Goal: Task Accomplishment & Management: Complete application form

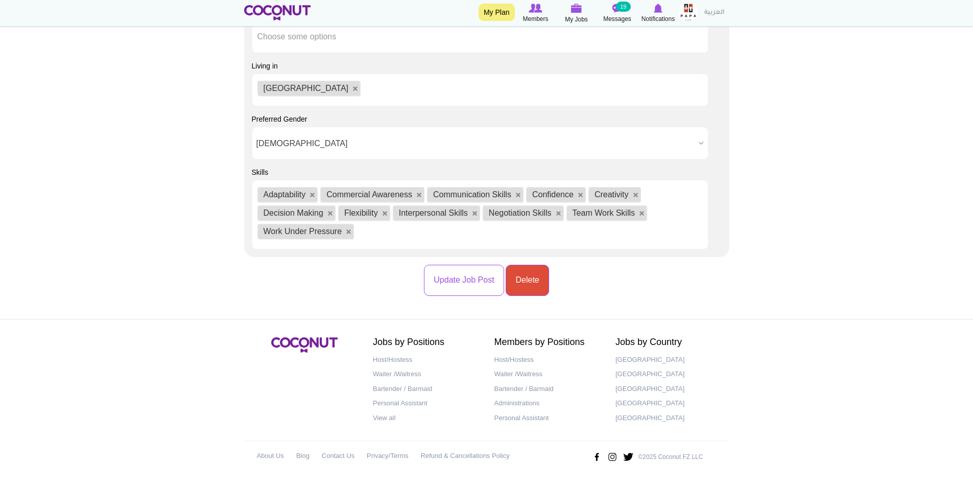
scroll to position [1073, 0]
click at [453, 279] on button "Update Job Post" at bounding box center [464, 279] width 80 height 31
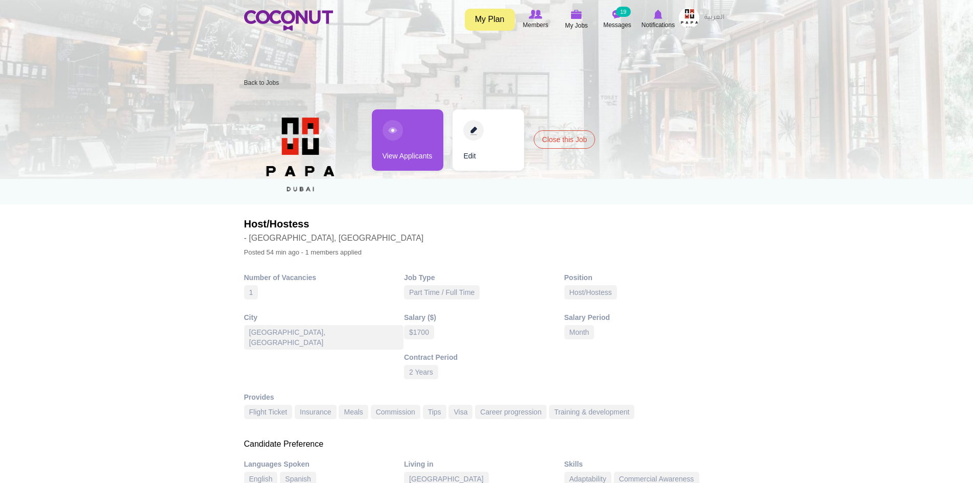
click at [393, 127] on link "View Applicants" at bounding box center [408, 139] width 72 height 61
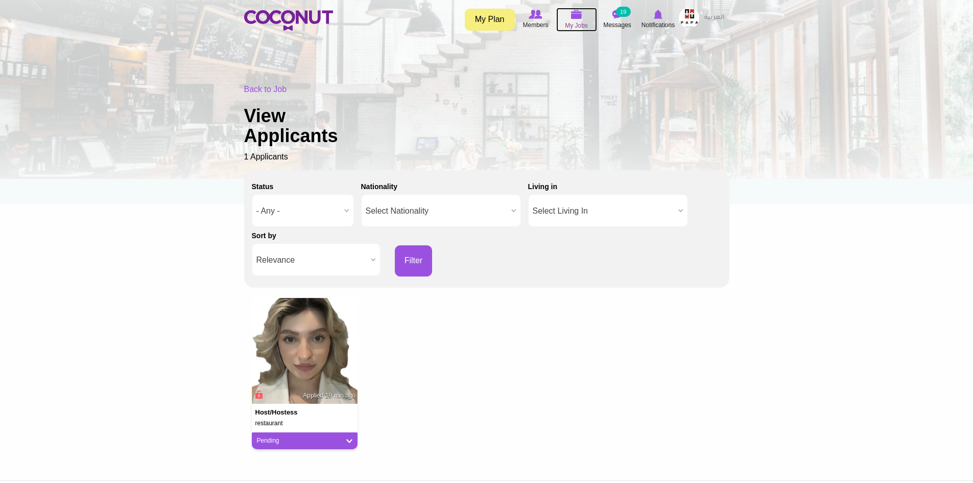
click at [575, 13] on img at bounding box center [576, 14] width 11 height 9
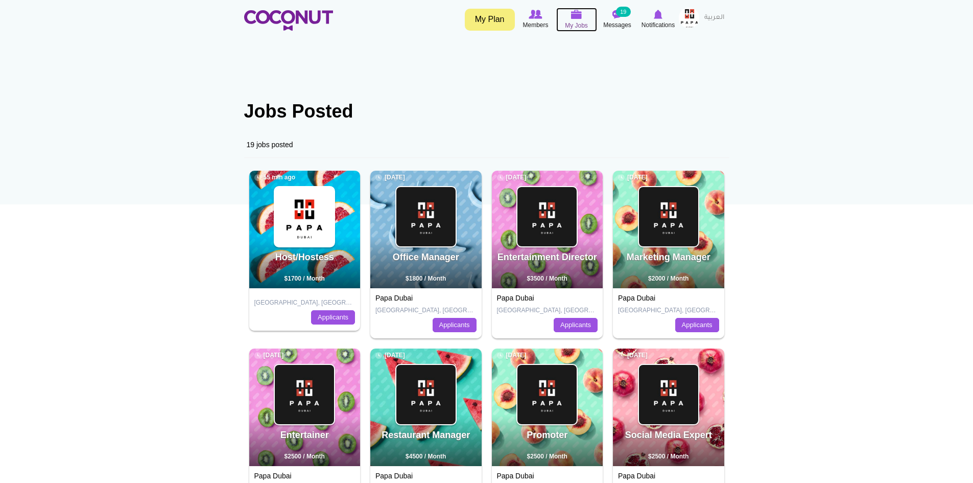
click at [572, 16] on img at bounding box center [576, 14] width 11 height 9
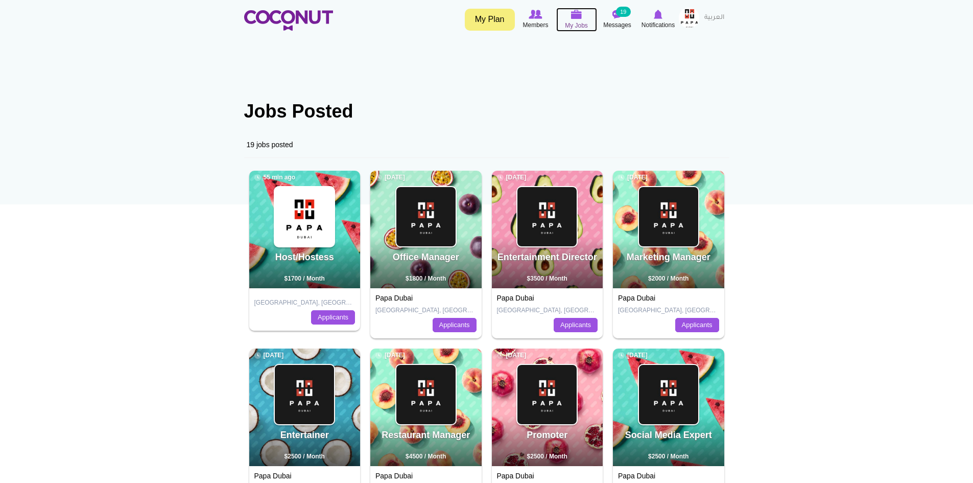
click at [576, 18] on img at bounding box center [576, 14] width 11 height 9
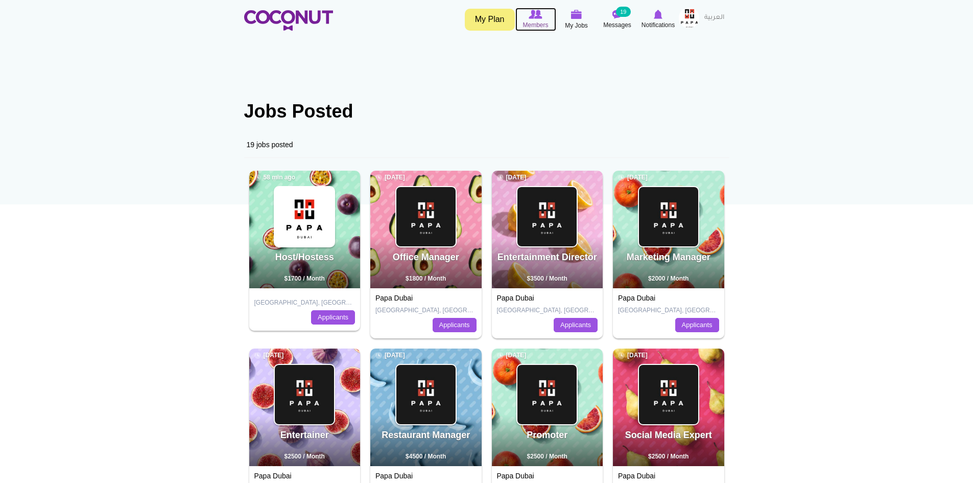
click at [529, 19] on icon at bounding box center [535, 14] width 39 height 11
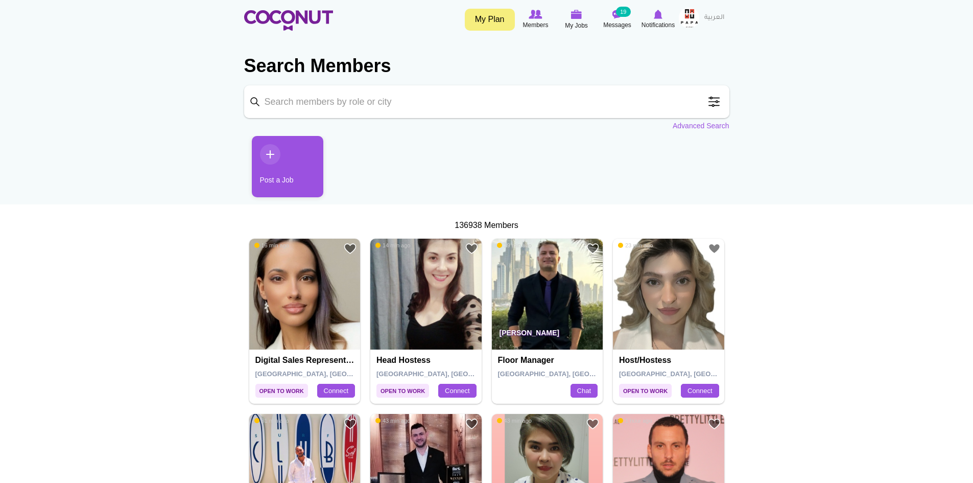
click at [269, 154] on link "Post a Job" at bounding box center [288, 166] width 72 height 61
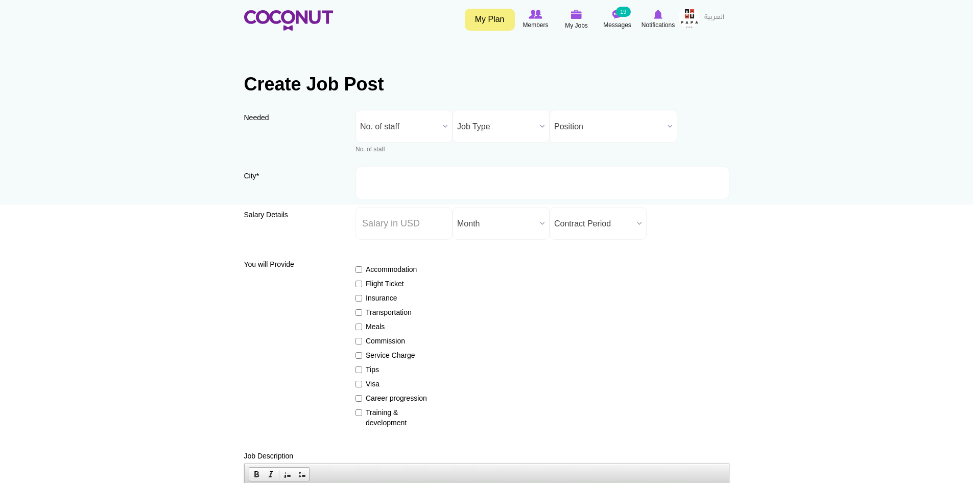
click at [442, 125] on b at bounding box center [445, 126] width 13 height 32
click at [378, 191] on li "2" at bounding box center [404, 192] width 92 height 13
click at [539, 128] on b at bounding box center [542, 126] width 13 height 32
click at [524, 163] on li "Part Time / Full Time" at bounding box center [501, 161] width 92 height 13
click at [440, 124] on b at bounding box center [445, 126] width 13 height 32
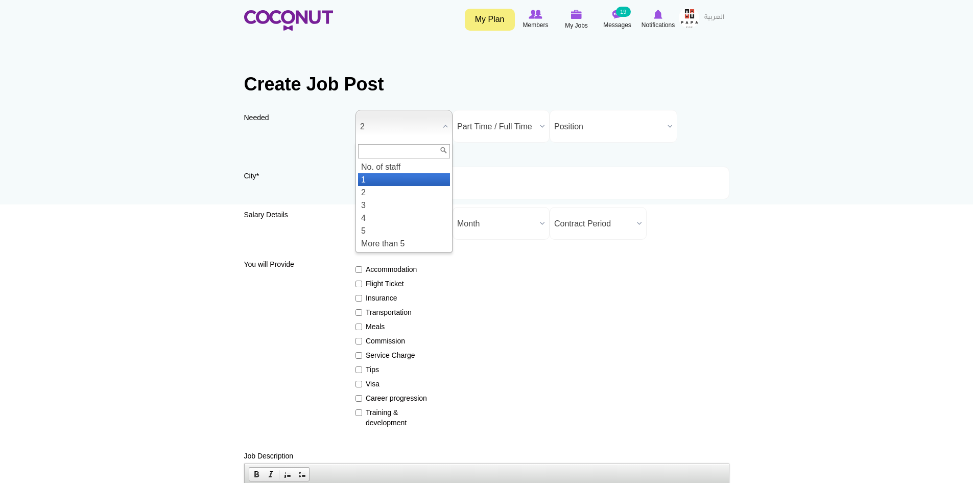
click at [392, 177] on li "1" at bounding box center [404, 179] width 92 height 13
click at [666, 122] on b at bounding box center [669, 126] width 13 height 32
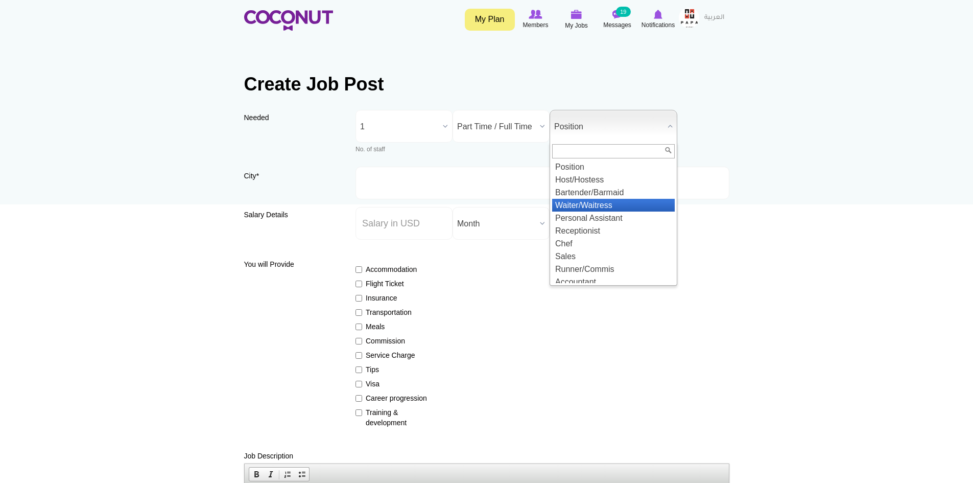
click at [628, 202] on li "Waiter/Waitress" at bounding box center [613, 205] width 123 height 13
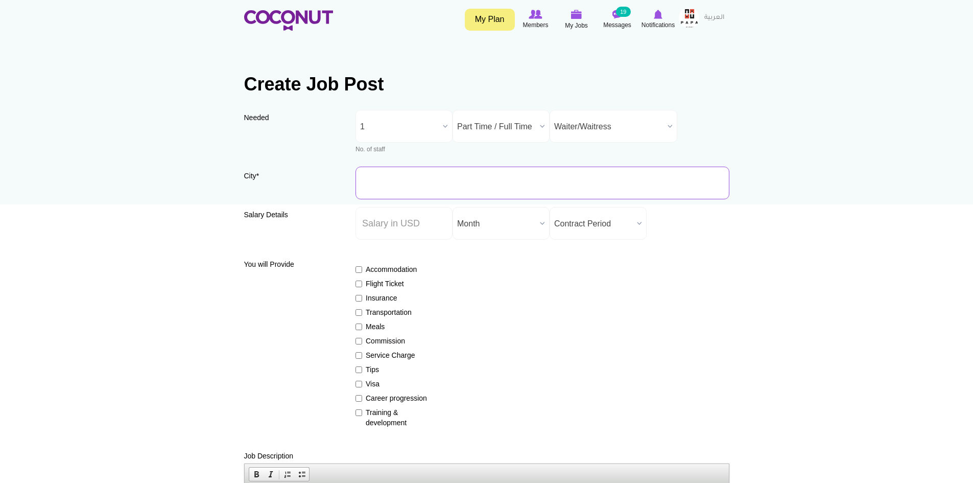
click at [418, 181] on input "City *" at bounding box center [542, 183] width 374 height 33
type input "[GEOGRAPHIC_DATA], [GEOGRAPHIC_DATA]"
click at [440, 227] on input "Salary ($) *" at bounding box center [403, 223] width 97 height 33
type input "1200"
click at [471, 259] on div "Accommodation Flight Ticket Insurance Transportation Meals Commission Service C…" at bounding box center [542, 341] width 374 height 173
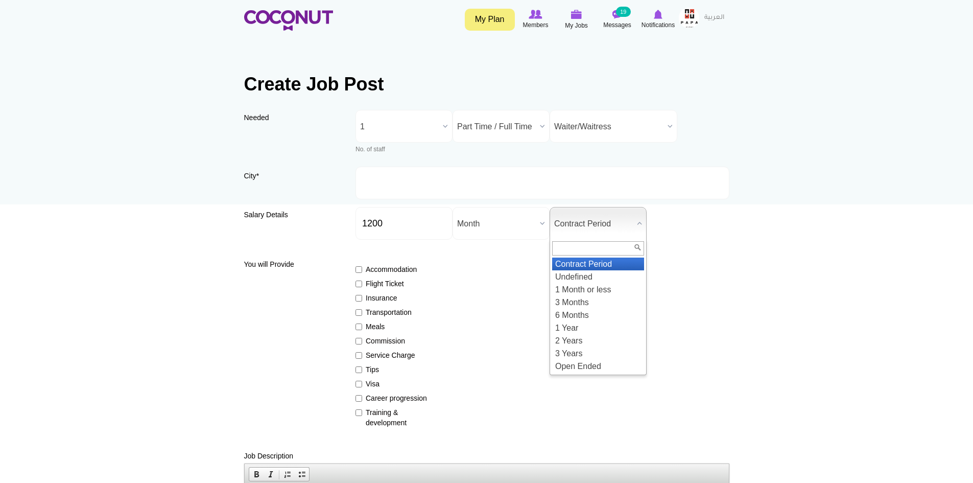
click at [637, 223] on b at bounding box center [639, 223] width 13 height 32
click at [592, 339] on li "2 Years" at bounding box center [598, 340] width 92 height 13
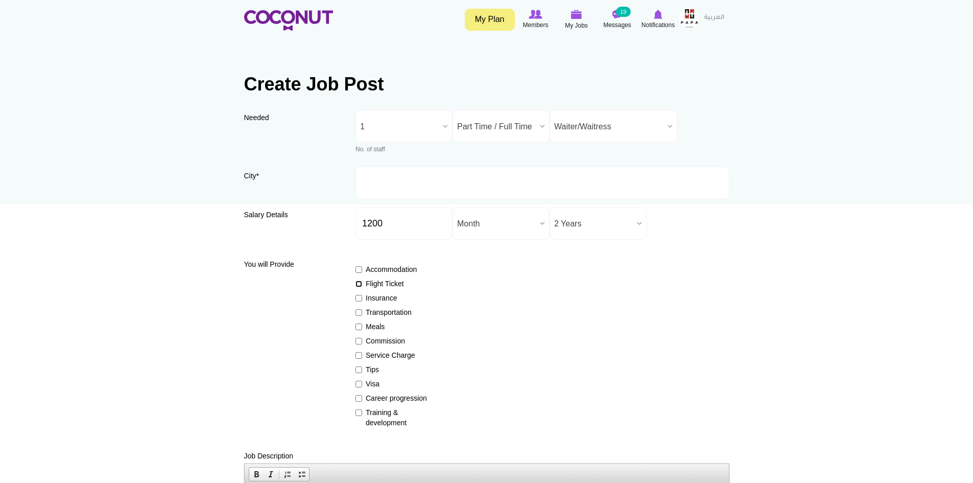
click at [361, 281] on input "Flight Ticket" at bounding box center [358, 283] width 7 height 7
checkbox input "true"
click at [360, 297] on input "Insurance" at bounding box center [358, 298] width 7 height 7
checkbox input "true"
click at [358, 329] on input "Meals" at bounding box center [358, 326] width 7 height 7
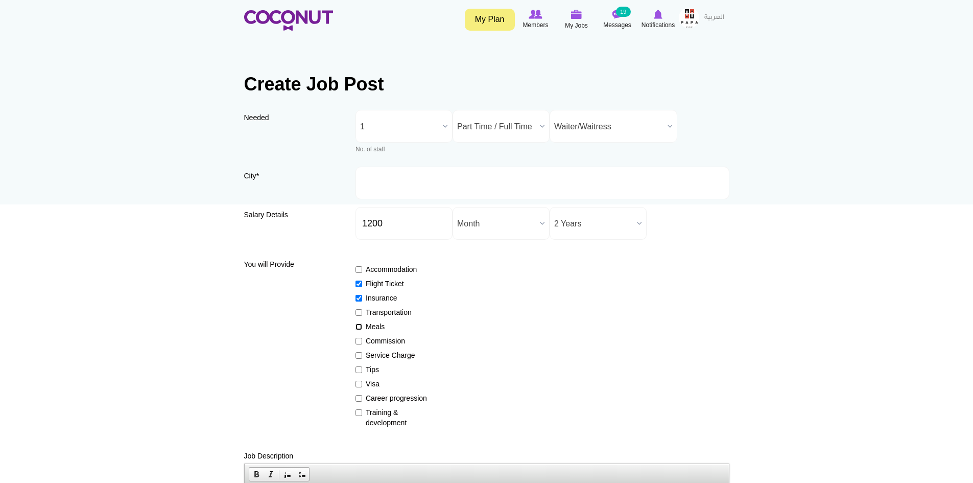
checkbox input "true"
click at [362, 340] on label "Commission" at bounding box center [392, 341] width 75 height 10
click at [362, 340] on input "Commission" at bounding box center [358, 341] width 7 height 7
checkbox input "true"
click at [364, 367] on label "Tips" at bounding box center [392, 369] width 75 height 10
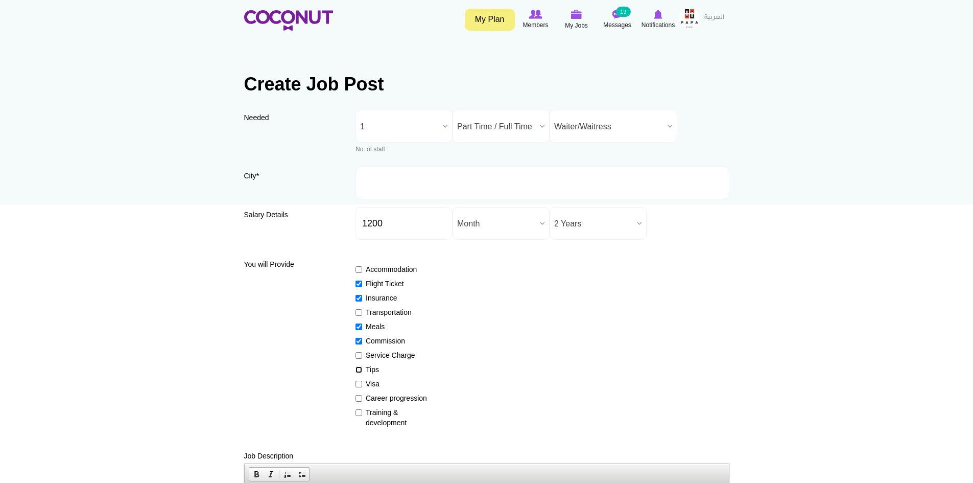
click at [362, 367] on input "Tips" at bounding box center [358, 369] width 7 height 7
checkbox input "true"
click at [359, 382] on input "Visa" at bounding box center [358, 384] width 7 height 7
checkbox input "true"
click at [362, 398] on label "Career progression" at bounding box center [392, 398] width 75 height 10
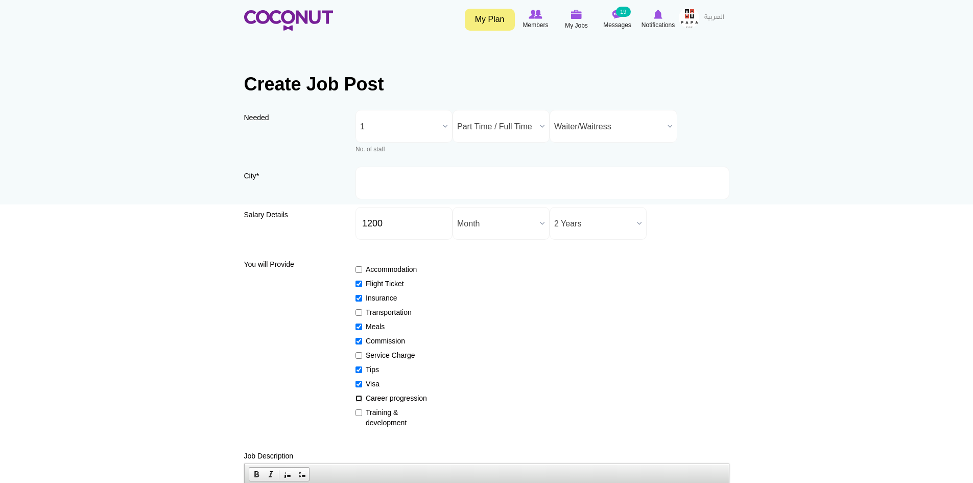
click at [362, 398] on input "Career progression" at bounding box center [358, 398] width 7 height 7
checkbox input "true"
click at [357, 415] on input "Training & development" at bounding box center [358, 412] width 7 height 7
checkbox input "true"
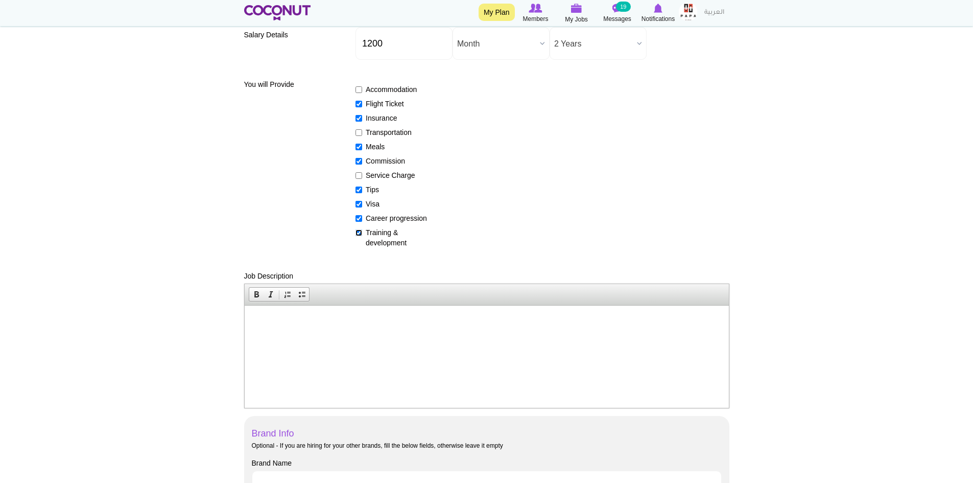
scroll to position [255, 0]
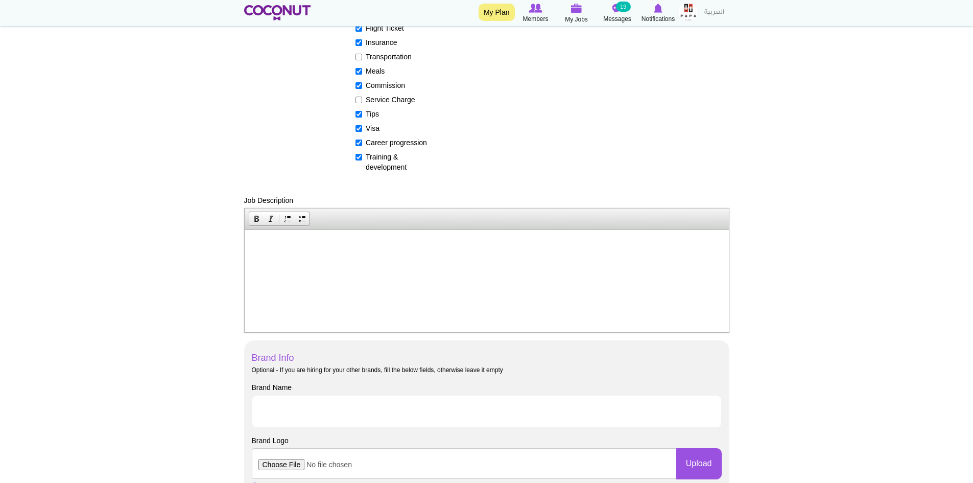
click at [314, 260] on html at bounding box center [486, 244] width 484 height 31
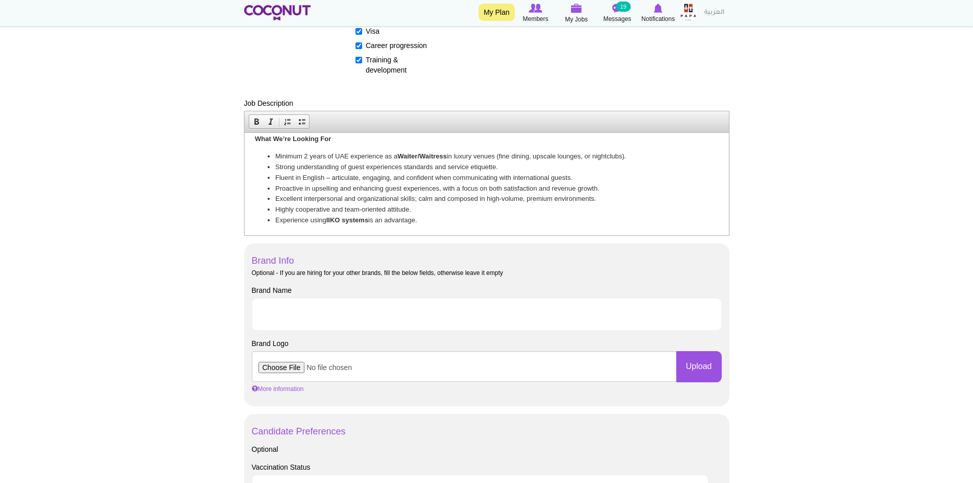
scroll to position [358, 0]
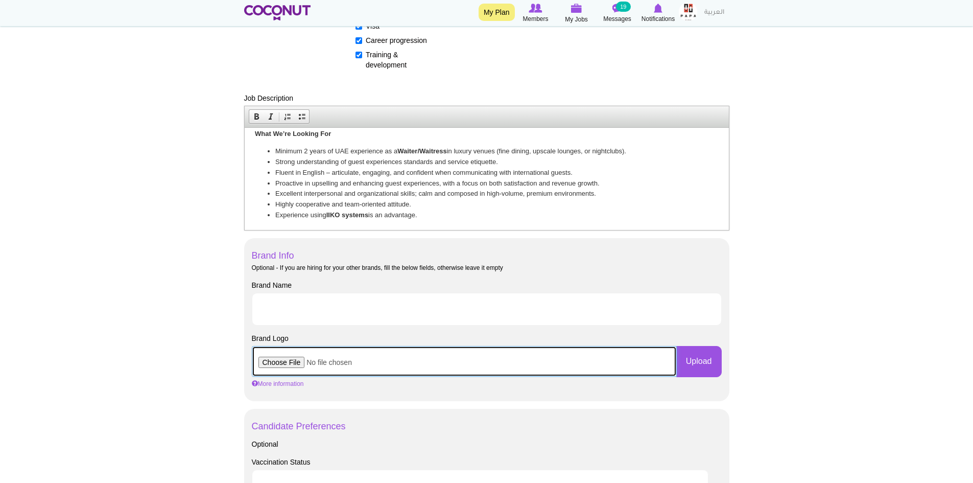
click at [292, 361] on input "file" at bounding box center [464, 361] width 425 height 31
type input "C:\fakepath\Papa Logo.png"
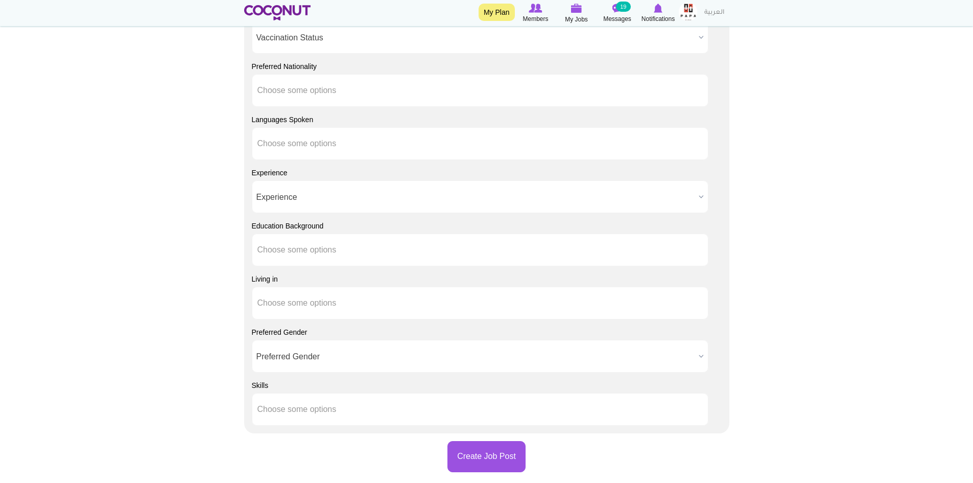
scroll to position [970, 0]
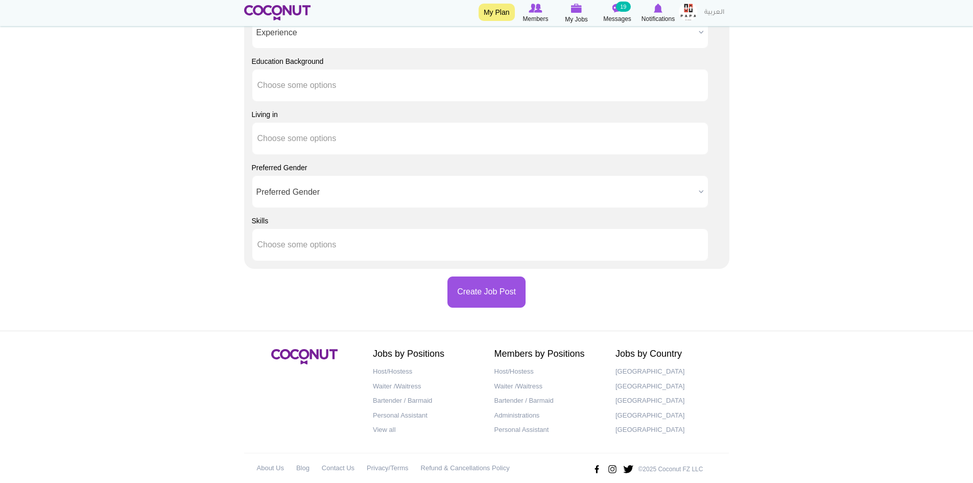
click at [698, 191] on b at bounding box center [701, 192] width 13 height 32
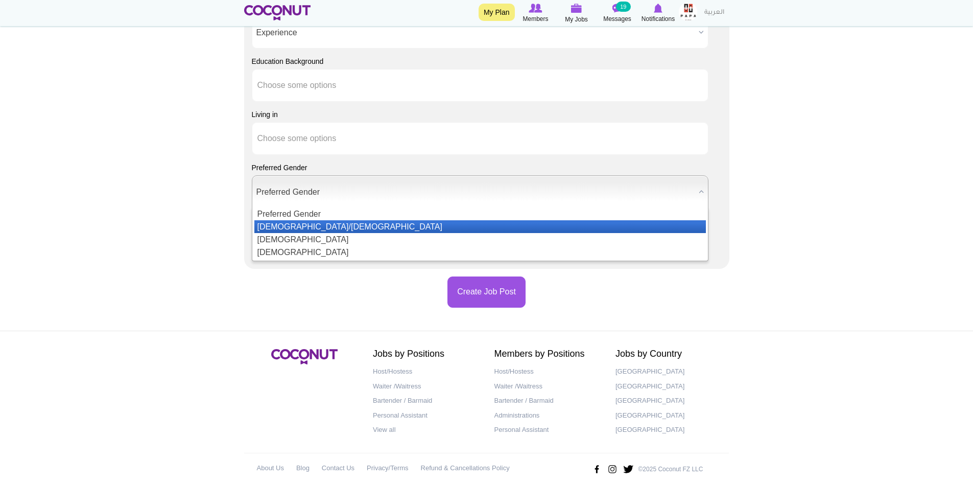
click at [305, 223] on li "Male/Female" at bounding box center [480, 226] width 452 height 13
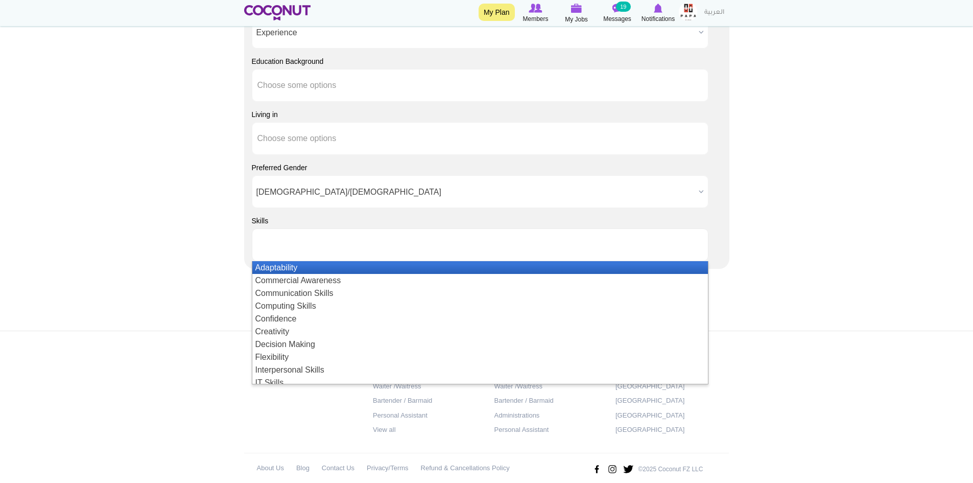
click at [369, 248] on ul at bounding box center [480, 244] width 457 height 33
click at [323, 270] on li "Adaptability" at bounding box center [480, 267] width 456 height 13
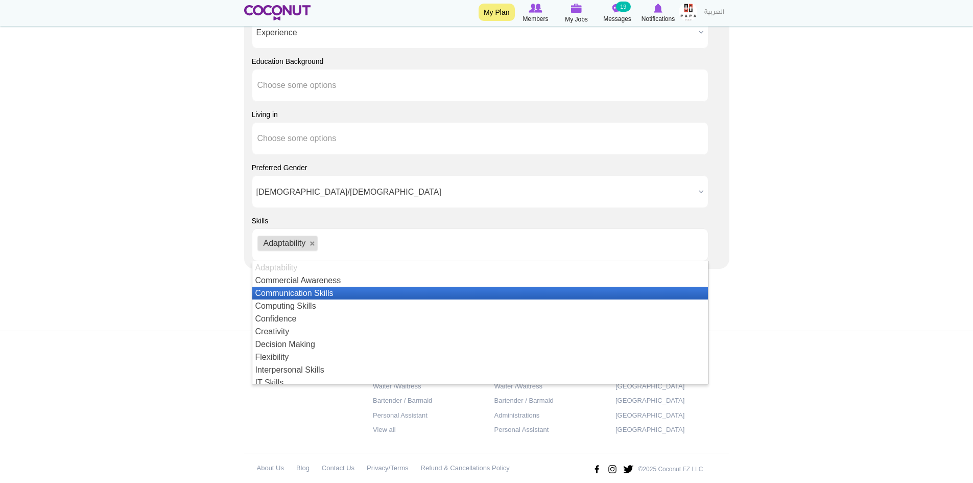
click at [320, 297] on li "Communication Skills" at bounding box center [480, 293] width 456 height 13
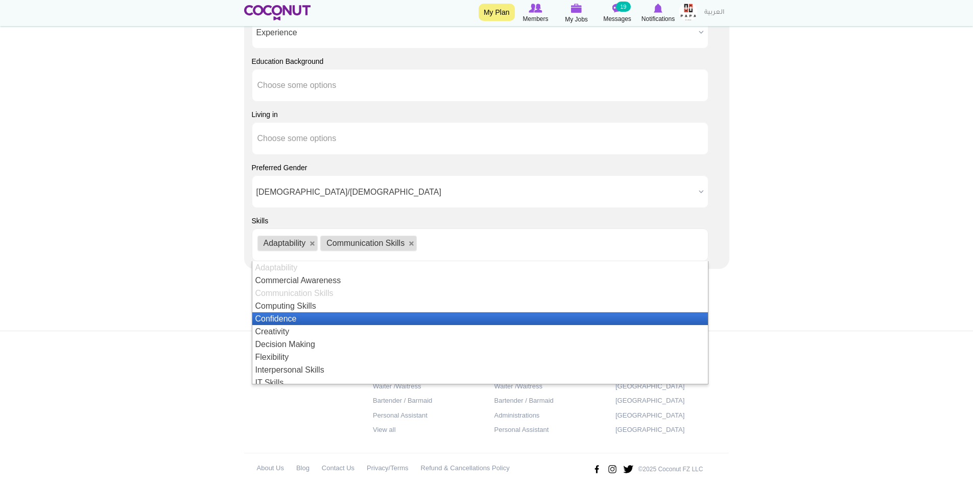
click at [304, 318] on li "Confidence" at bounding box center [480, 318] width 456 height 13
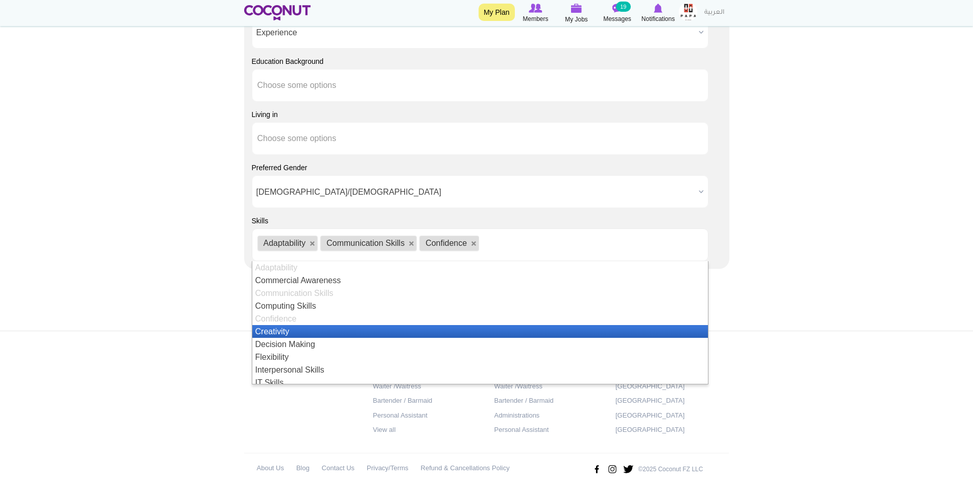
click at [282, 332] on li "Creativity" at bounding box center [480, 331] width 456 height 13
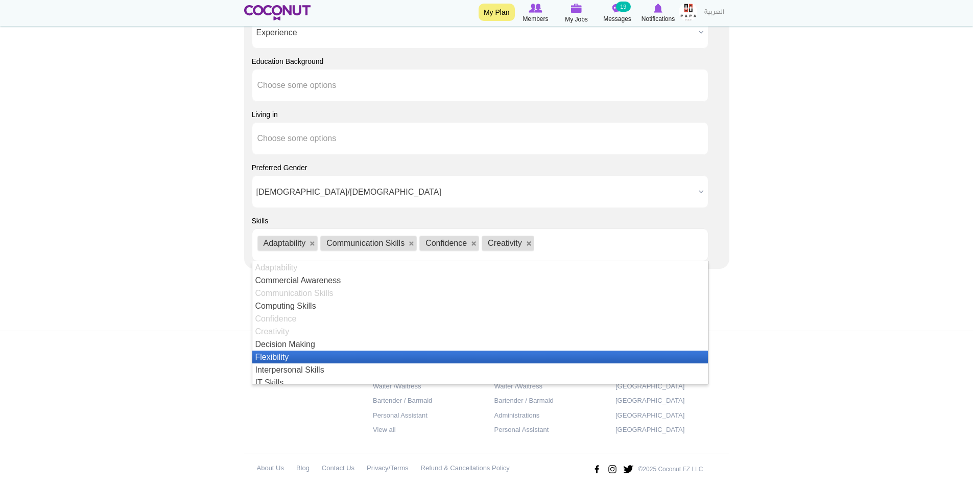
click at [283, 355] on li "Flexibility" at bounding box center [480, 356] width 456 height 13
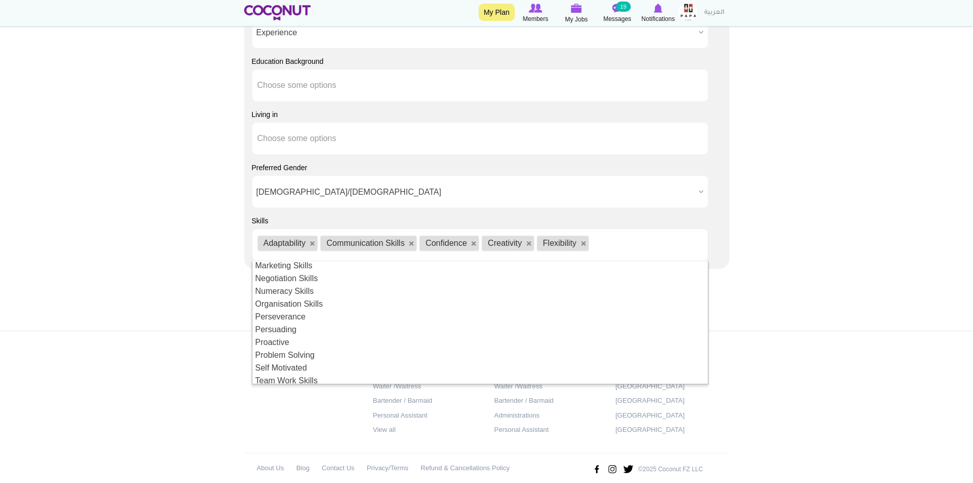
scroll to position [164, 0]
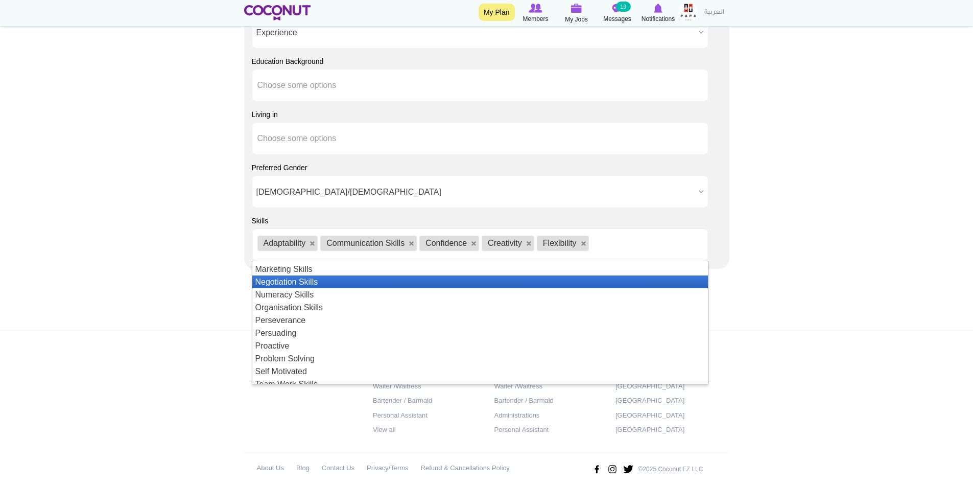
click at [307, 282] on li "Negotiation Skills" at bounding box center [480, 281] width 456 height 13
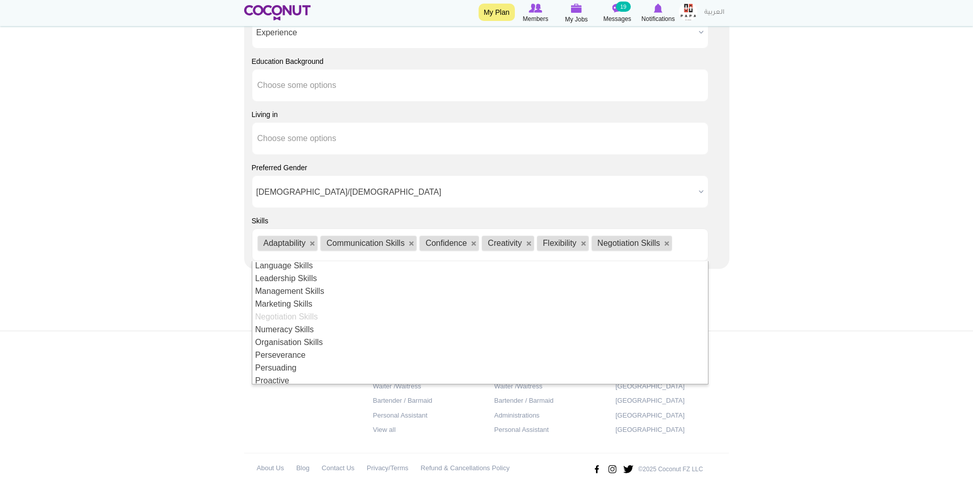
scroll to position [222, 0]
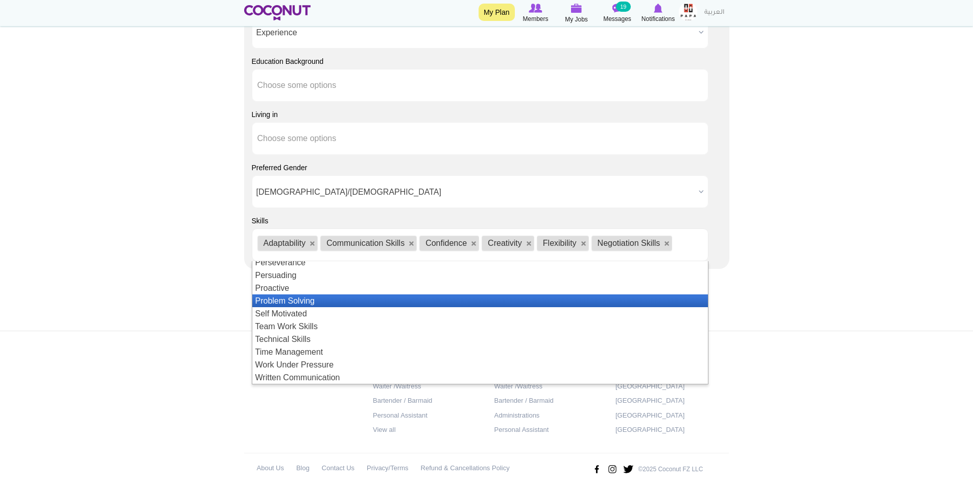
click at [304, 303] on li "Problem Solving" at bounding box center [480, 300] width 456 height 13
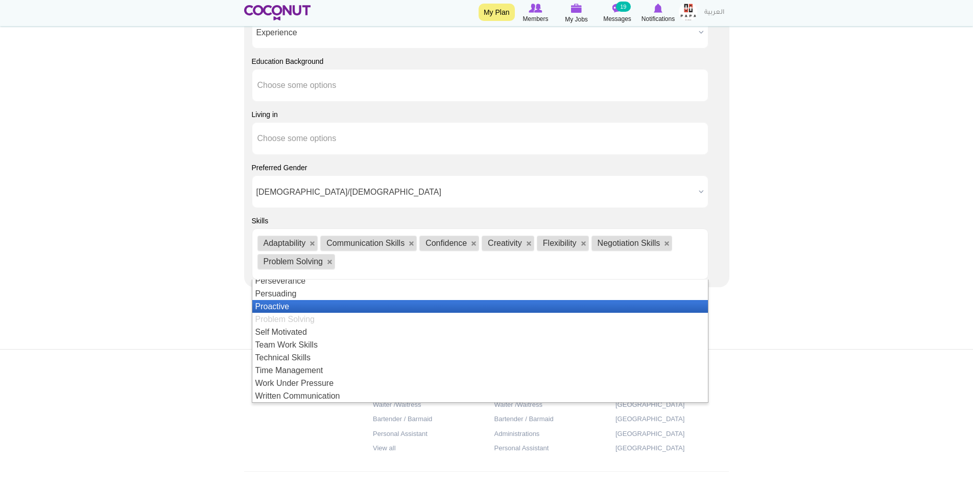
click at [294, 307] on li "Proactive" at bounding box center [480, 306] width 456 height 13
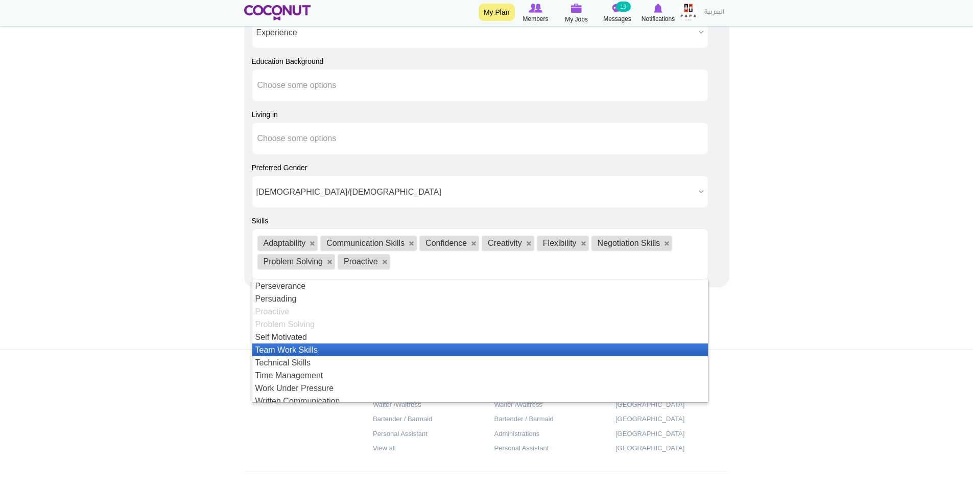
click at [275, 348] on li "Team Work Skills" at bounding box center [480, 349] width 456 height 13
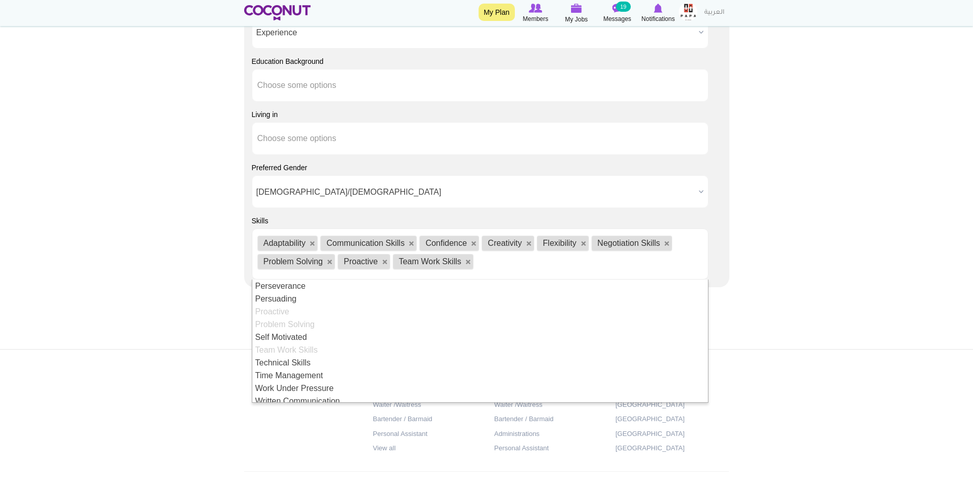
scroll to position [13, 0]
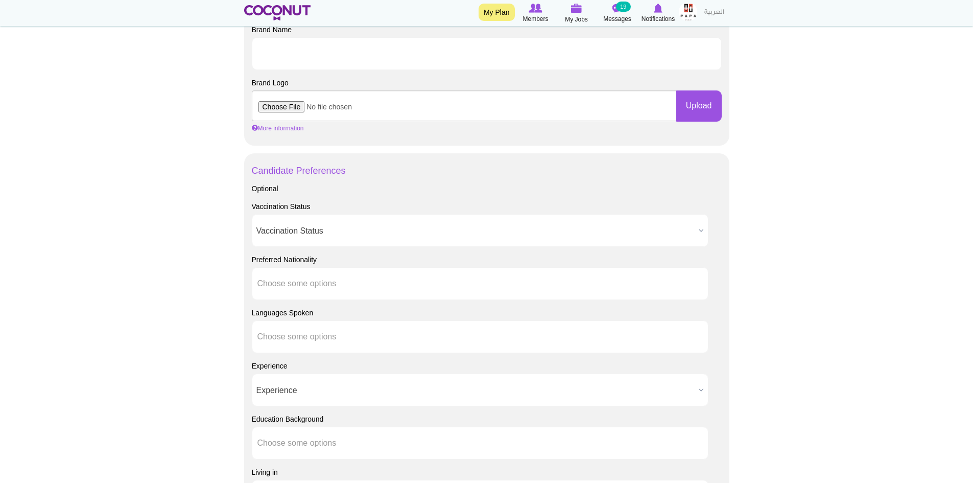
scroll to position [664, 0]
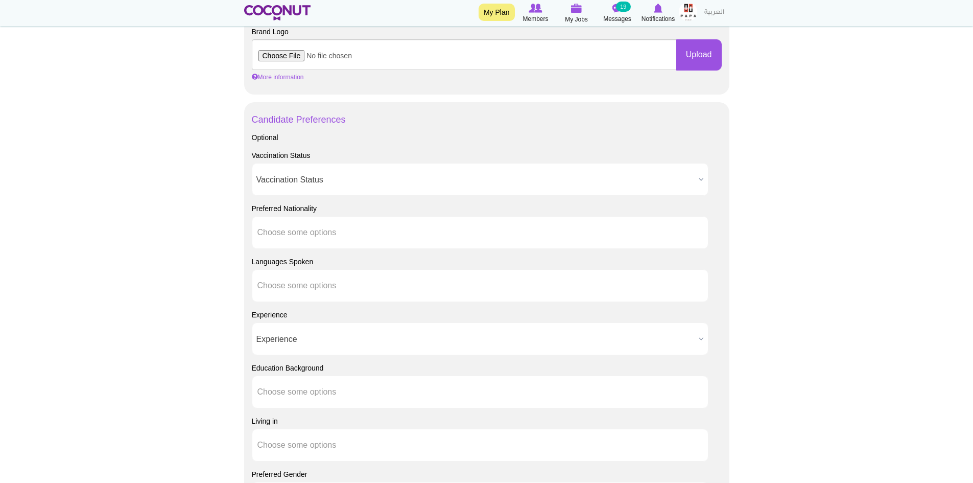
click at [696, 338] on b at bounding box center [701, 339] width 13 height 32
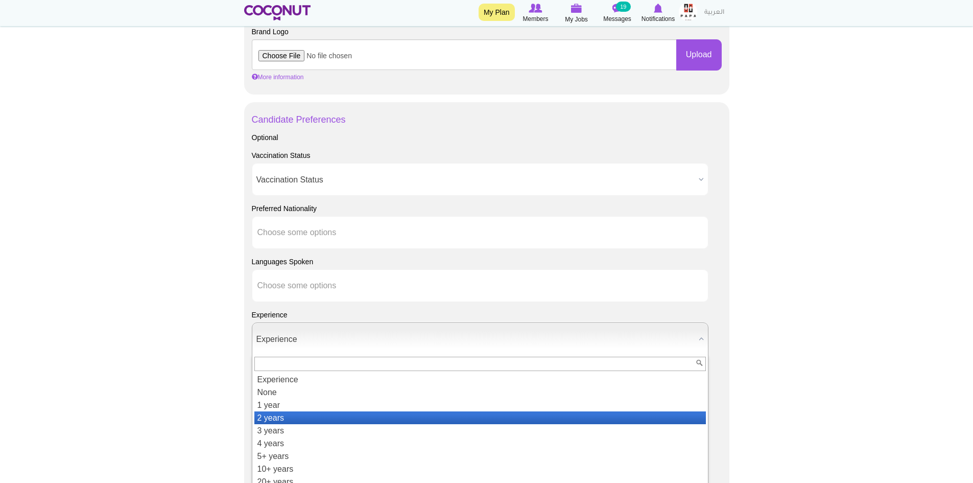
click at [316, 417] on li "2 years" at bounding box center [480, 417] width 452 height 13
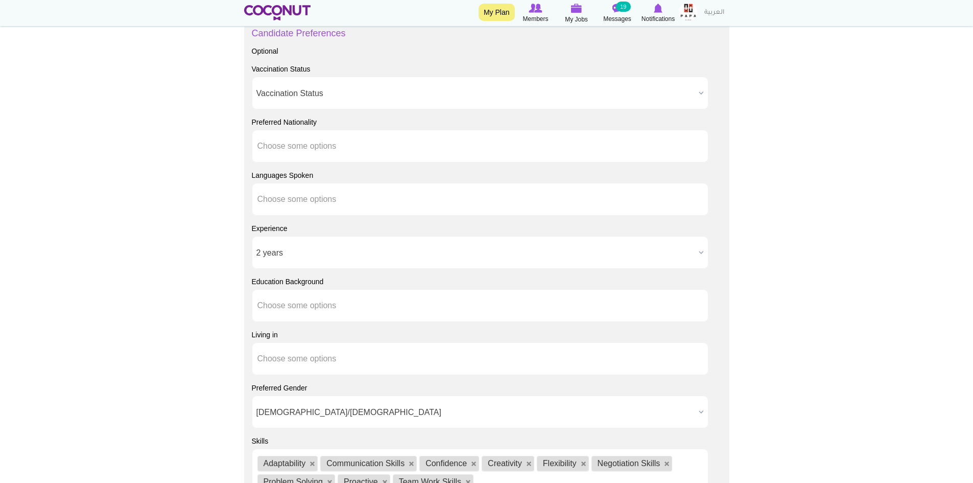
scroll to position [766, 0]
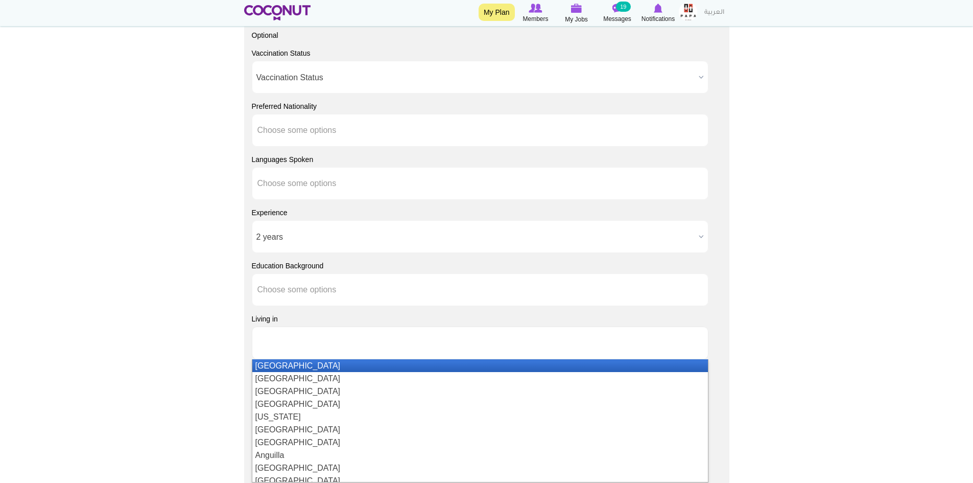
click at [291, 346] on input "text" at bounding box center [303, 342] width 92 height 9
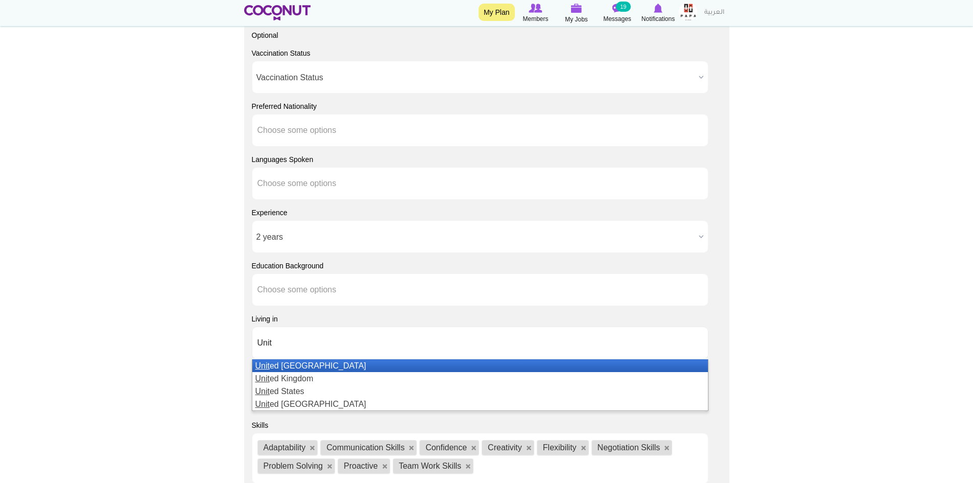
type input "Unit"
click at [302, 363] on li "Unit ed Arab Emirates" at bounding box center [480, 365] width 456 height 13
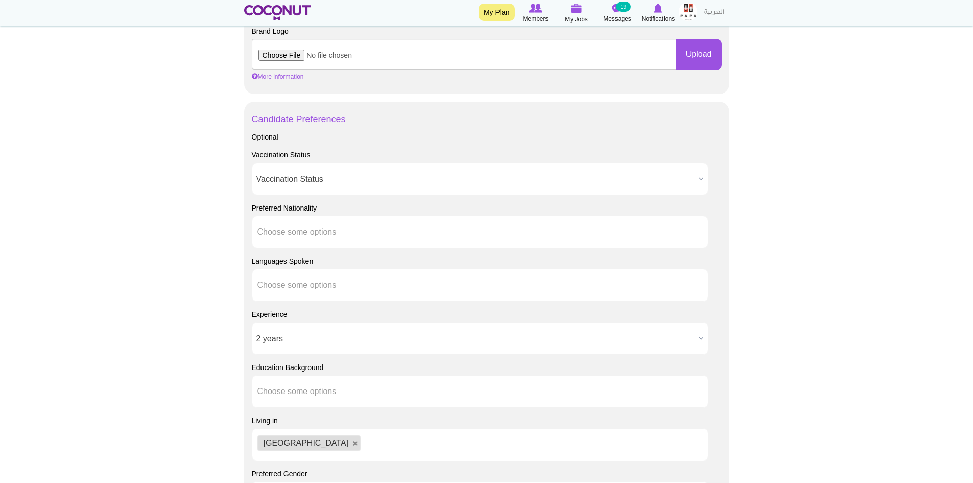
scroll to position [664, 0]
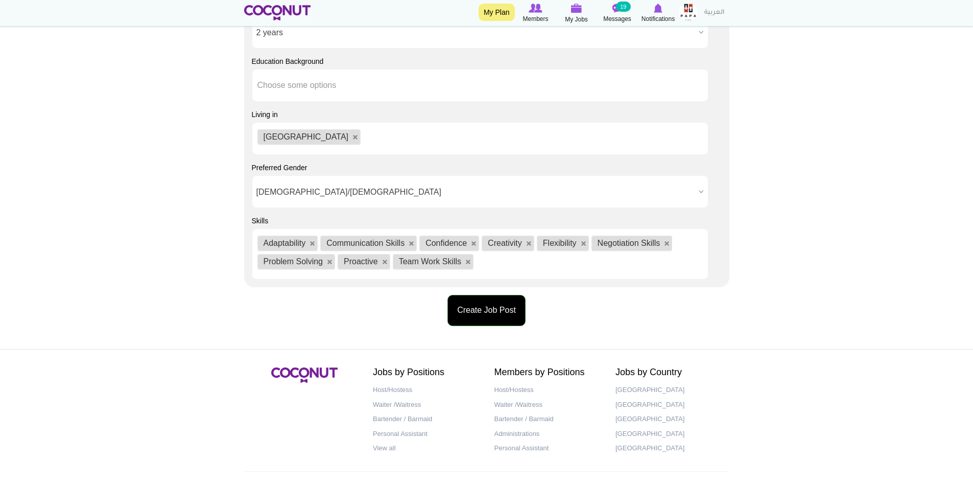
click at [495, 312] on button "Create Job Post" at bounding box center [486, 310] width 78 height 31
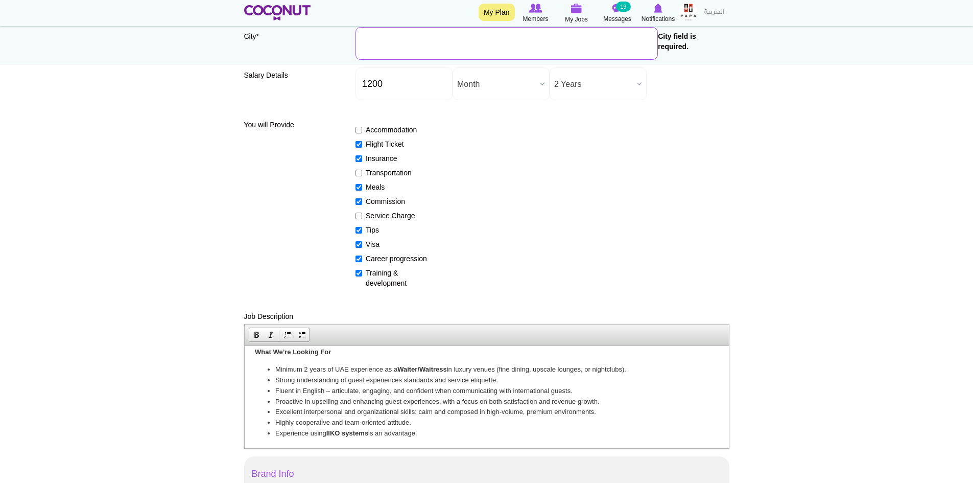
scroll to position [90, 0]
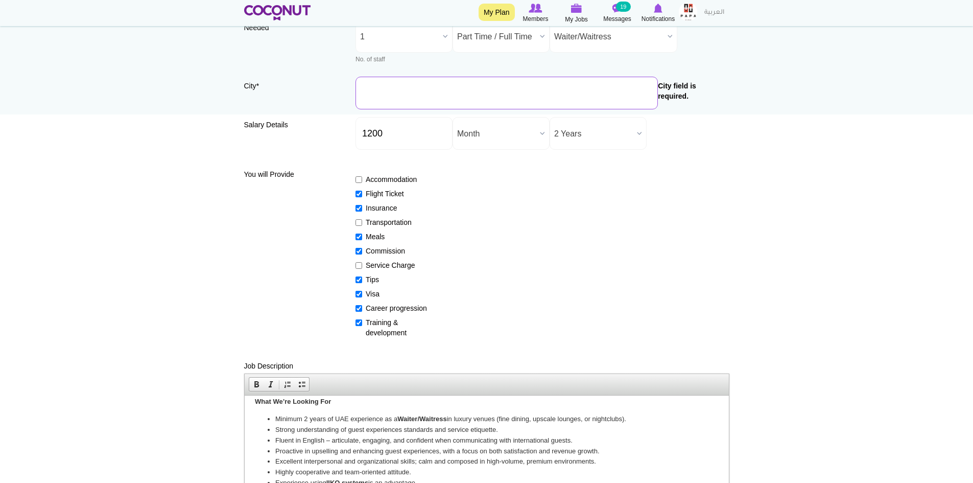
click at [396, 89] on input "City *" at bounding box center [506, 93] width 302 height 33
type input "[GEOGRAPHIC_DATA], [GEOGRAPHIC_DATA]"
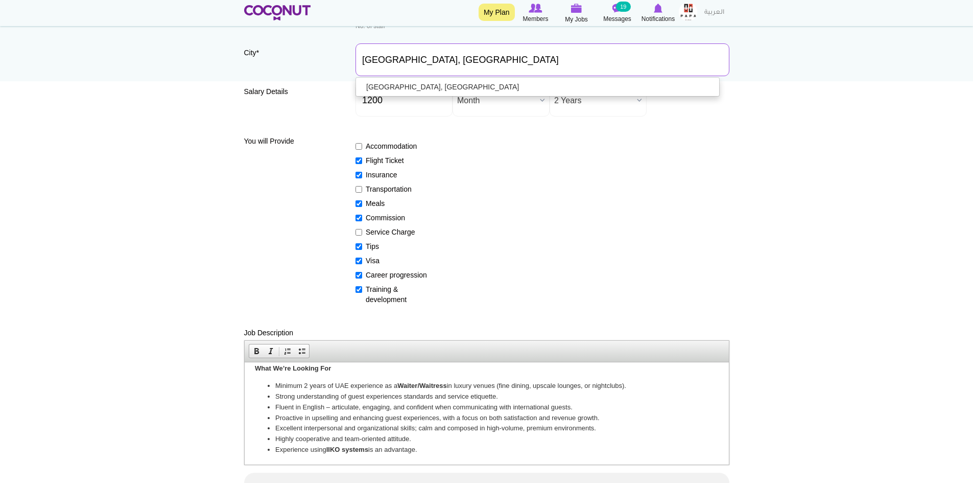
scroll to position [141, 0]
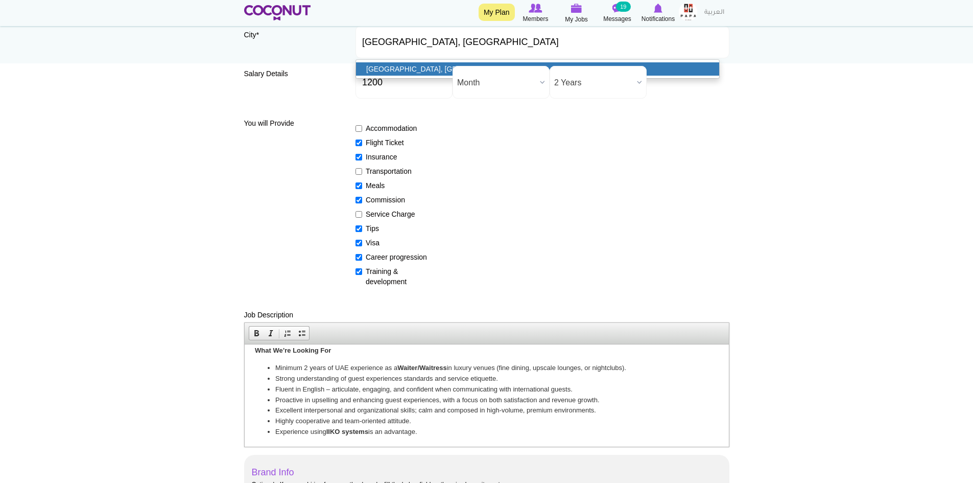
click at [410, 68] on link "[GEOGRAPHIC_DATA], [GEOGRAPHIC_DATA]" at bounding box center [537, 68] width 363 height 13
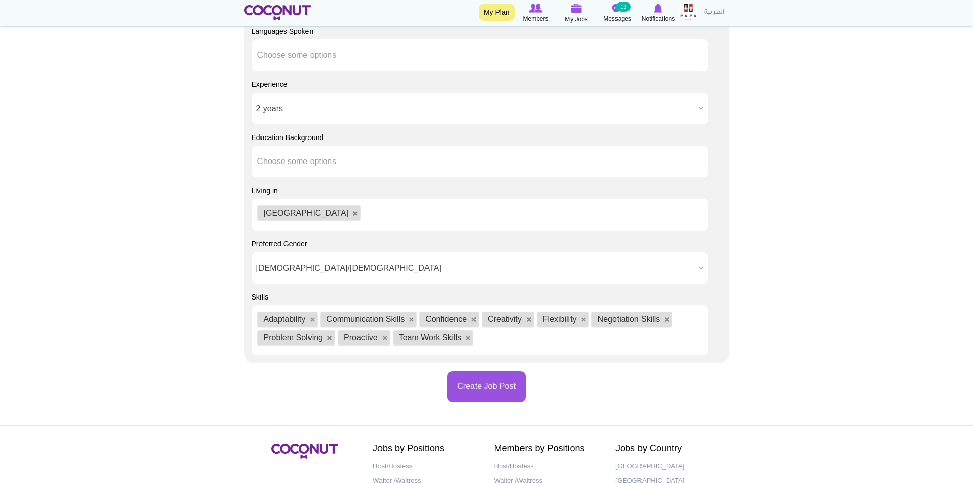
scroll to position [1002, 0]
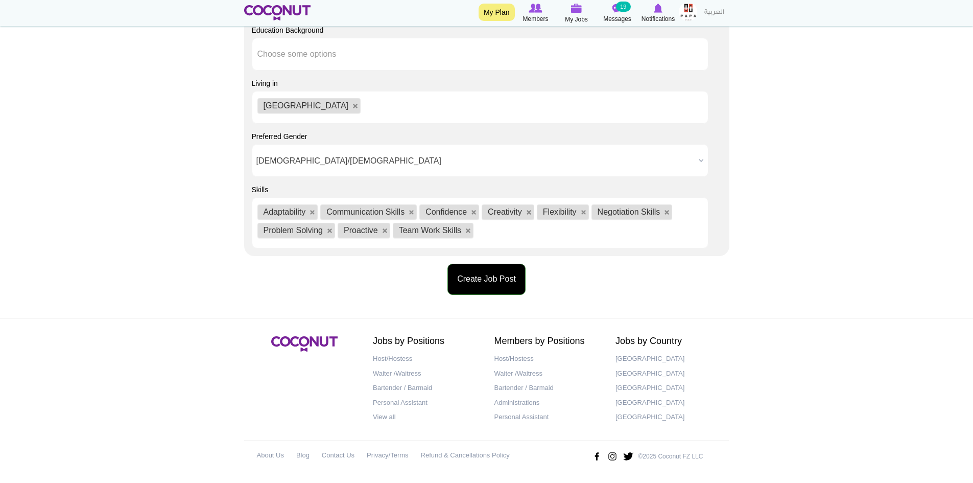
click at [483, 281] on button "Create Job Post" at bounding box center [486, 279] width 78 height 31
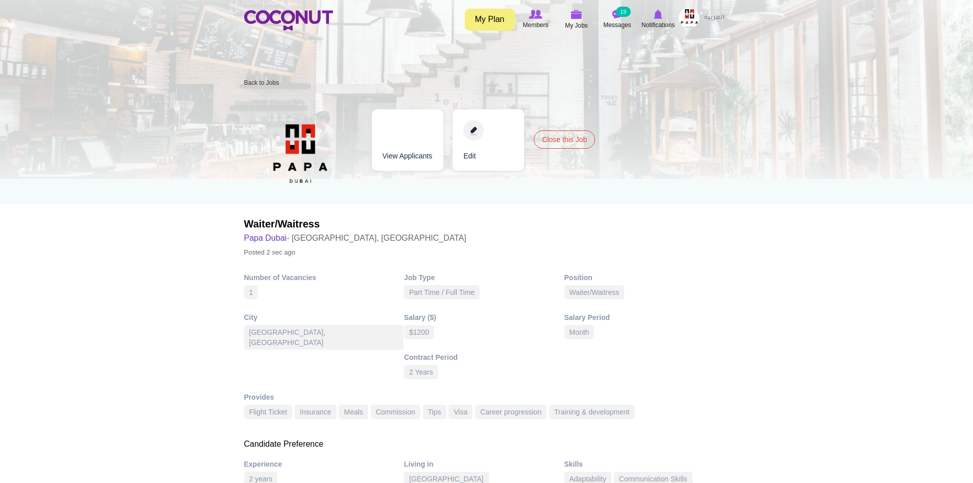
click at [701, 99] on div "Waiter/Waitress Papa [GEOGRAPHIC_DATA] - [GEOGRAPHIC_DATA], [GEOGRAPHIC_DATA] P…" at bounding box center [486, 179] width 485 height 171
click at [580, 14] on img at bounding box center [576, 14] width 11 height 9
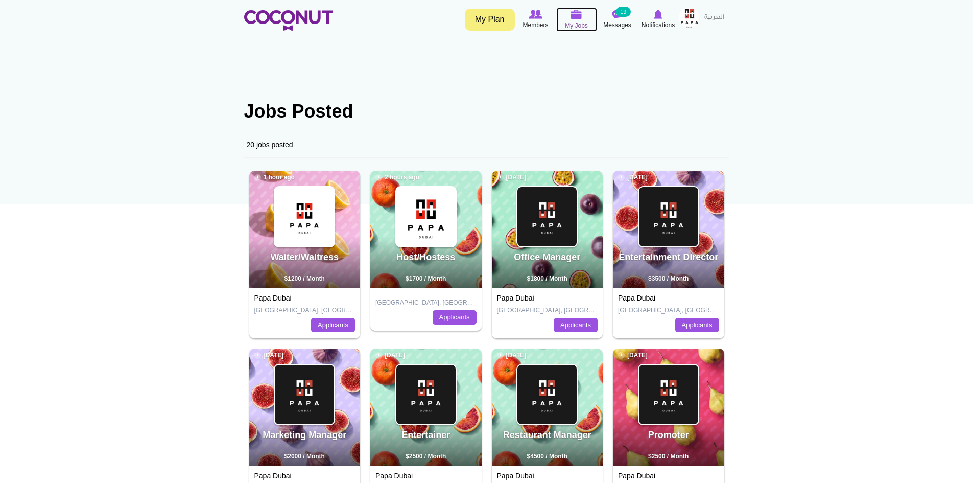
click at [577, 17] on img at bounding box center [576, 14] width 11 height 9
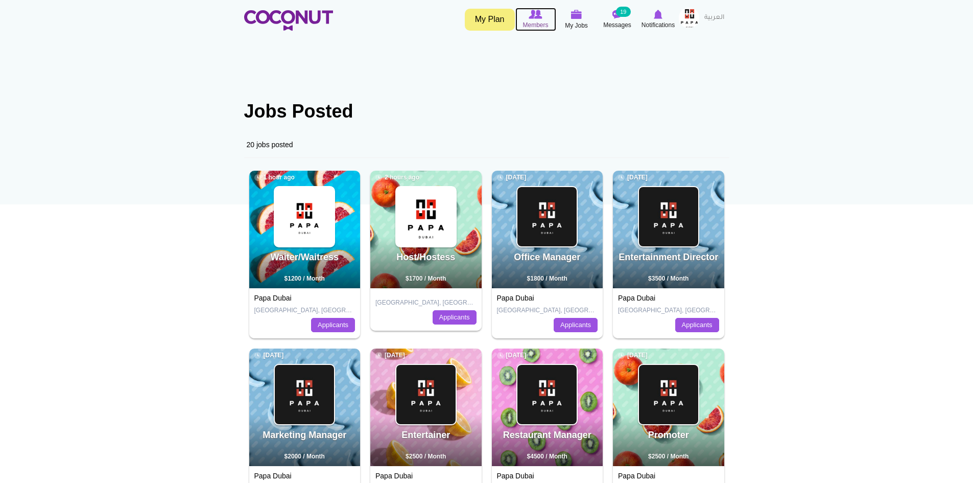
click at [535, 14] on img at bounding box center [535, 14] width 13 height 9
click at [531, 14] on img at bounding box center [535, 14] width 13 height 9
click at [579, 17] on img at bounding box center [576, 14] width 11 height 9
click at [539, 16] on img at bounding box center [535, 14] width 13 height 9
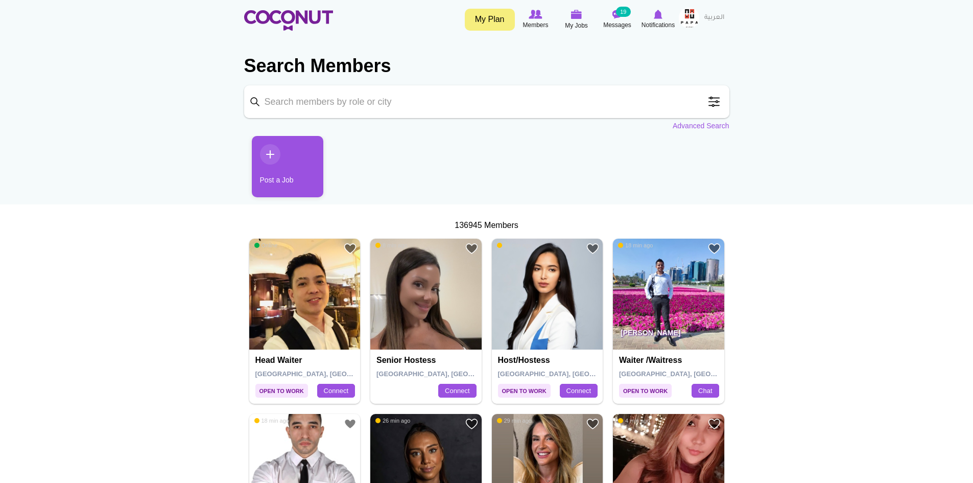
click at [270, 151] on link "Post a Job" at bounding box center [288, 166] width 72 height 61
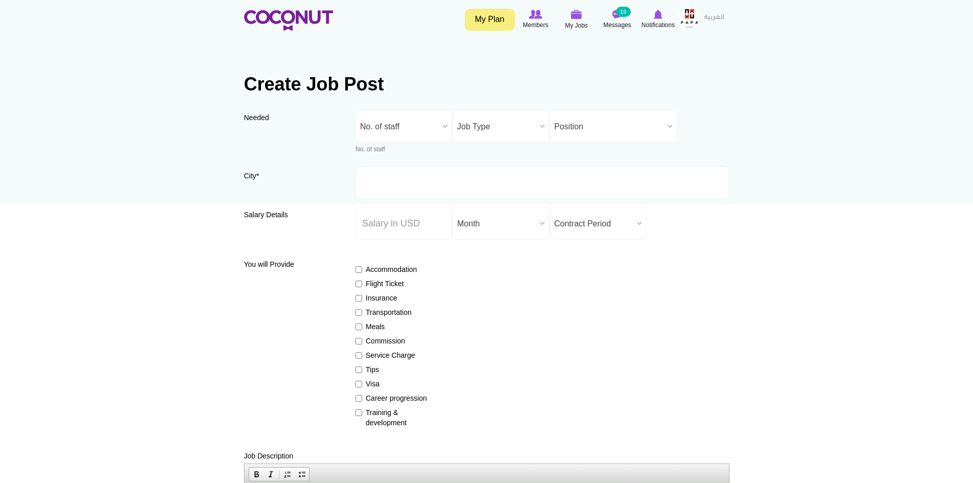
click at [441, 122] on b at bounding box center [445, 126] width 13 height 32
click at [385, 176] on li "1" at bounding box center [404, 179] width 92 height 13
click at [539, 126] on b at bounding box center [542, 126] width 13 height 32
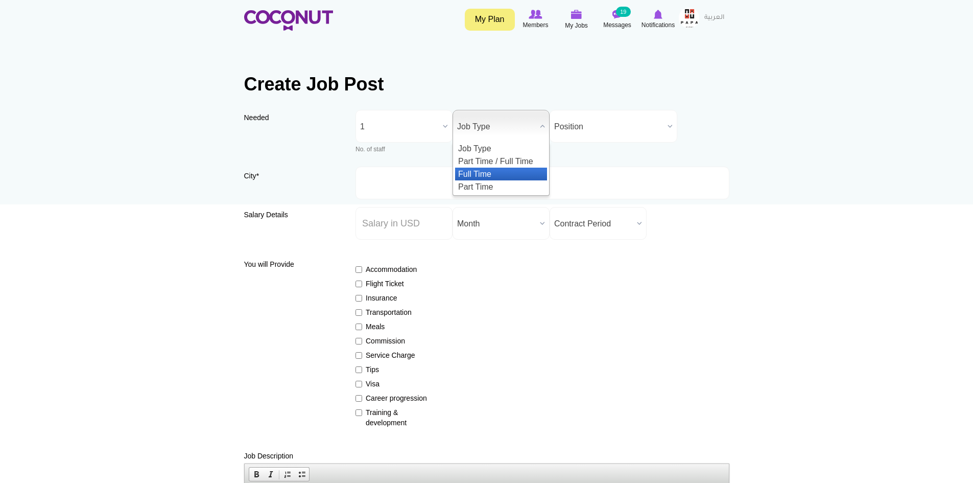
click at [506, 171] on li "Full Time" at bounding box center [501, 174] width 92 height 13
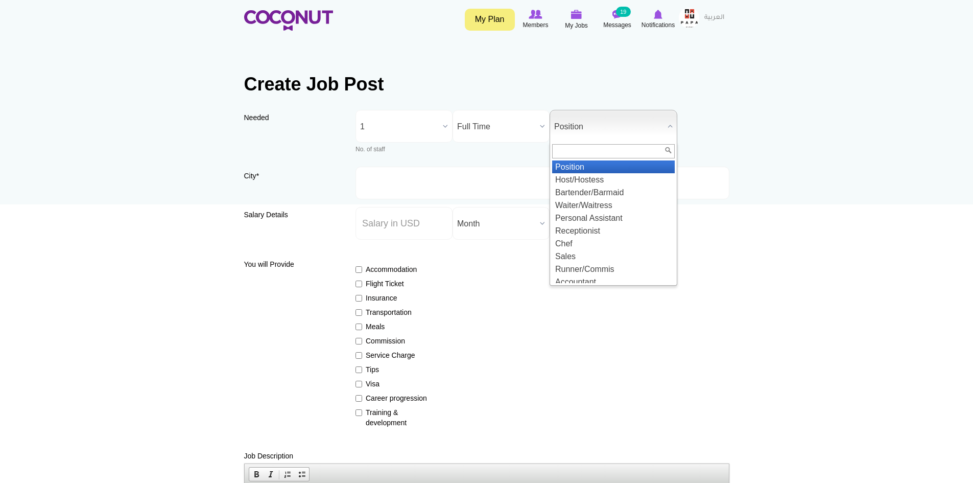
click at [663, 127] on b at bounding box center [669, 126] width 13 height 32
click at [627, 192] on li "Bartender/Barmaid" at bounding box center [613, 192] width 123 height 13
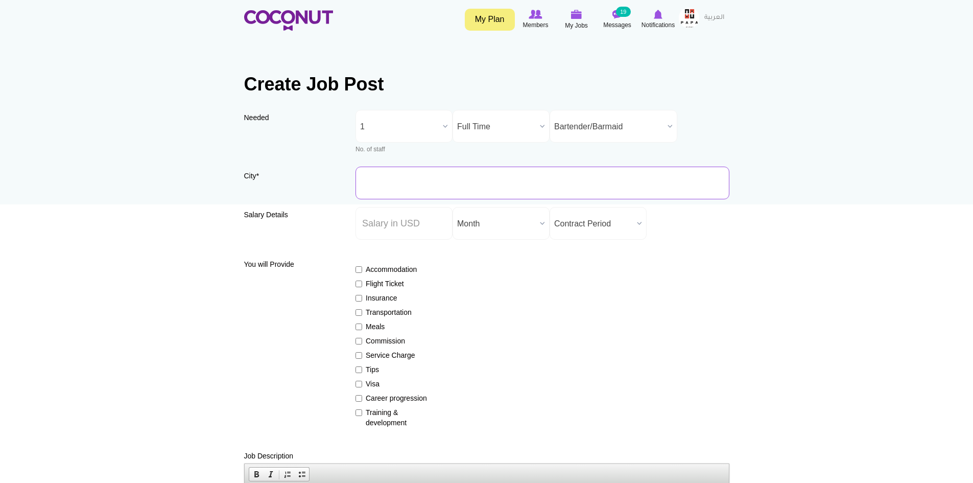
click at [395, 176] on input "City *" at bounding box center [542, 183] width 374 height 33
type input "Dubai, United Arab Emirates"
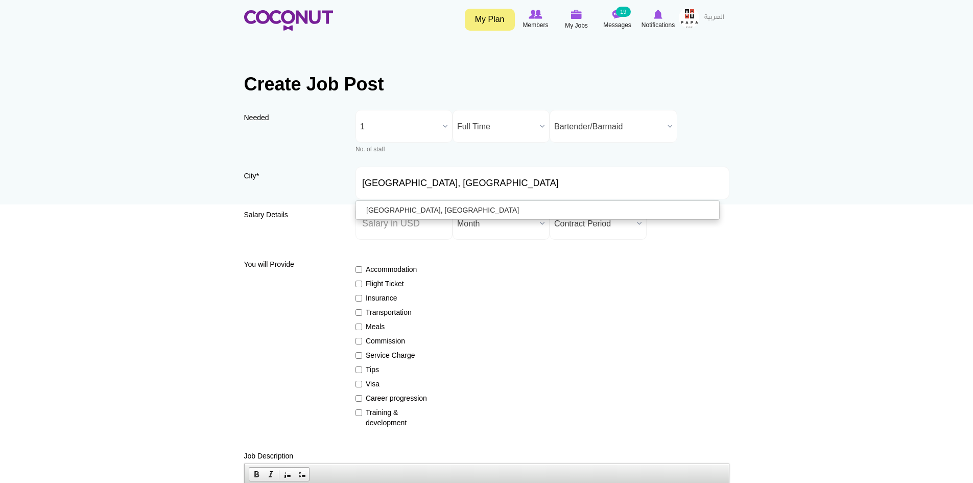
click at [427, 285] on label "Flight Ticket" at bounding box center [392, 283] width 75 height 10
click at [362, 285] on input "Flight Ticket" at bounding box center [358, 283] width 7 height 7
checkbox input "true"
click at [357, 298] on input "Insurance" at bounding box center [358, 298] width 7 height 7
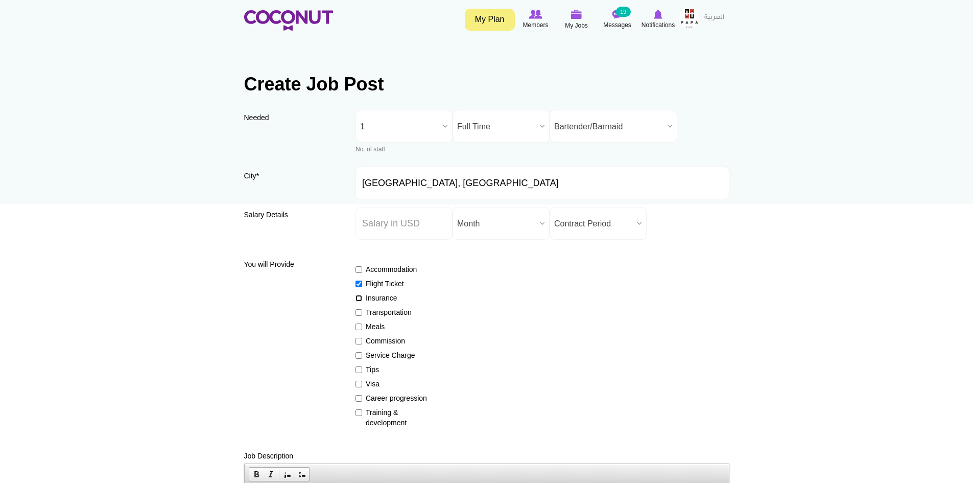
checkbox input "true"
click at [357, 326] on input "Meals" at bounding box center [358, 326] width 7 height 7
checkbox input "true"
click at [358, 341] on input "Commission" at bounding box center [358, 341] width 7 height 7
checkbox input "true"
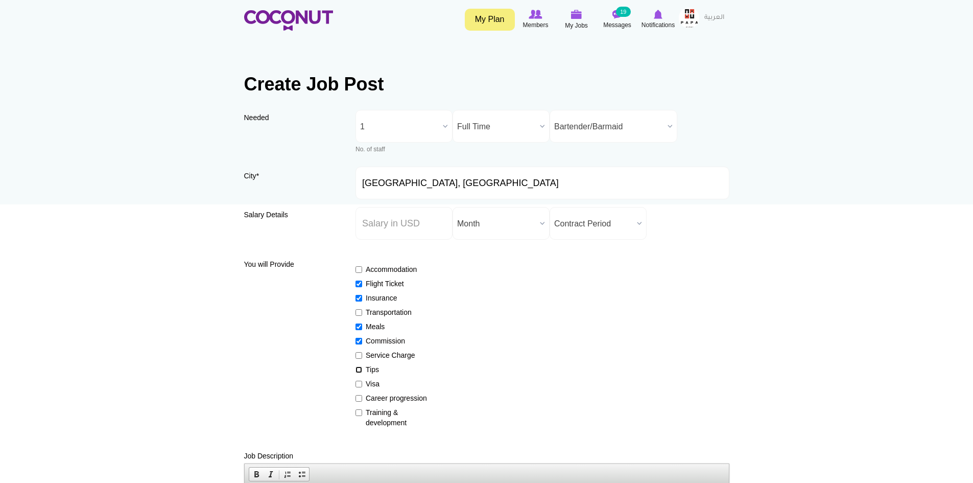
click at [361, 371] on input "Tips" at bounding box center [358, 369] width 7 height 7
checkbox input "true"
drag, startPoint x: 362, startPoint y: 383, endPoint x: 360, endPoint y: 394, distance: 11.0
click at [362, 385] on label "Visa" at bounding box center [392, 383] width 75 height 10
click at [358, 395] on input "Career progression" at bounding box center [358, 398] width 7 height 7
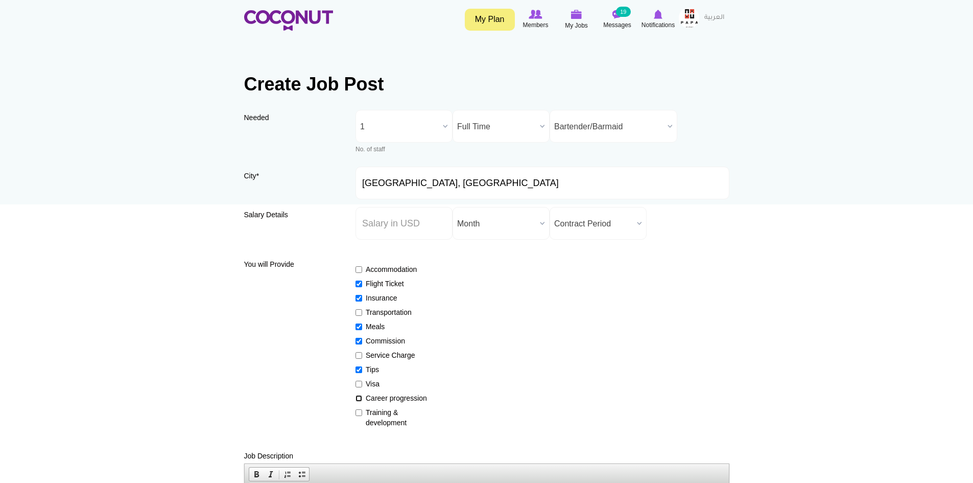
checkbox input "true"
drag, startPoint x: 358, startPoint y: 386, endPoint x: 359, endPoint y: 401, distance: 15.4
click at [358, 387] on input "Visa" at bounding box center [358, 384] width 7 height 7
checkbox input "true"
click at [359, 411] on input "Training & development" at bounding box center [358, 412] width 7 height 7
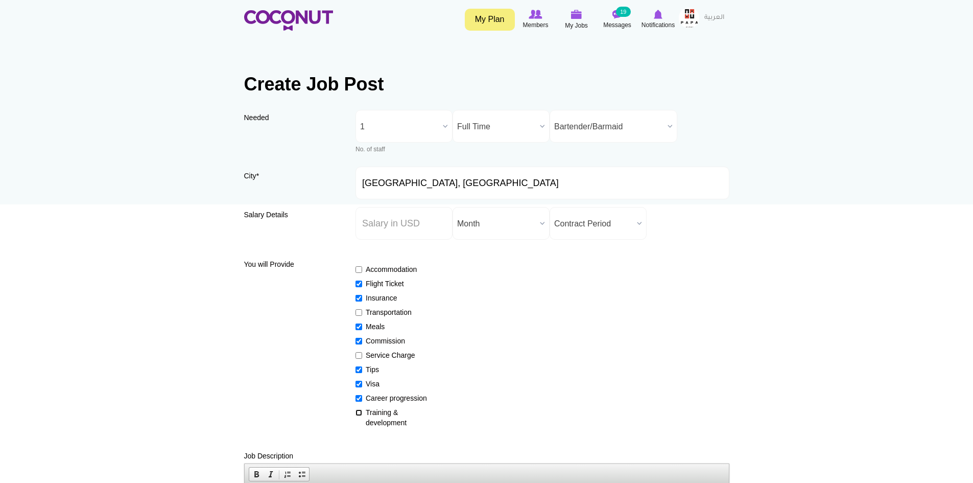
checkbox input "true"
click at [531, 15] on img at bounding box center [535, 14] width 13 height 9
click at [577, 13] on img at bounding box center [576, 14] width 11 height 9
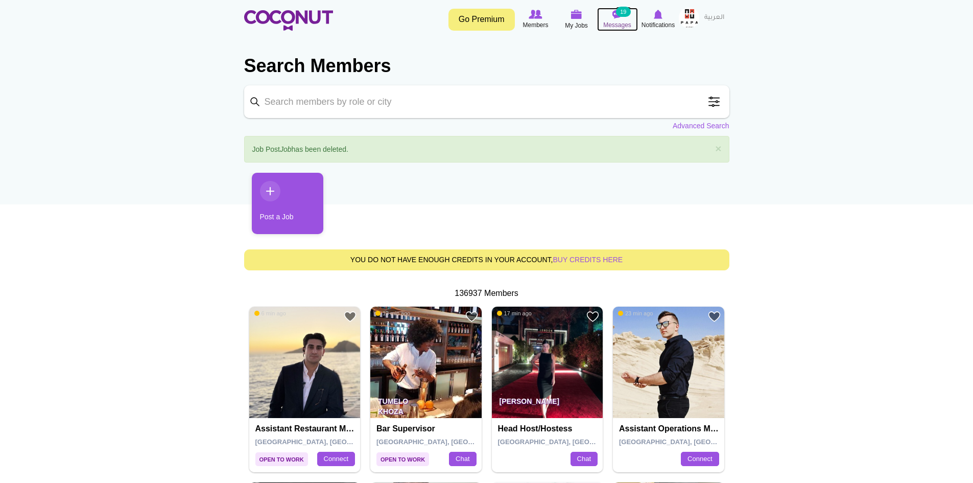
click at [622, 8] on small "19" at bounding box center [623, 12] width 14 height 10
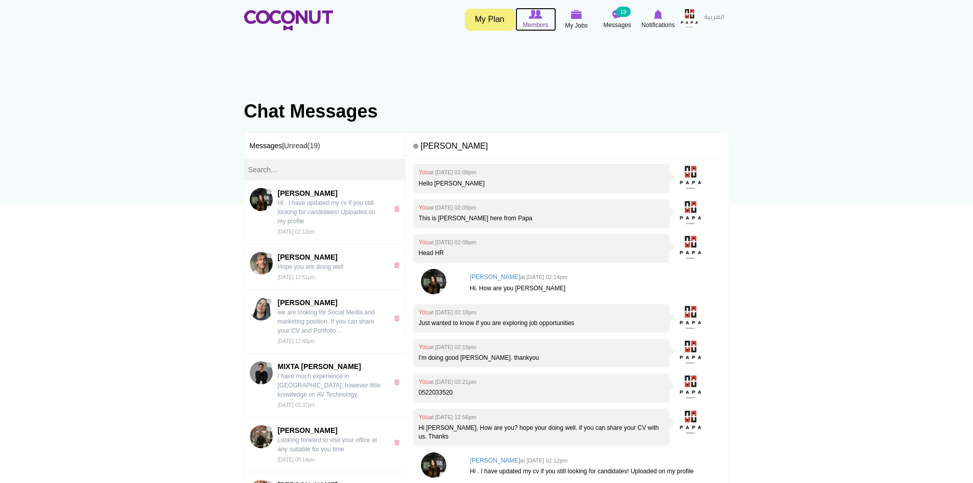
click at [530, 13] on img at bounding box center [535, 14] width 13 height 9
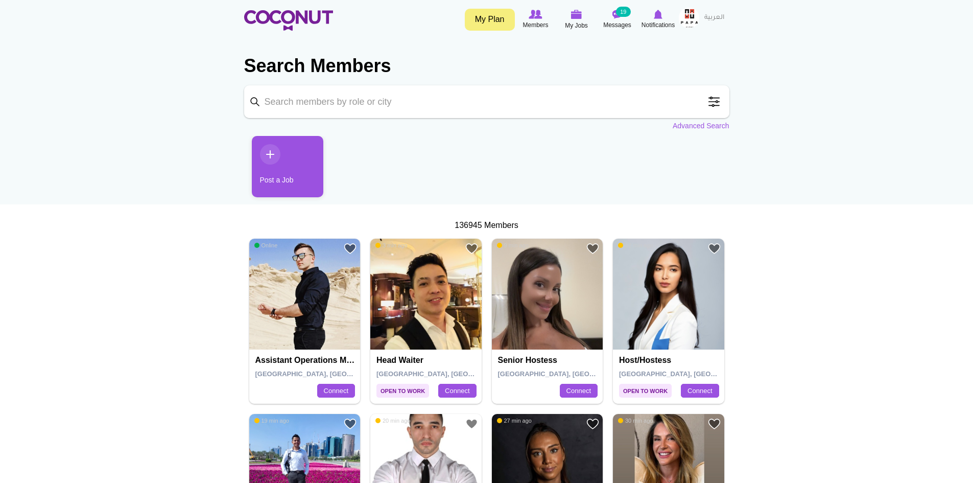
click at [495, 18] on link "My Plan" at bounding box center [490, 20] width 50 height 22
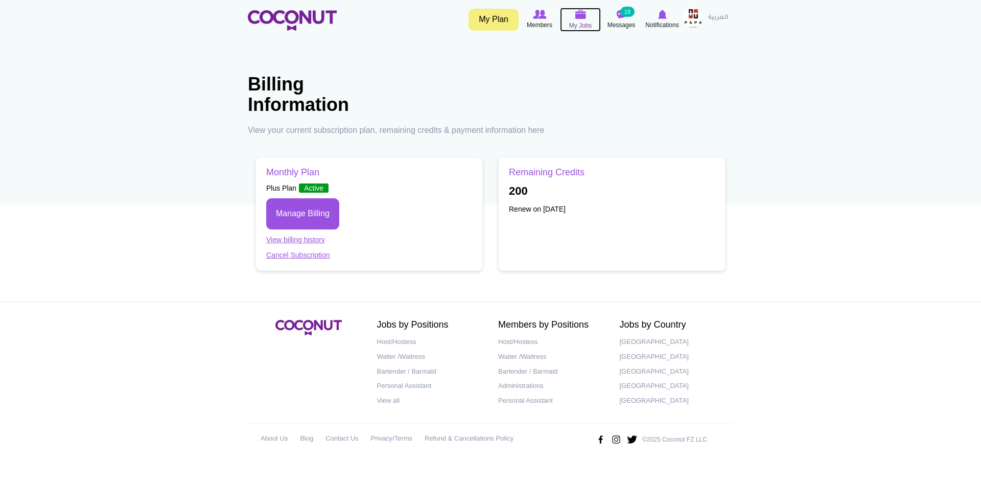
click at [588, 13] on icon at bounding box center [580, 15] width 39 height 12
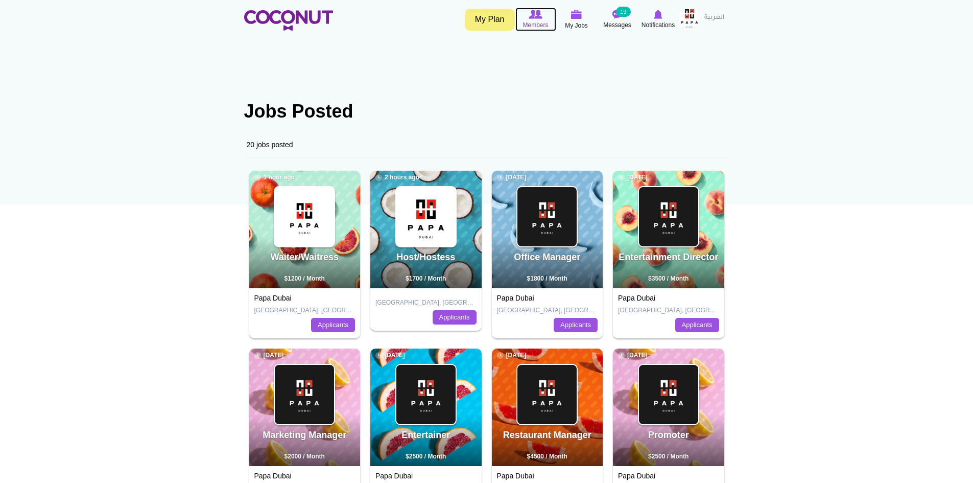
click at [537, 15] on img at bounding box center [535, 14] width 13 height 9
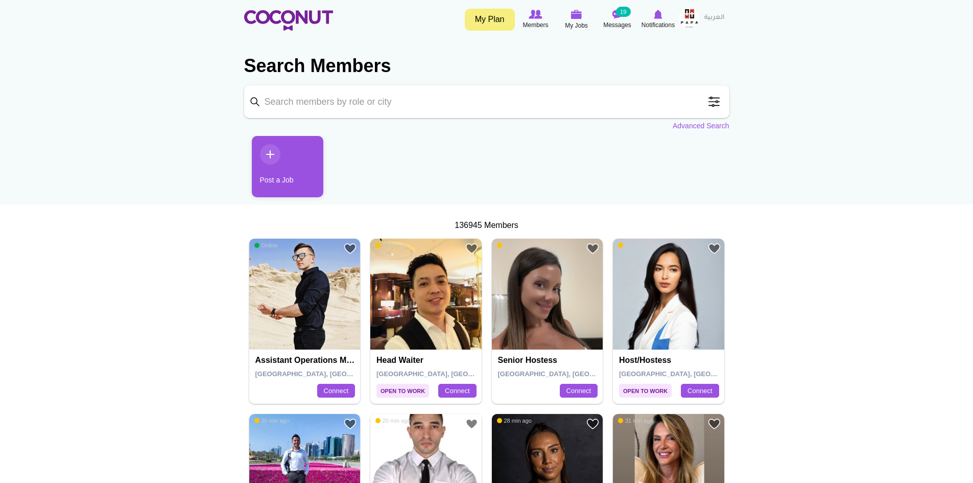
click at [269, 151] on link "Post a Job" at bounding box center [288, 166] width 72 height 61
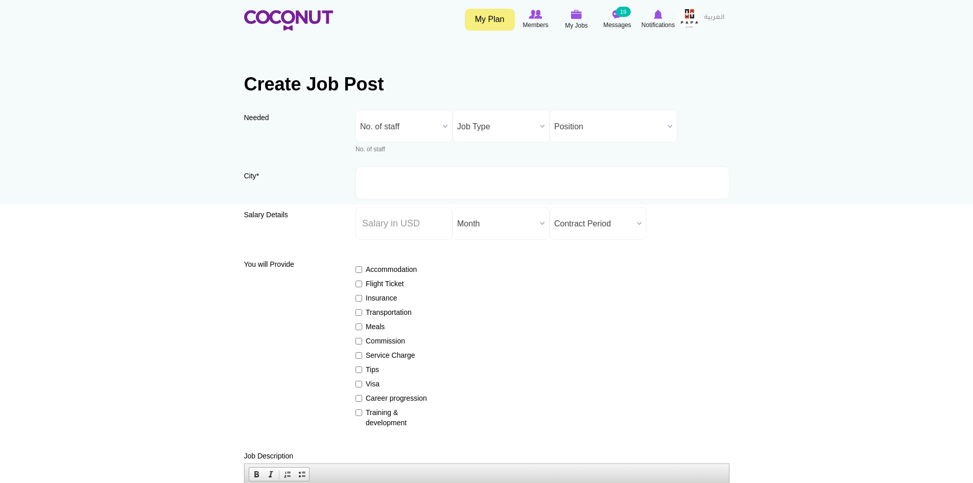
click at [441, 124] on b at bounding box center [445, 126] width 13 height 32
click at [379, 181] on li "1" at bounding box center [404, 179] width 92 height 13
click at [538, 125] on b at bounding box center [542, 126] width 13 height 32
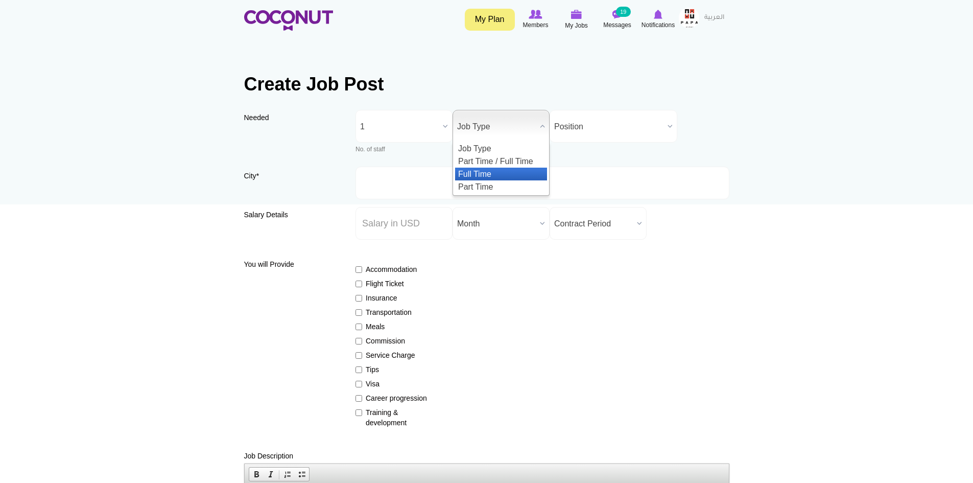
click at [486, 171] on li "Full Time" at bounding box center [501, 174] width 92 height 13
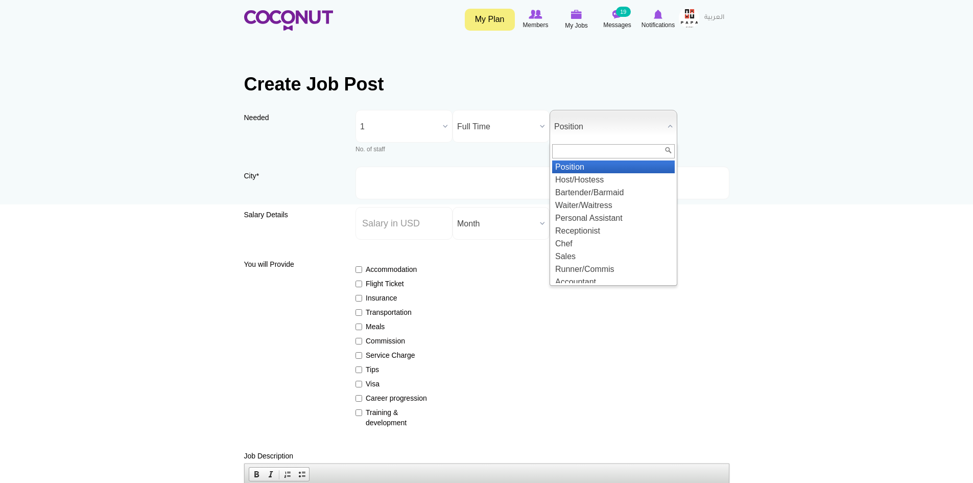
click at [662, 124] on span "Position" at bounding box center [608, 126] width 109 height 33
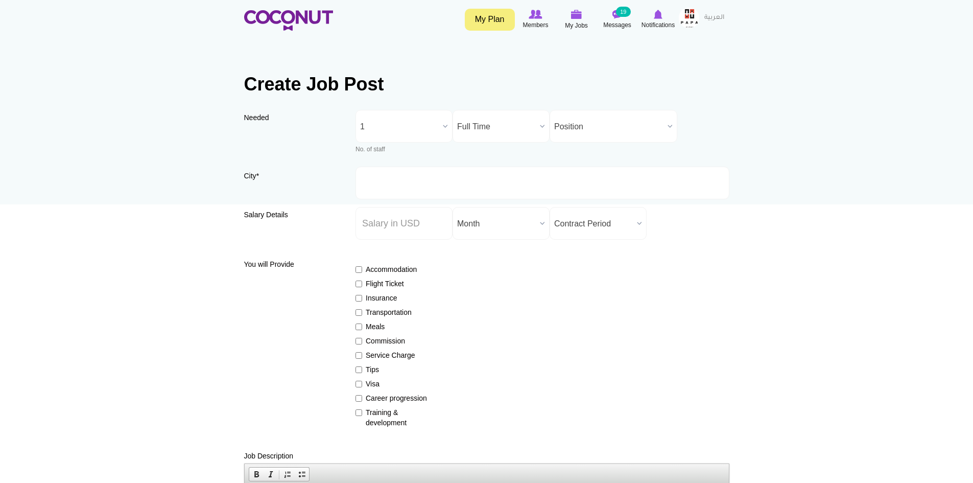
click at [500, 16] on link "My Plan" at bounding box center [490, 20] width 50 height 22
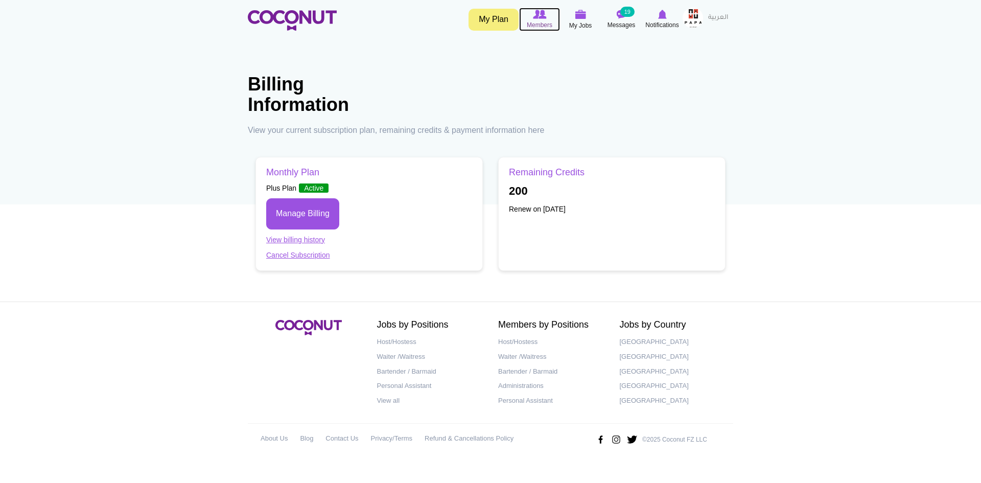
click at [538, 13] on img at bounding box center [539, 14] width 13 height 9
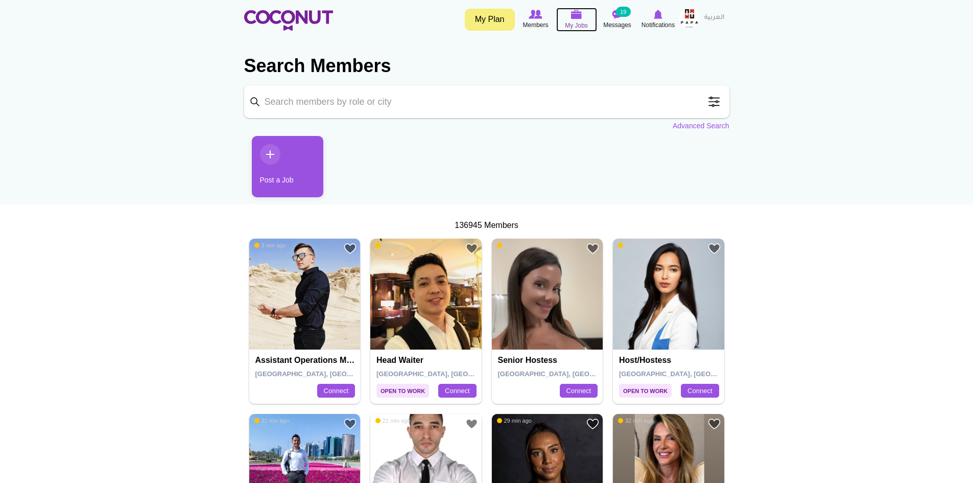
click at [575, 13] on img at bounding box center [576, 14] width 11 height 9
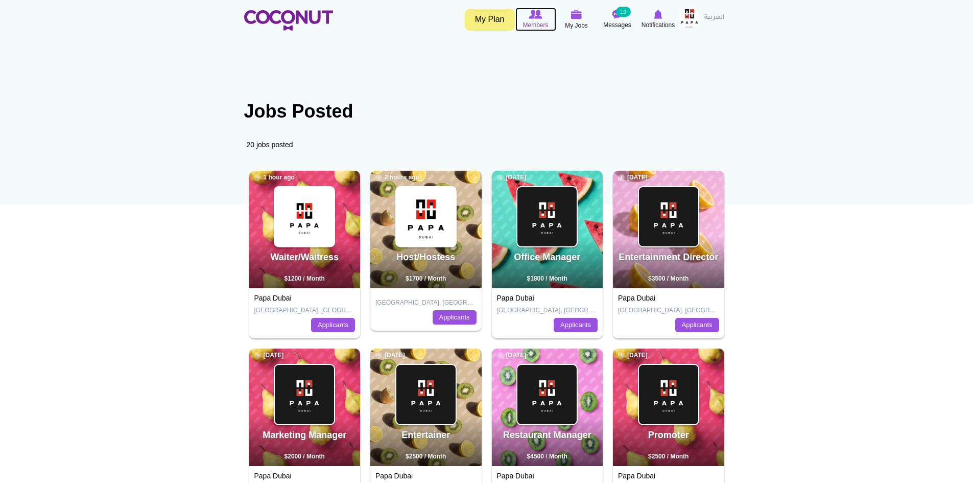
click at [534, 13] on img at bounding box center [535, 14] width 13 height 9
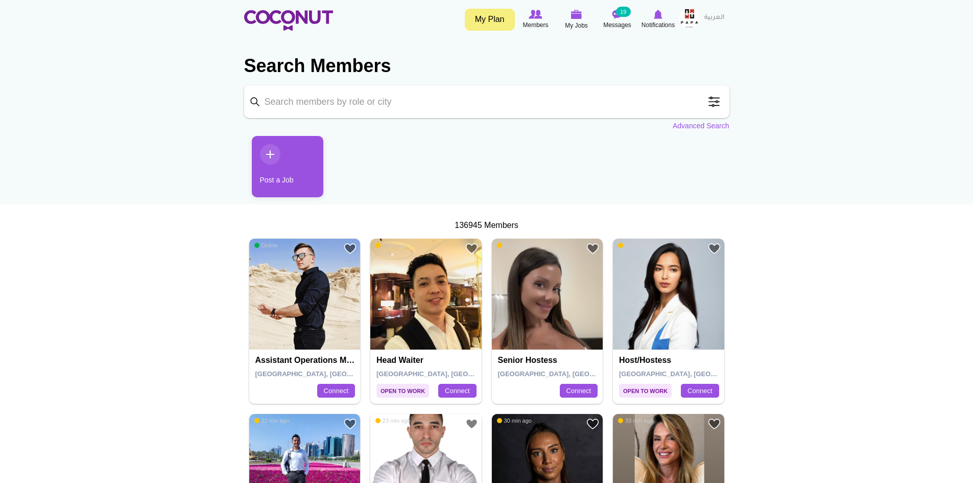
click at [269, 151] on link "Post a Job" at bounding box center [288, 166] width 72 height 61
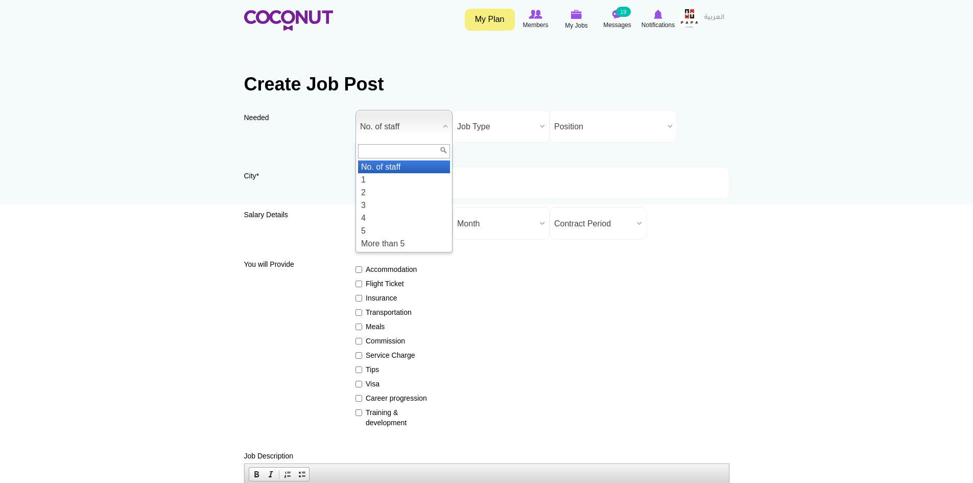
click at [439, 126] on b at bounding box center [445, 126] width 13 height 32
click at [377, 179] on li "1" at bounding box center [404, 179] width 92 height 13
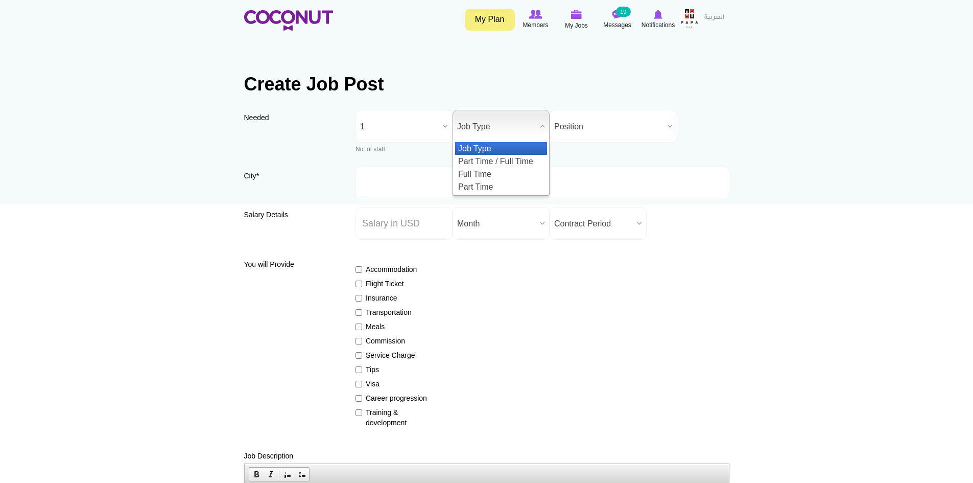
click at [523, 127] on span "Job Type" at bounding box center [496, 126] width 79 height 33
click at [496, 170] on li "Full Time" at bounding box center [501, 174] width 92 height 13
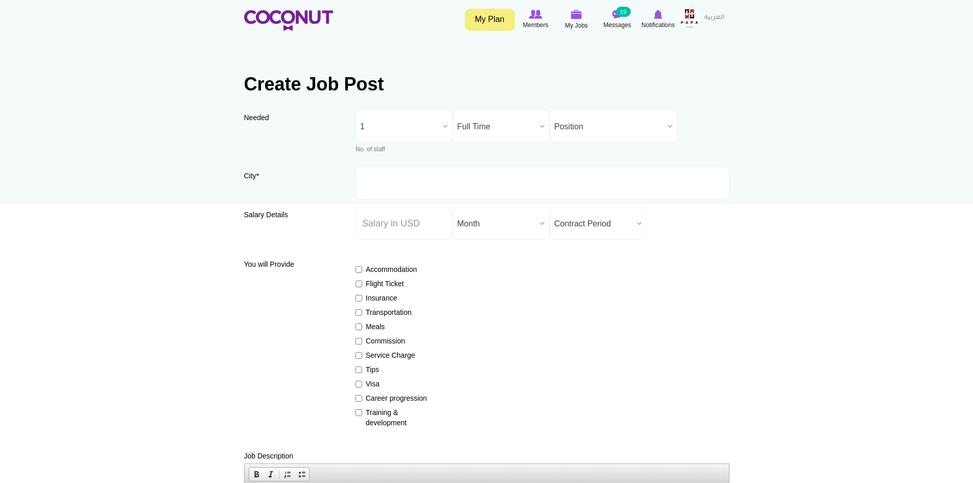
click at [665, 128] on b at bounding box center [669, 126] width 13 height 32
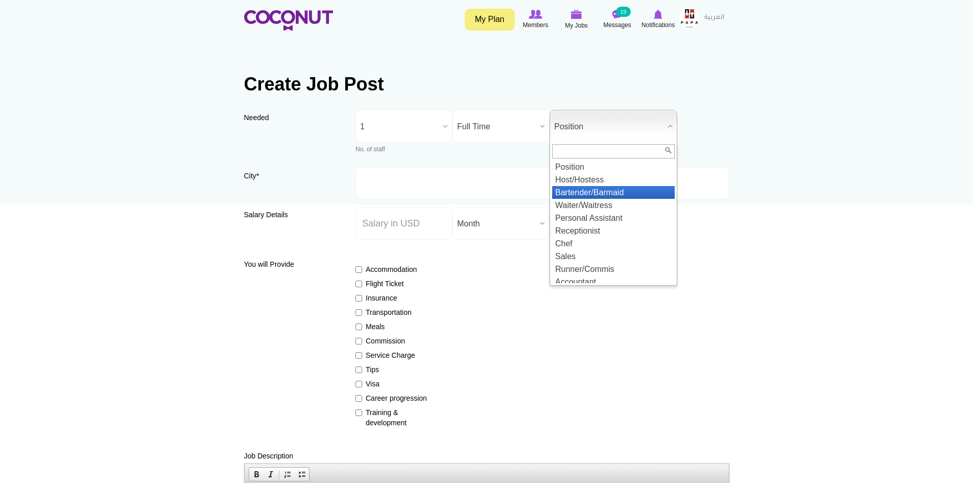
click at [597, 193] on li "Bartender/Barmaid" at bounding box center [613, 192] width 123 height 13
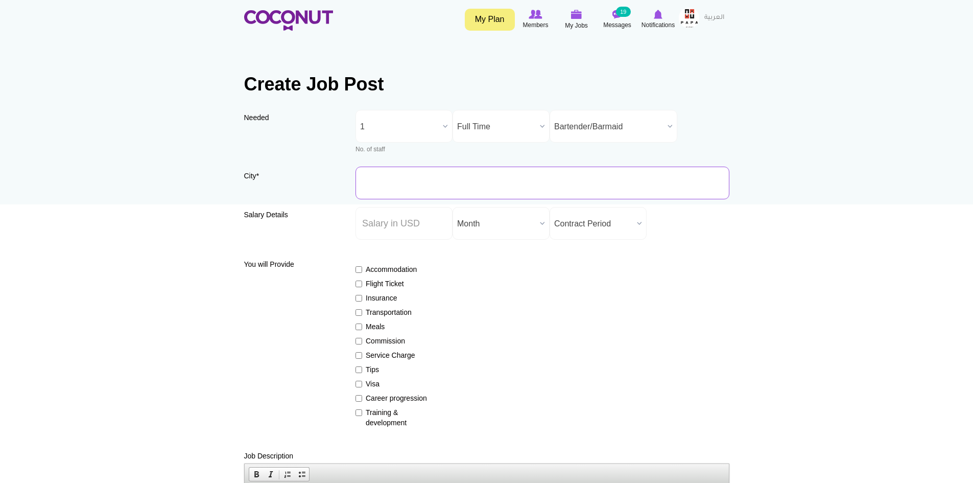
click at [429, 188] on input "City *" at bounding box center [542, 183] width 374 height 33
type input "[GEOGRAPHIC_DATA], [GEOGRAPHIC_DATA]"
click at [426, 228] on input "Salary ($) *" at bounding box center [403, 223] width 97 height 33
type input "1400"
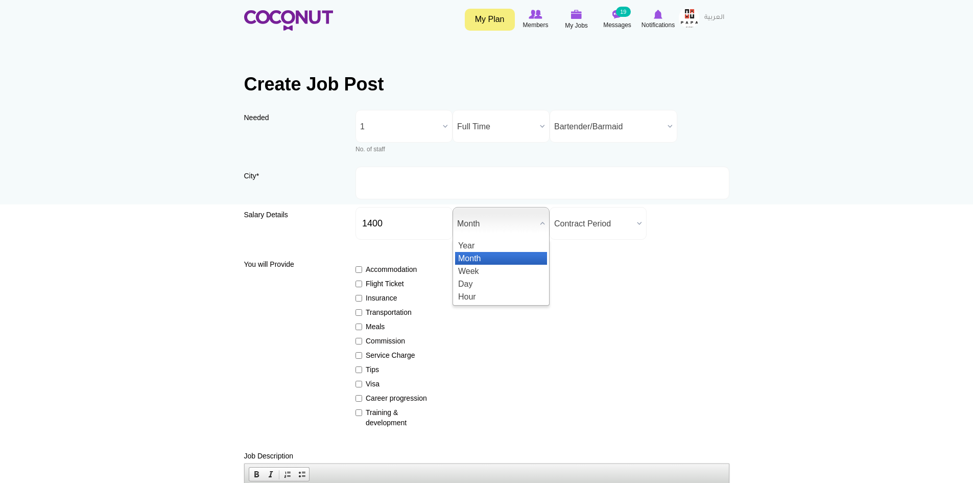
click at [543, 220] on b at bounding box center [542, 223] width 13 height 32
click at [490, 255] on li "Month" at bounding box center [501, 258] width 92 height 13
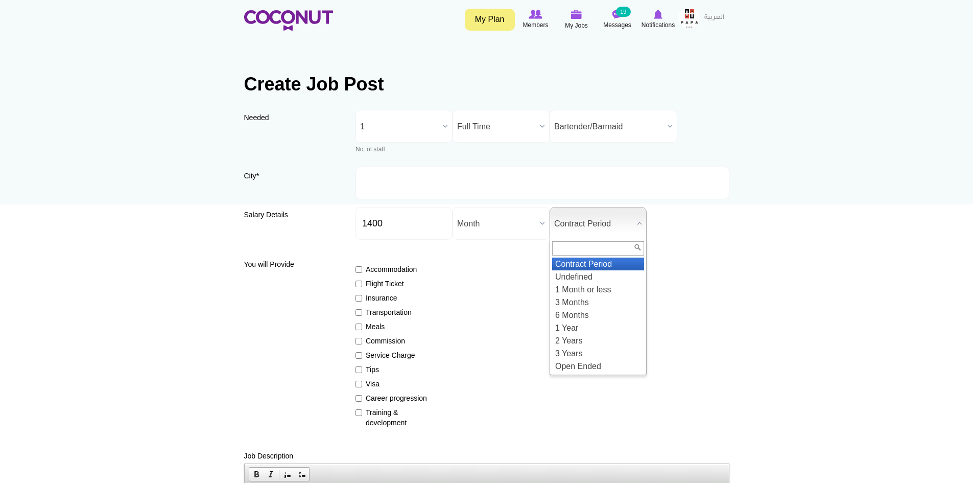
click at [638, 221] on b at bounding box center [639, 223] width 13 height 32
click at [580, 338] on li "2 Years" at bounding box center [598, 340] width 92 height 13
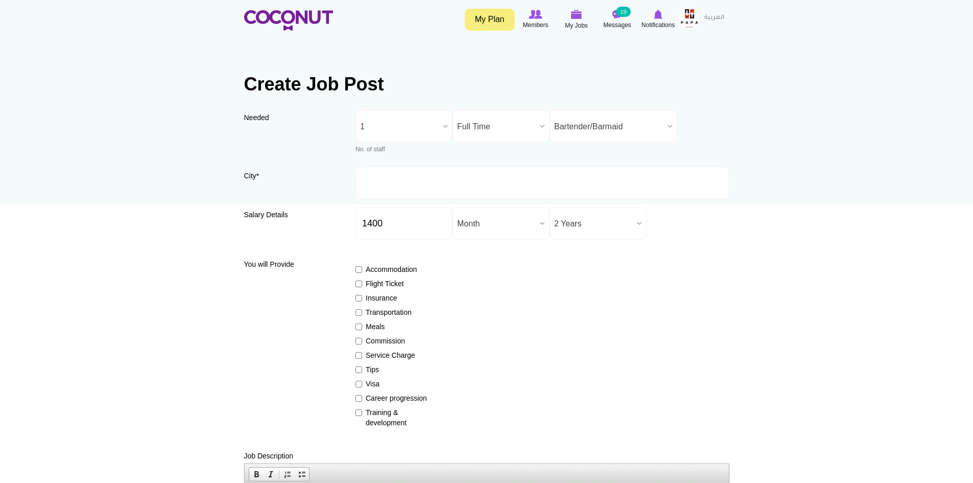
click at [537, 295] on div "Accommodation Flight Ticket Insurance Transportation Meals Commission Service C…" at bounding box center [542, 341] width 374 height 173
click at [361, 283] on input "Flight Ticket" at bounding box center [358, 283] width 7 height 7
checkbox input "true"
click at [355, 299] on div "You will Provide Accommodation Flight Ticket Insurance Transportation Meals Com…" at bounding box center [486, 341] width 485 height 173
click at [360, 297] on input "Insurance" at bounding box center [358, 298] width 7 height 7
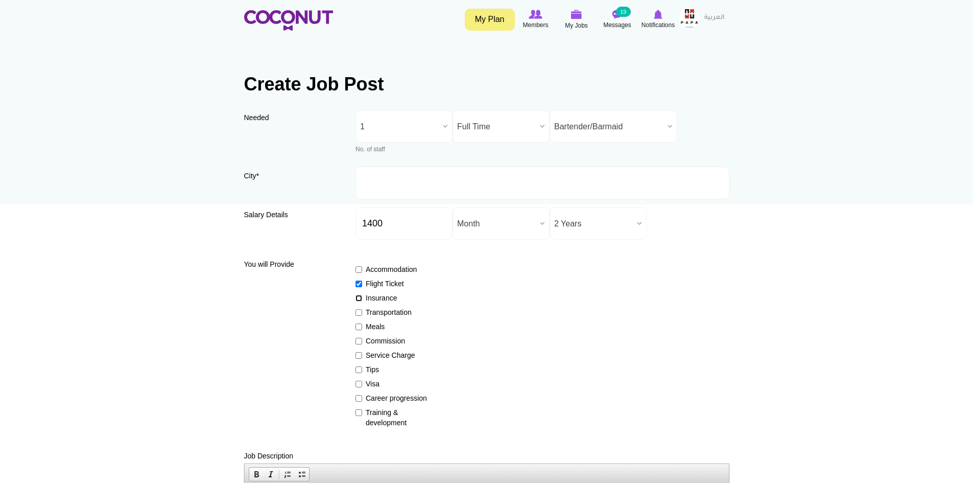
checkbox input "true"
click at [359, 312] on input "Transportation" at bounding box center [358, 312] width 7 height 7
click at [361, 312] on input "Transportation" at bounding box center [358, 312] width 7 height 7
checkbox input "false"
click at [359, 324] on input "Meals" at bounding box center [358, 326] width 7 height 7
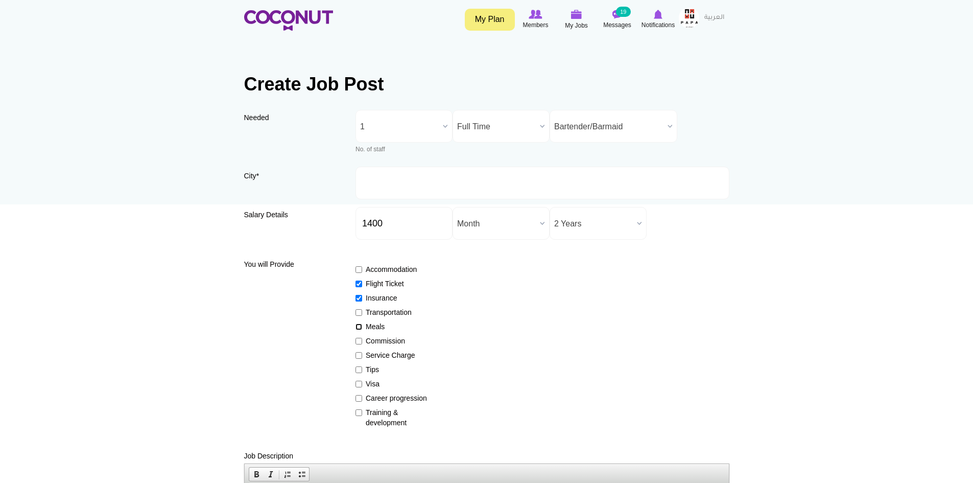
checkbox input "true"
click at [358, 341] on input "Commission" at bounding box center [358, 341] width 7 height 7
checkbox input "true"
click at [361, 371] on input "Tips" at bounding box center [358, 369] width 7 height 7
checkbox input "true"
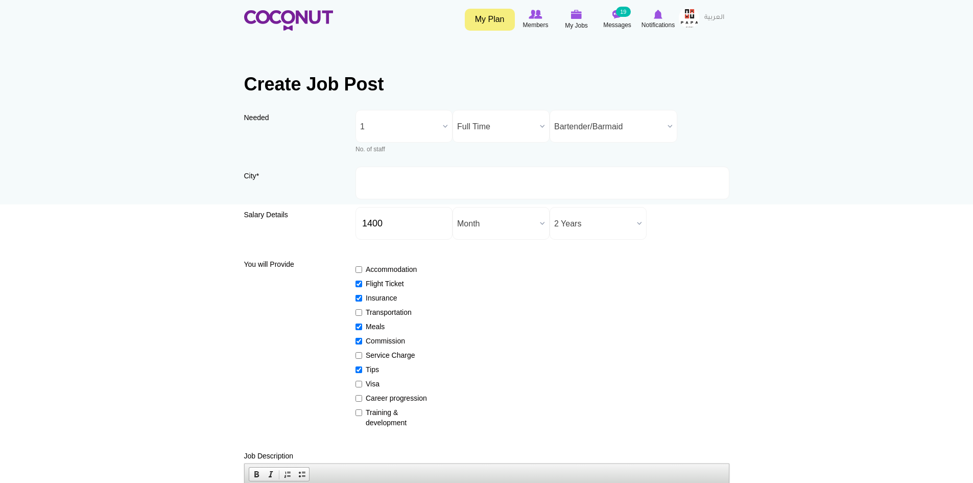
click at [364, 383] on label "Visa" at bounding box center [392, 383] width 75 height 10
click at [362, 383] on input "Visa" at bounding box center [358, 384] width 7 height 7
checkbox input "true"
click at [362, 398] on input "Career progression" at bounding box center [358, 398] width 7 height 7
checkbox input "true"
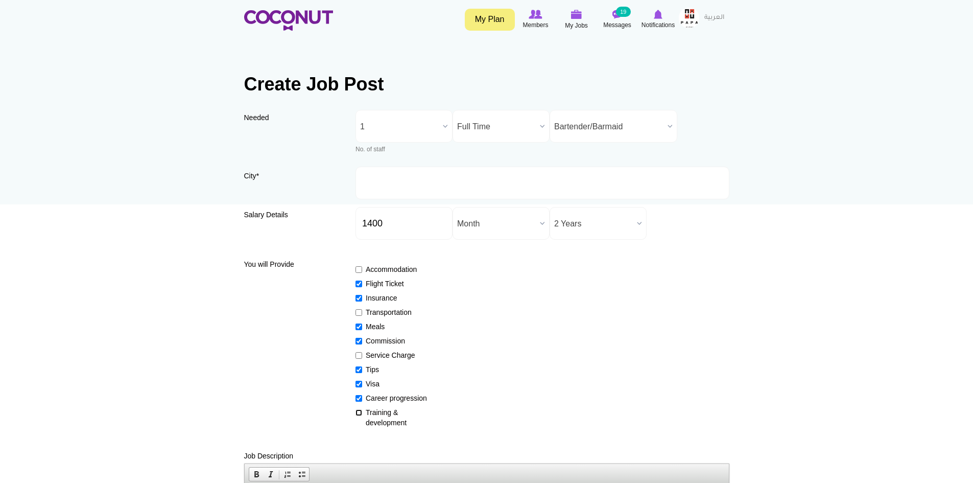
click at [359, 415] on input "Training & development" at bounding box center [358, 412] width 7 height 7
checkbox input "true"
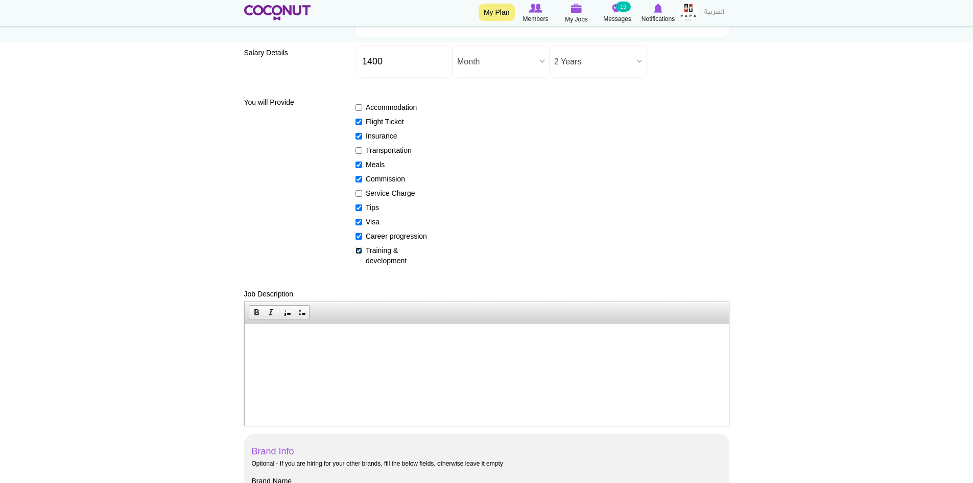
scroll to position [204, 0]
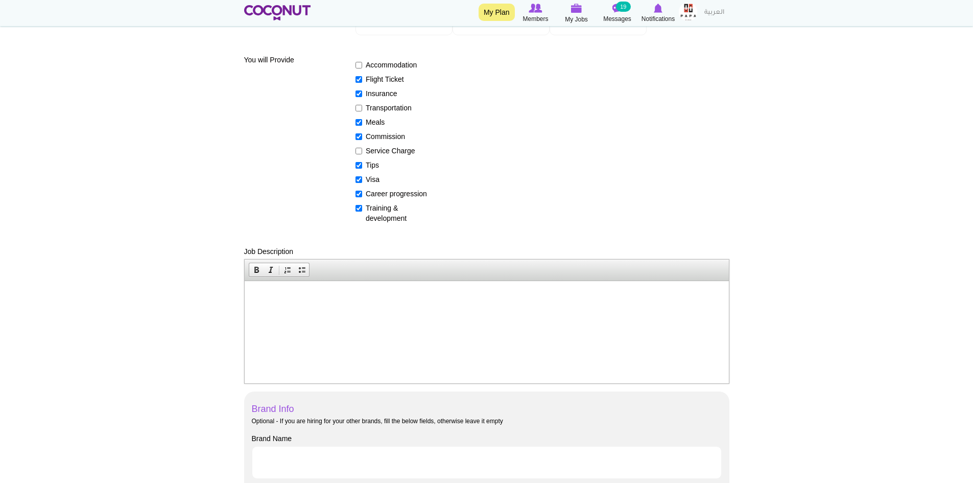
click at [287, 291] on p at bounding box center [486, 296] width 464 height 11
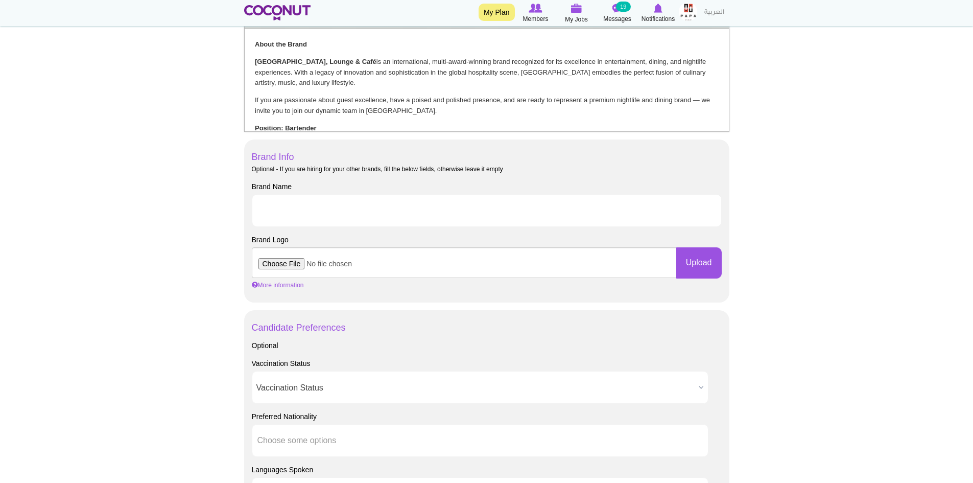
scroll to position [511, 0]
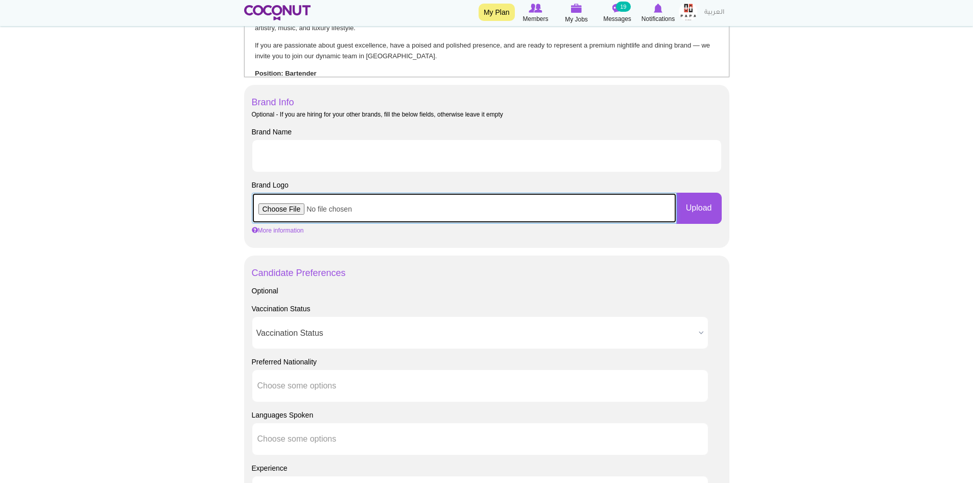
click at [282, 205] on input "file" at bounding box center [464, 208] width 425 height 31
type input "C:\fakepath\Papa Logo.png"
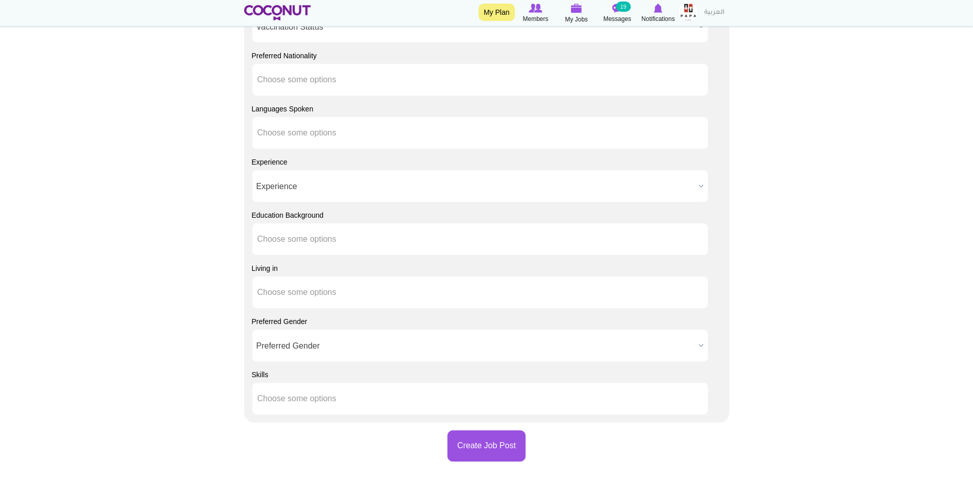
scroll to position [817, 0]
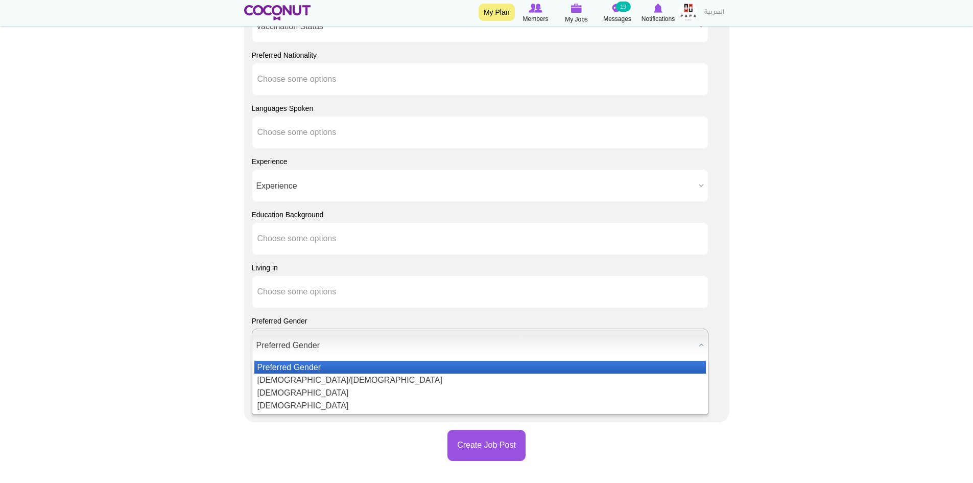
click at [705, 344] on b at bounding box center [701, 345] width 13 height 32
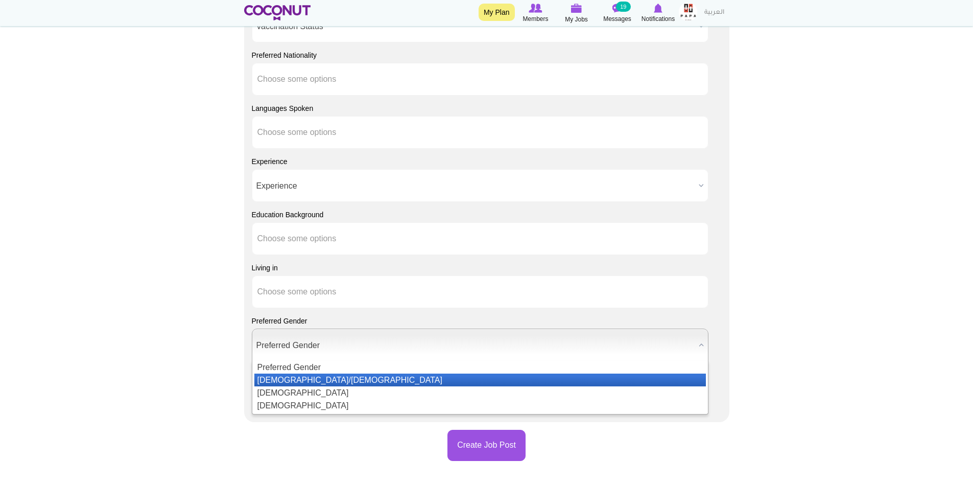
click at [351, 375] on li "[DEMOGRAPHIC_DATA]/[DEMOGRAPHIC_DATA]" at bounding box center [480, 379] width 452 height 13
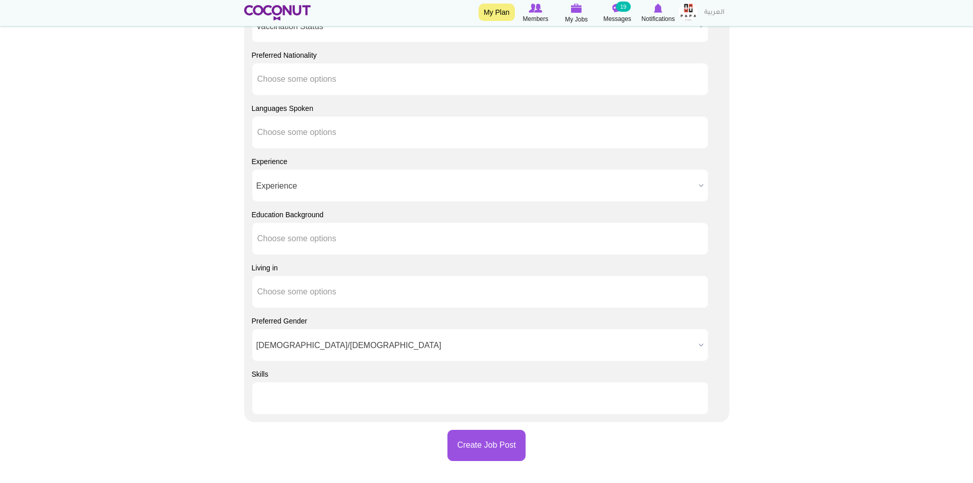
click at [334, 398] on input "text" at bounding box center [303, 397] width 92 height 9
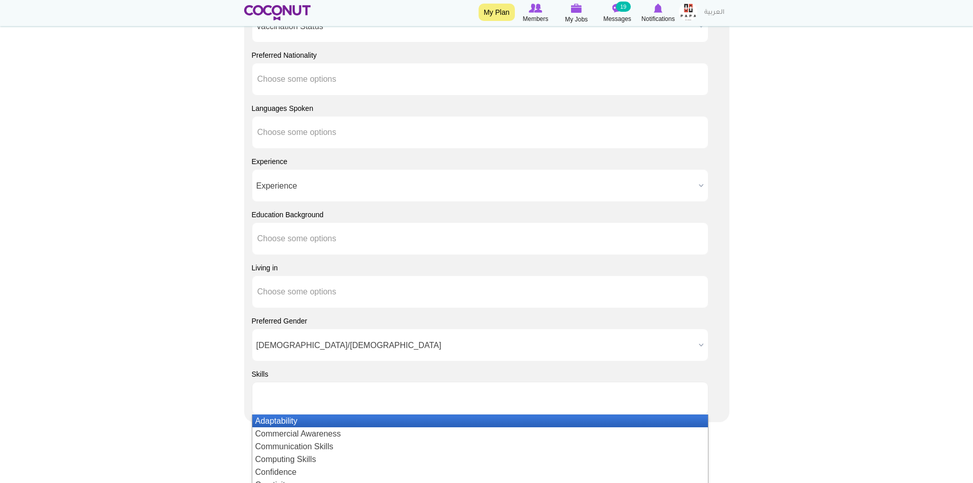
click at [300, 419] on li "Adaptability" at bounding box center [480, 420] width 456 height 13
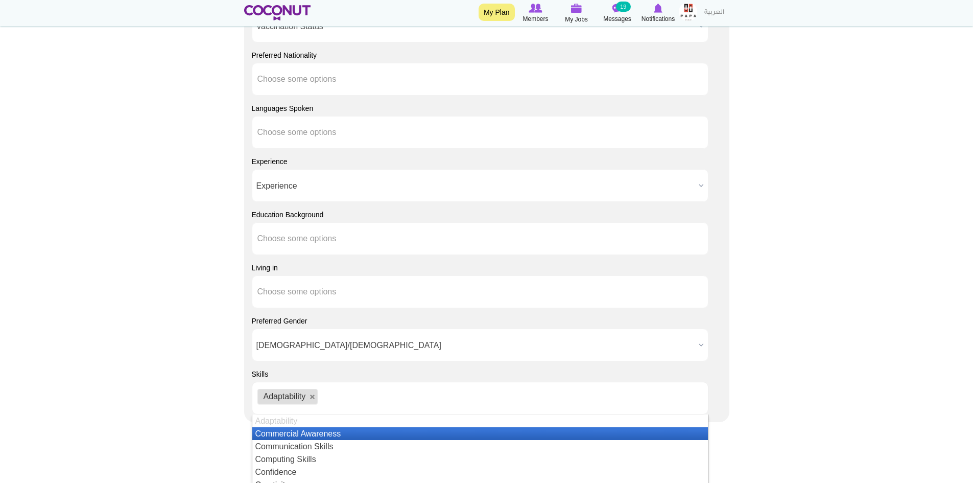
click at [329, 431] on li "Commercial Awareness" at bounding box center [480, 433] width 456 height 13
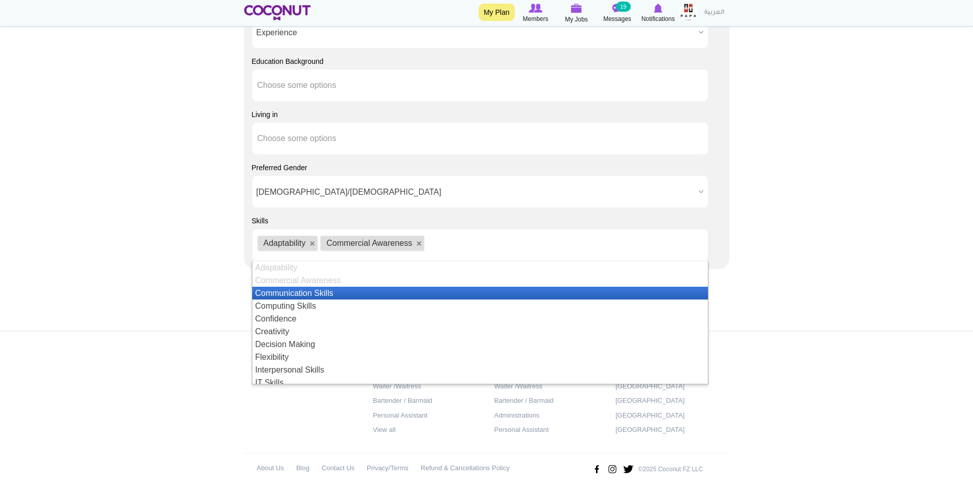
scroll to position [51, 0]
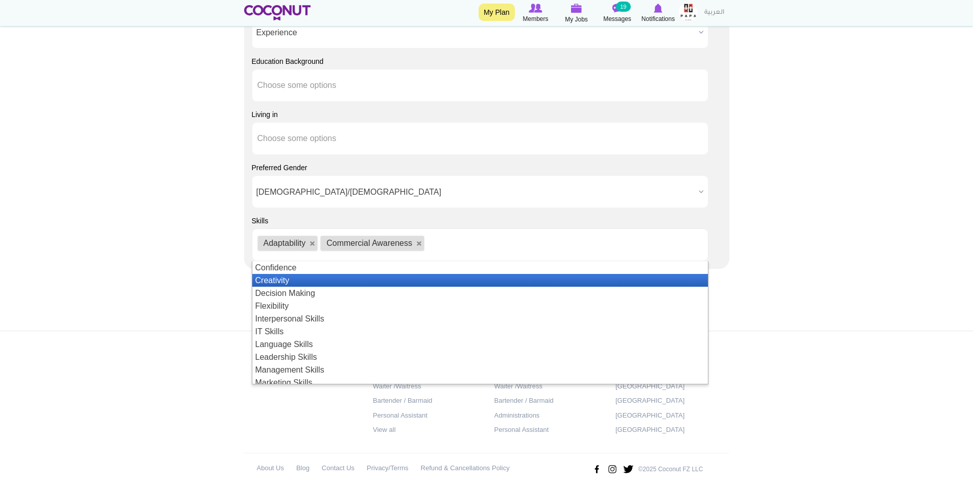
click at [307, 278] on li "Creativity" at bounding box center [480, 280] width 456 height 13
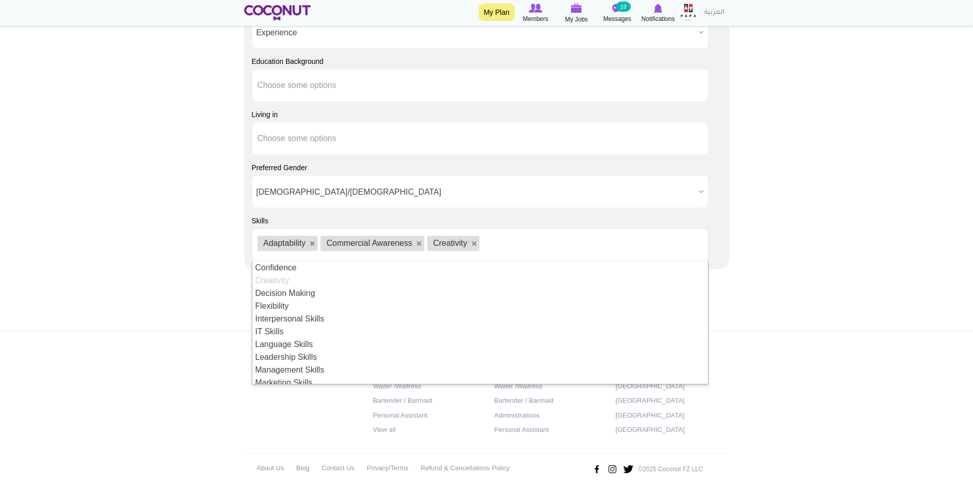
scroll to position [26, 0]
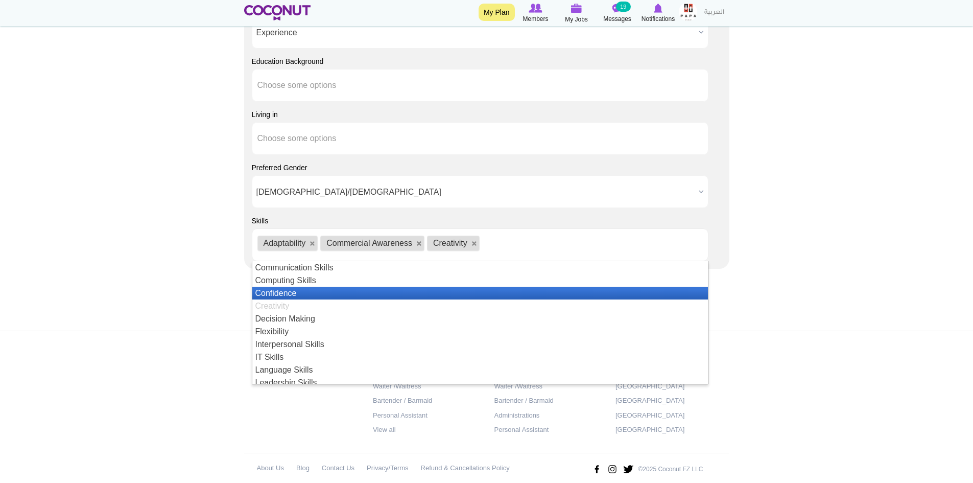
click at [307, 290] on li "Confidence" at bounding box center [480, 293] width 456 height 13
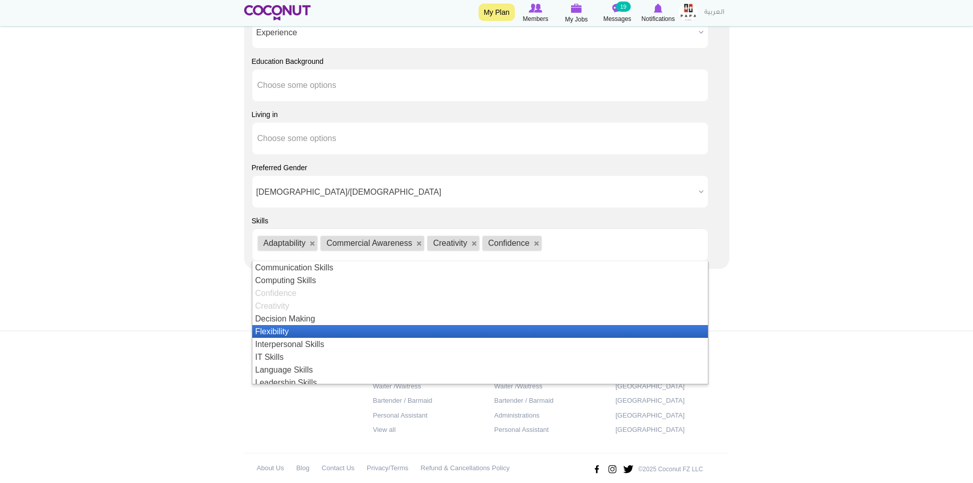
click at [299, 330] on li "Flexibility" at bounding box center [480, 331] width 456 height 13
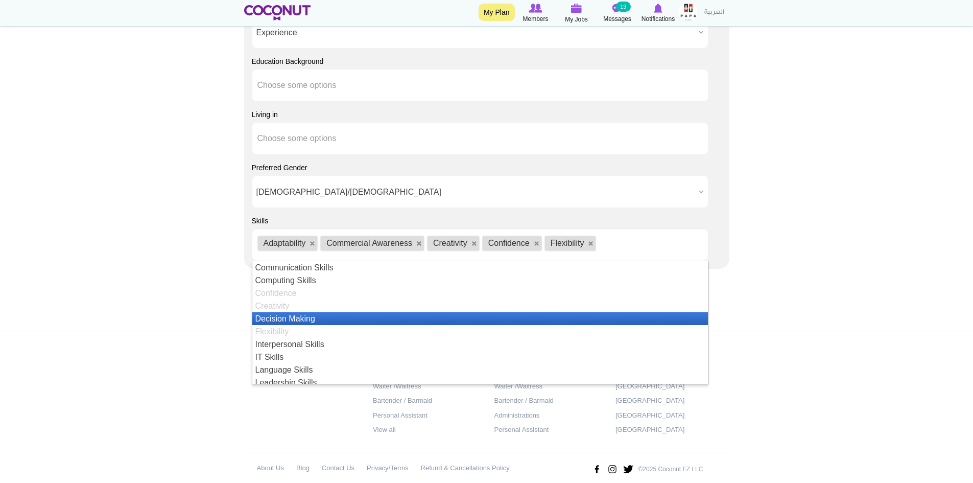
click at [303, 318] on li "Decision Making" at bounding box center [480, 318] width 456 height 13
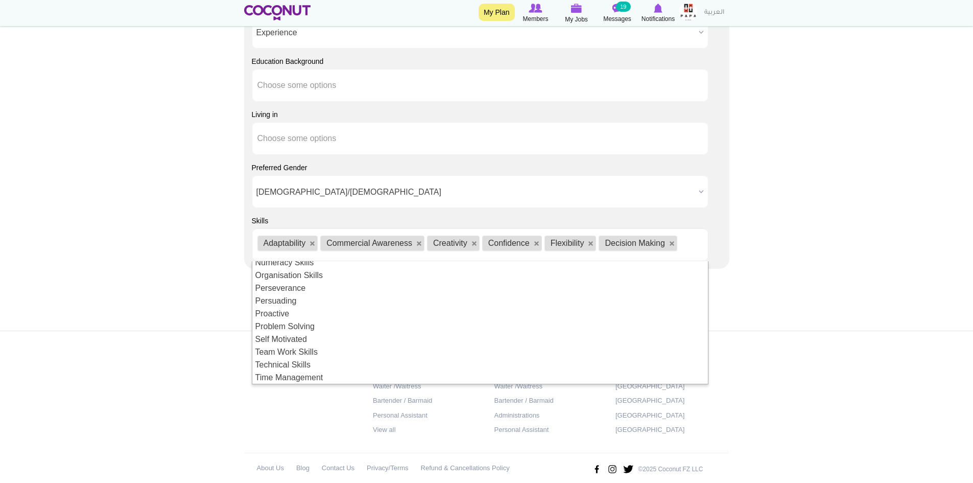
scroll to position [202, 0]
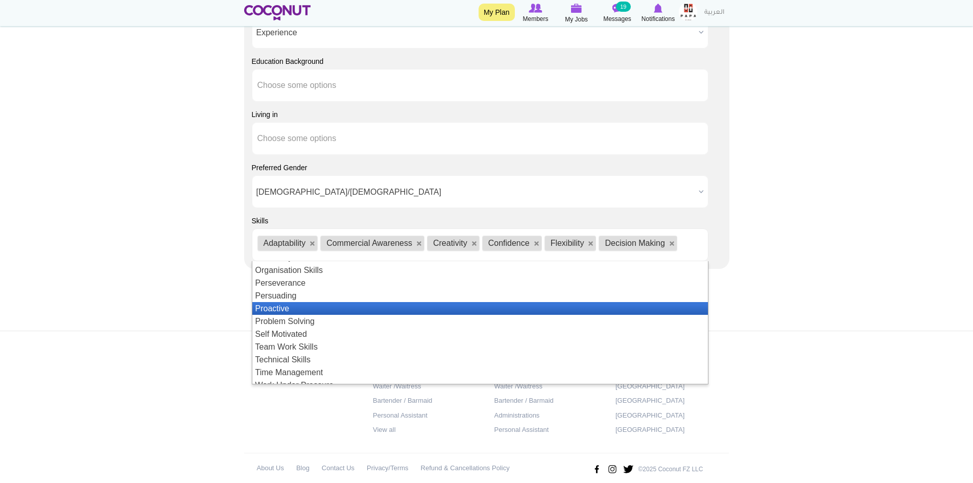
click at [324, 307] on li "Proactive" at bounding box center [480, 308] width 456 height 13
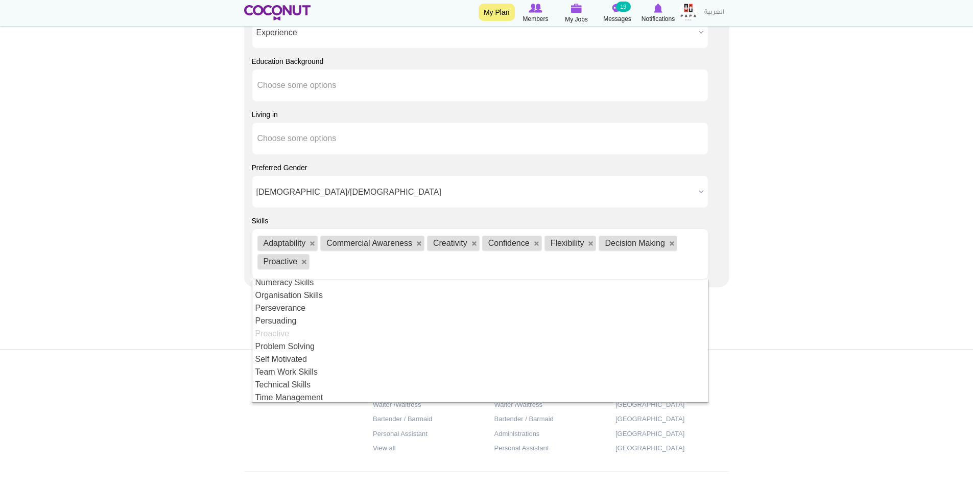
scroll to position [222, 0]
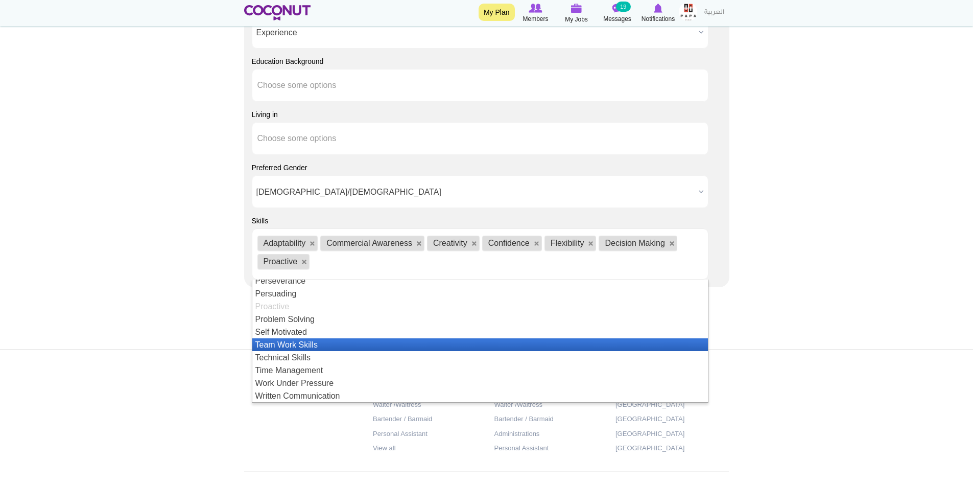
click at [302, 344] on li "Team Work Skills" at bounding box center [480, 344] width 456 height 13
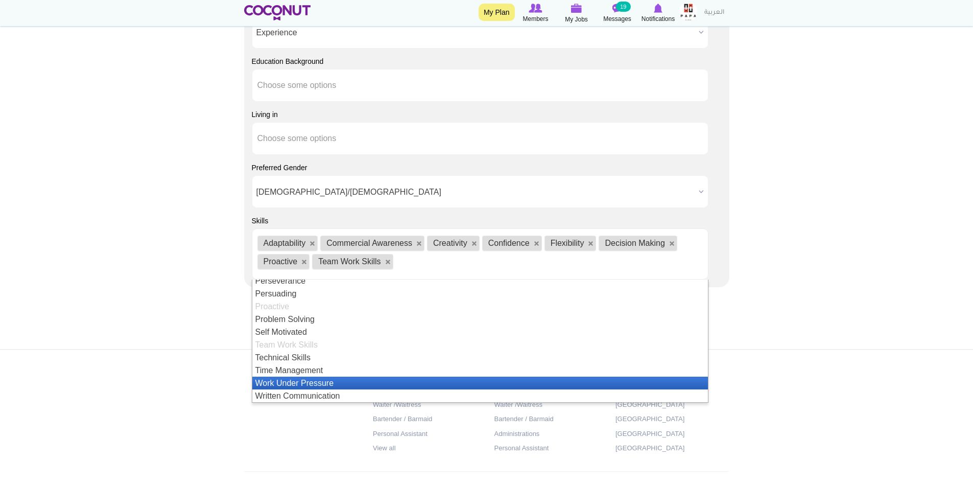
click at [329, 381] on li "Work Under Pressure" at bounding box center [480, 382] width 456 height 13
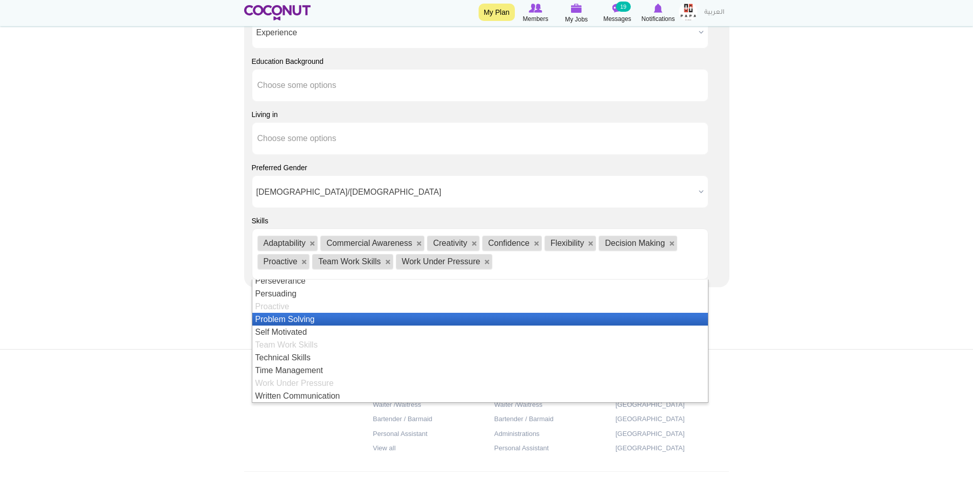
click at [304, 319] on li "Problem Solving" at bounding box center [480, 319] width 456 height 13
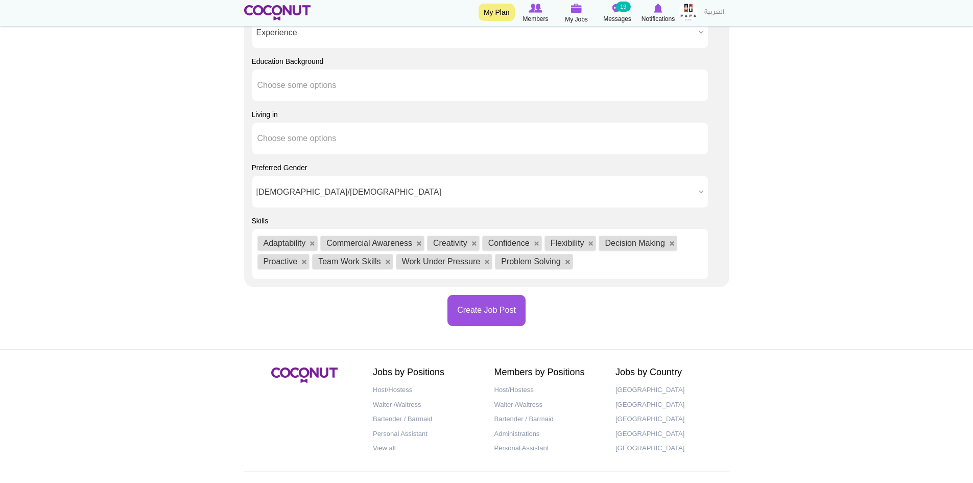
scroll to position [26, 0]
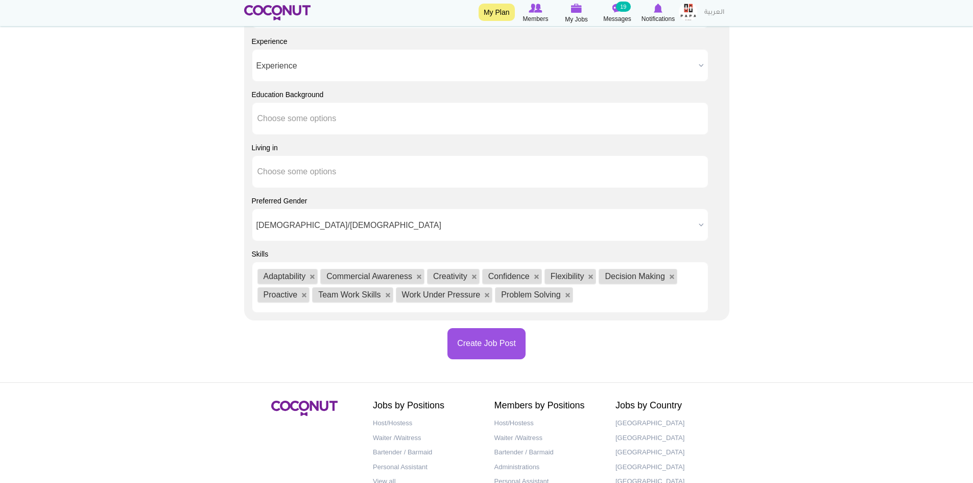
scroll to position [919, 0]
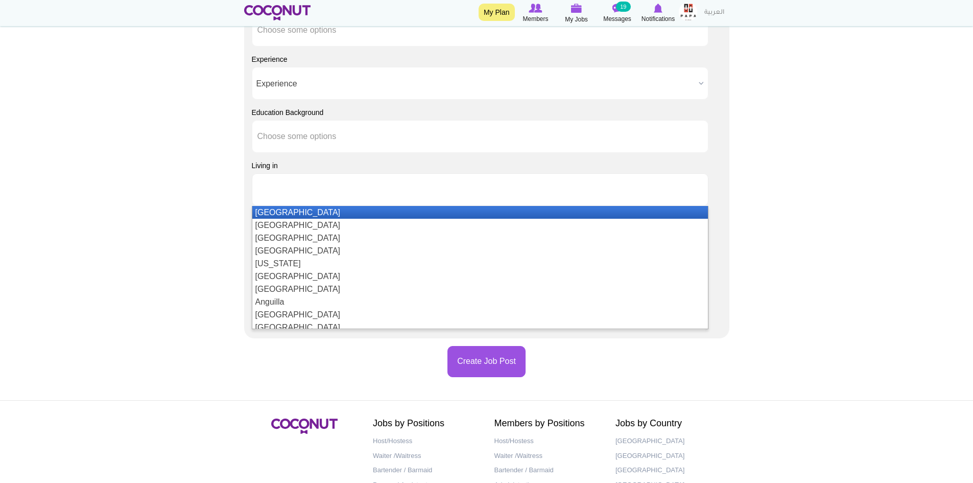
click at [298, 191] on input "text" at bounding box center [303, 189] width 92 height 9
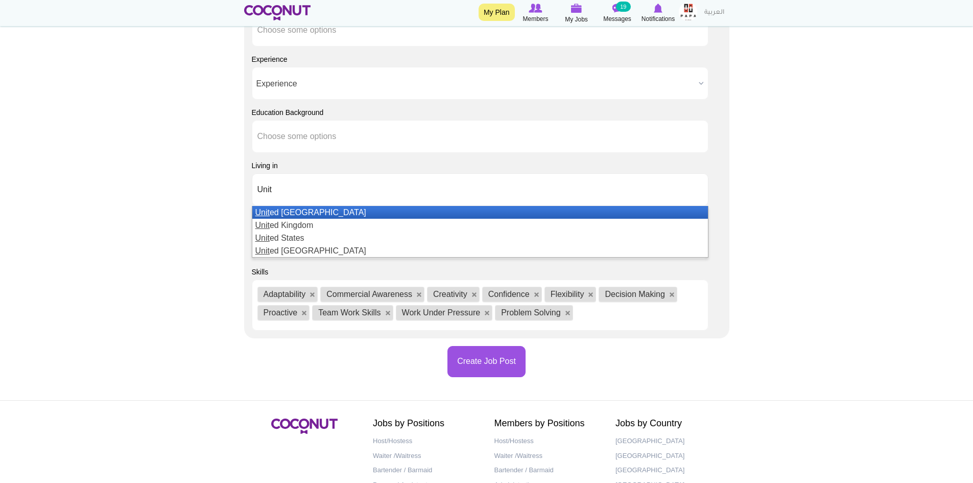
type input "Unit"
click at [300, 215] on li "Unit ed Arab Emirates" at bounding box center [480, 212] width 456 height 13
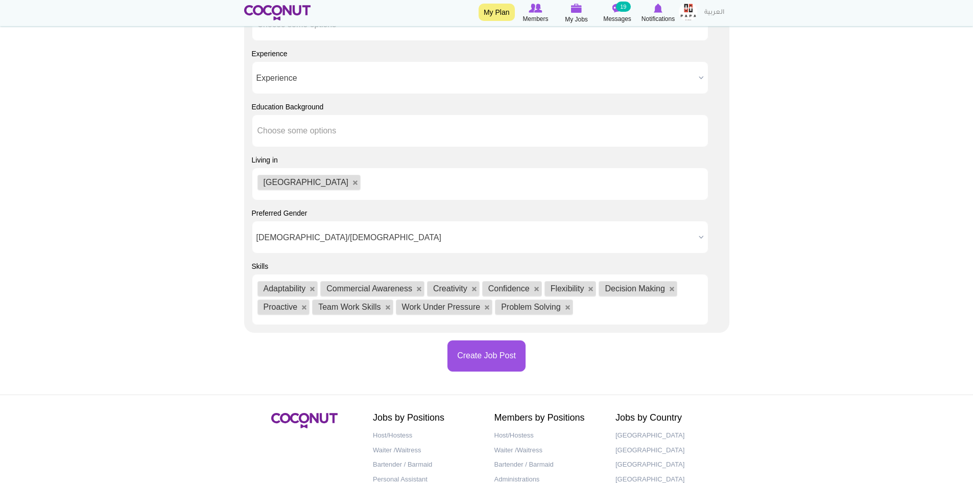
scroll to position [1002, 0]
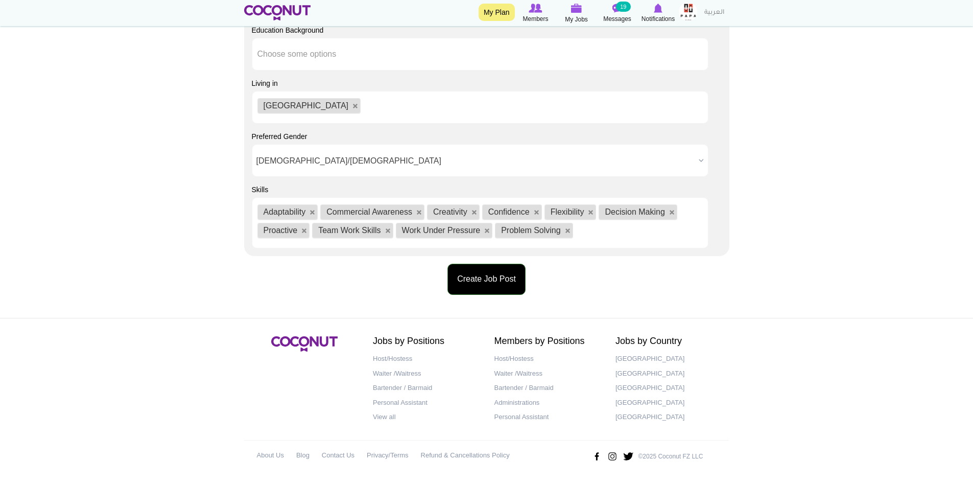
click at [478, 276] on button "Create Job Post" at bounding box center [486, 279] width 78 height 31
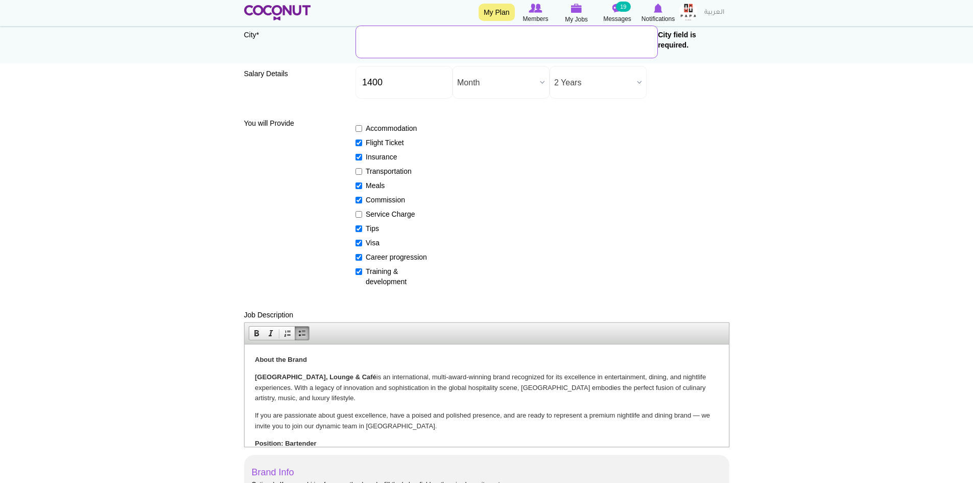
scroll to position [90, 0]
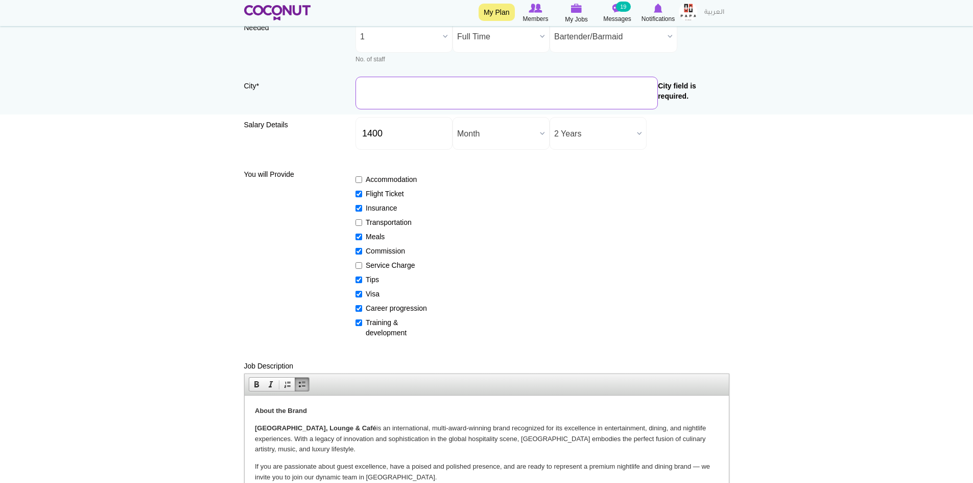
click at [422, 92] on input "City *" at bounding box center [506, 93] width 302 height 33
type input "[GEOGRAPHIC_DATA], [GEOGRAPHIC_DATA]"
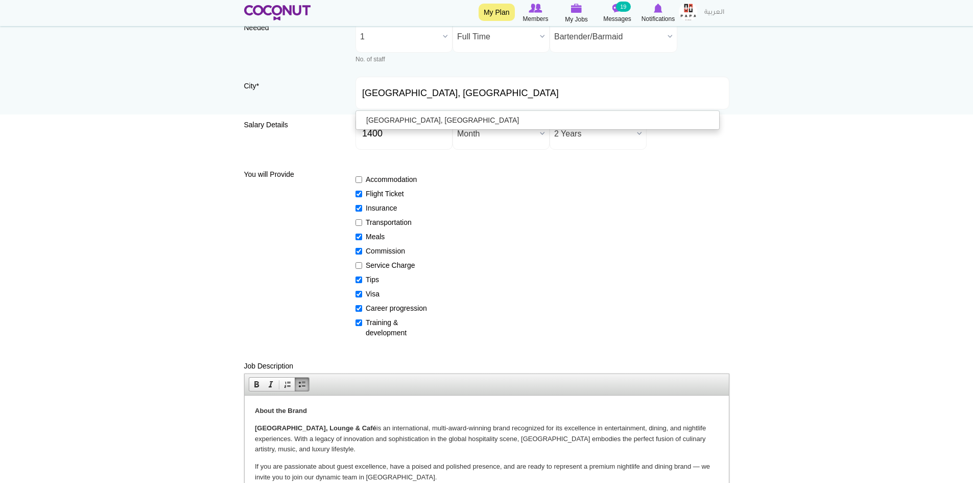
click at [665, 243] on div "Accommodation Flight Ticket Insurance Transportation Meals Commission Service C…" at bounding box center [542, 251] width 374 height 173
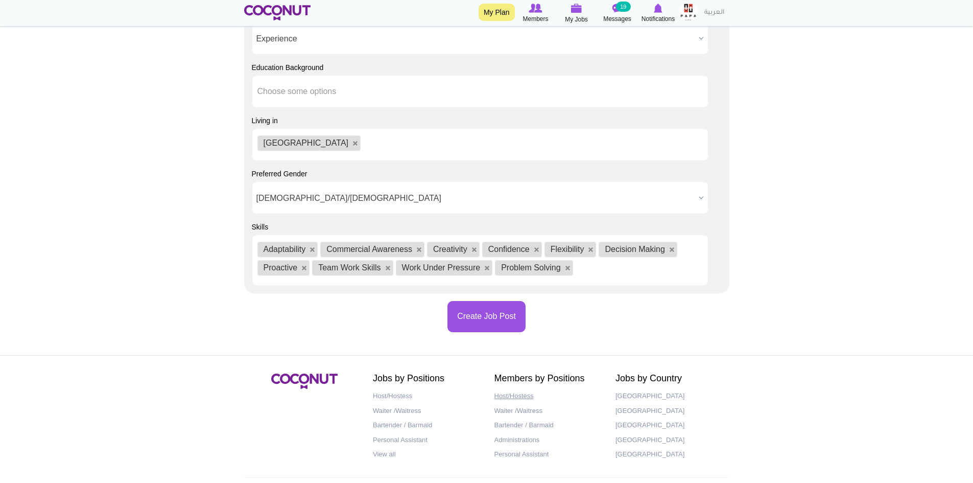
scroll to position [1002, 0]
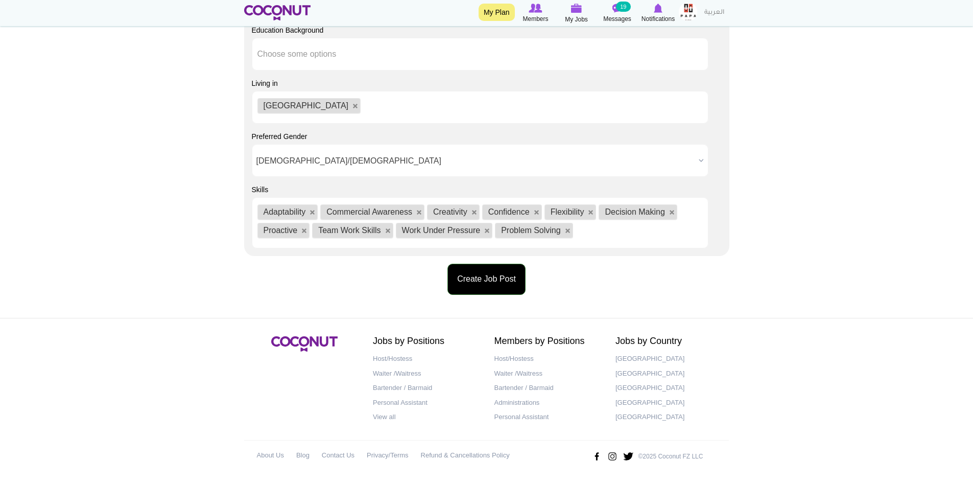
click at [492, 280] on button "Create Job Post" at bounding box center [486, 279] width 78 height 31
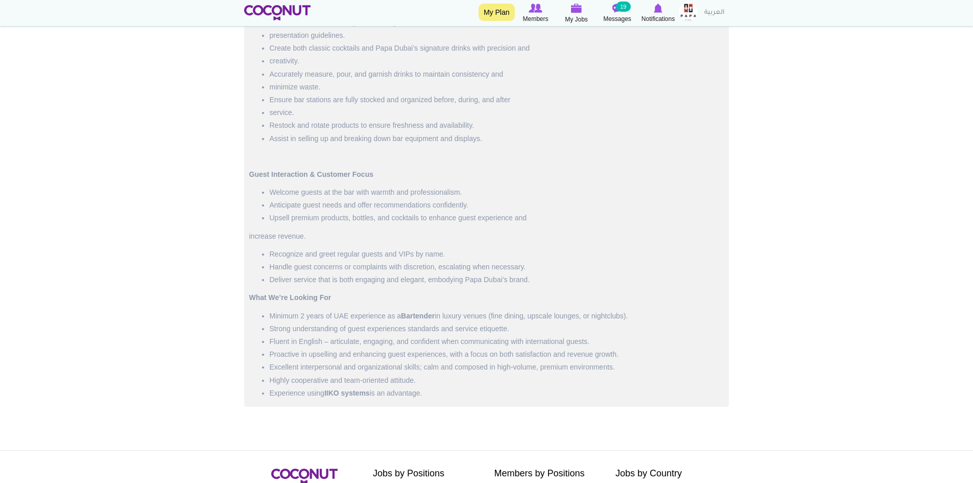
scroll to position [715, 0]
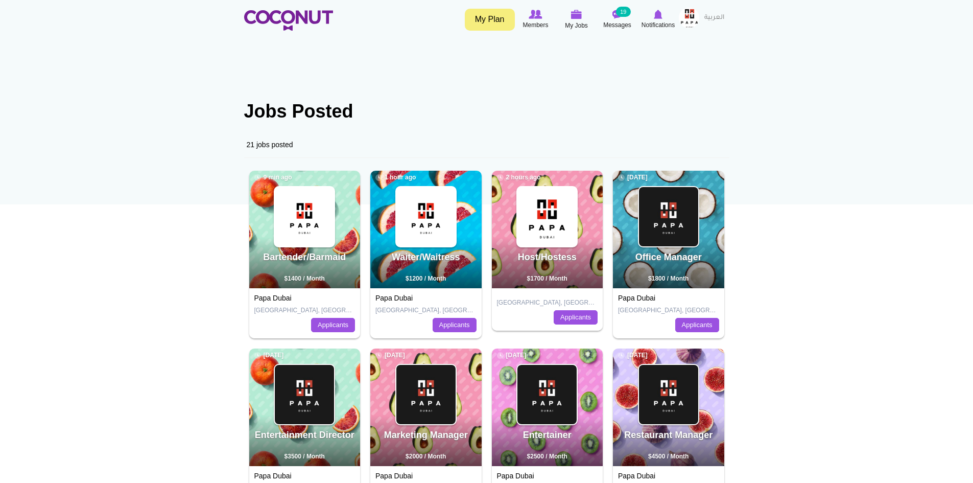
click at [716, 68] on body "Toggle navigation My Plan Members My Jobs Post a Job Messages 19 Notifications …" at bounding box center [486, 463] width 973 height 927
click at [533, 17] on img at bounding box center [535, 14] width 13 height 9
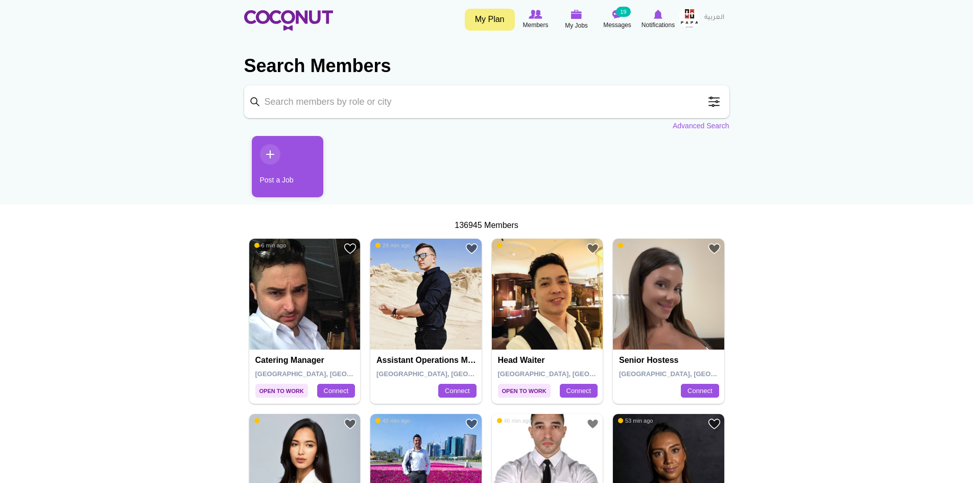
click at [268, 154] on link "Post a Job" at bounding box center [288, 166] width 72 height 61
click at [268, 149] on link "Post a Job" at bounding box center [288, 166] width 72 height 61
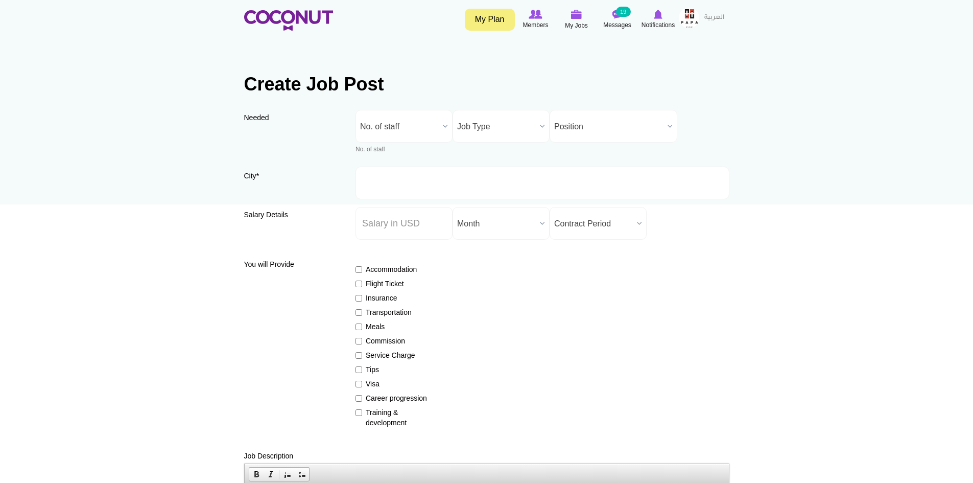
click at [440, 125] on b at bounding box center [445, 126] width 13 height 32
click at [373, 175] on li "1" at bounding box center [404, 179] width 92 height 13
click at [540, 123] on b at bounding box center [542, 126] width 13 height 32
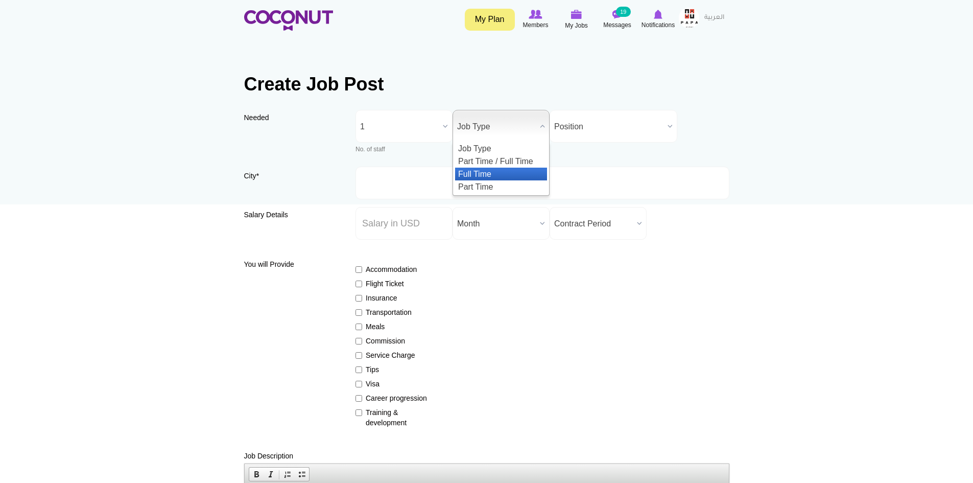
click at [492, 169] on li "Full Time" at bounding box center [501, 174] width 92 height 13
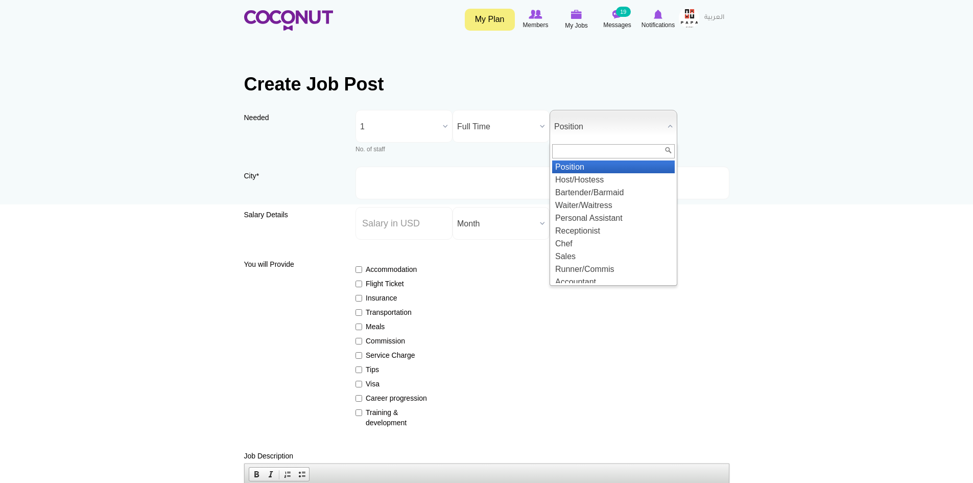
click at [664, 126] on b at bounding box center [669, 126] width 13 height 32
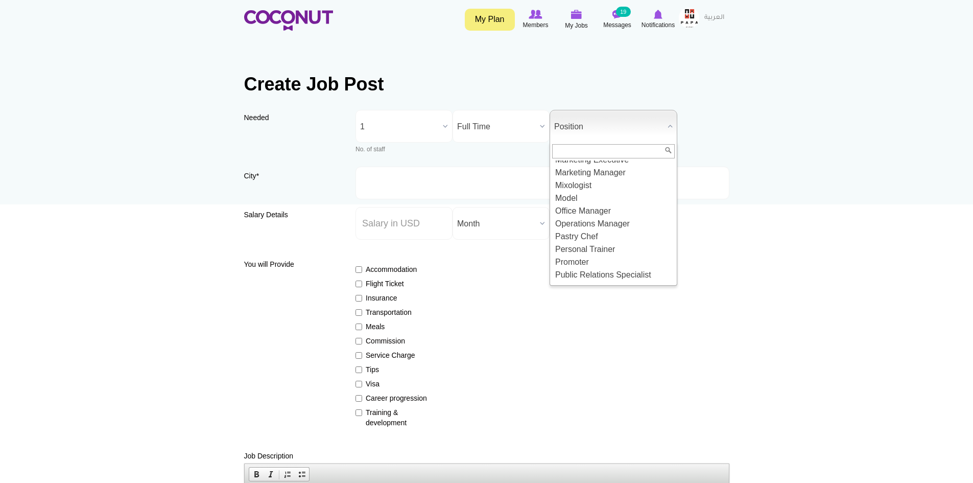
scroll to position [843, 0]
click at [600, 198] on li "Marketing Manager" at bounding box center [613, 191] width 123 height 13
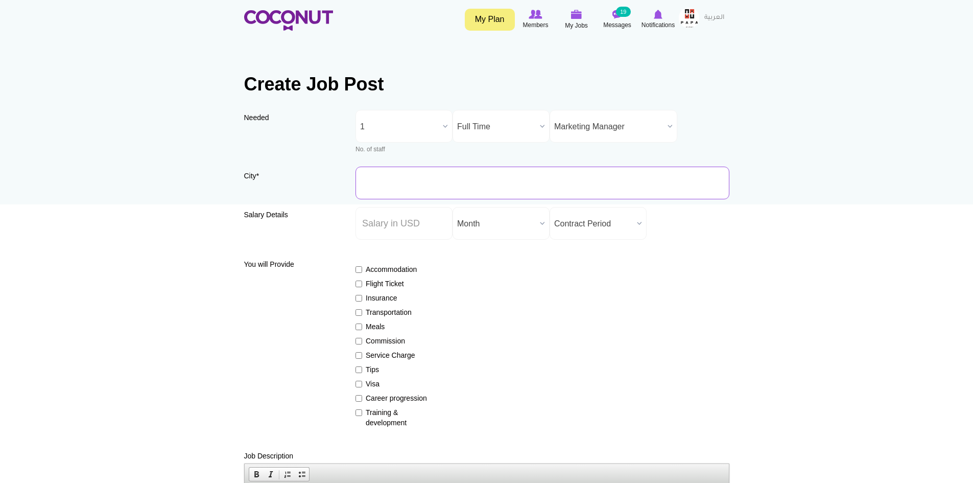
click at [408, 185] on input "City *" at bounding box center [542, 183] width 374 height 33
type input "[GEOGRAPHIC_DATA], [GEOGRAPHIC_DATA]"
click at [428, 228] on input "Salary ($) *" at bounding box center [403, 223] width 97 height 33
type input "3200"
click at [496, 272] on div "Accommodation Flight Ticket Insurance Transportation Meals Commission Service C…" at bounding box center [542, 341] width 374 height 173
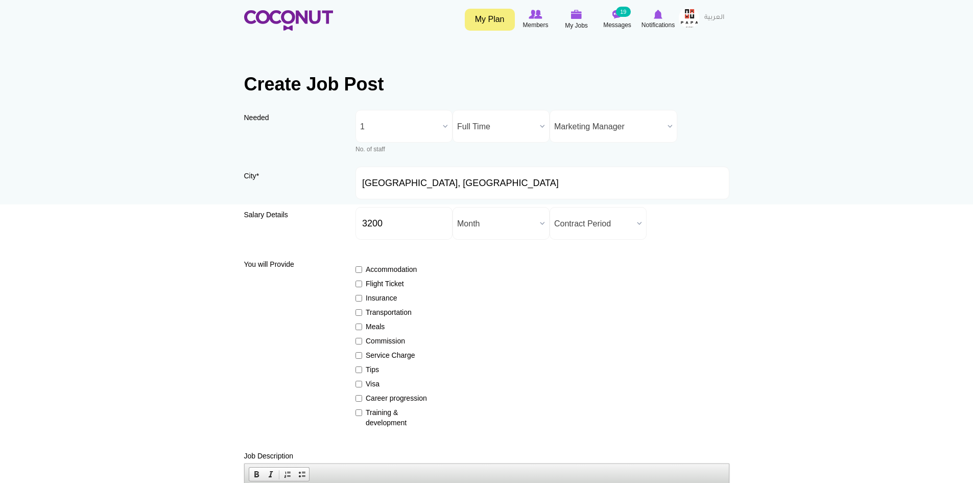
click at [574, 291] on div "Accommodation Flight Ticket Insurance Transportation Meals Commission Service C…" at bounding box center [542, 341] width 374 height 173
click at [539, 221] on b at bounding box center [542, 223] width 13 height 32
click at [414, 217] on input "3200" at bounding box center [403, 223] width 97 height 33
drag, startPoint x: 413, startPoint y: 217, endPoint x: 353, endPoint y: 220, distance: 59.9
click at [353, 220] on div "Salary Details Salary ($) * 3200 Salary Period * Year Month Week Day Hour Month…" at bounding box center [486, 227] width 485 height 40
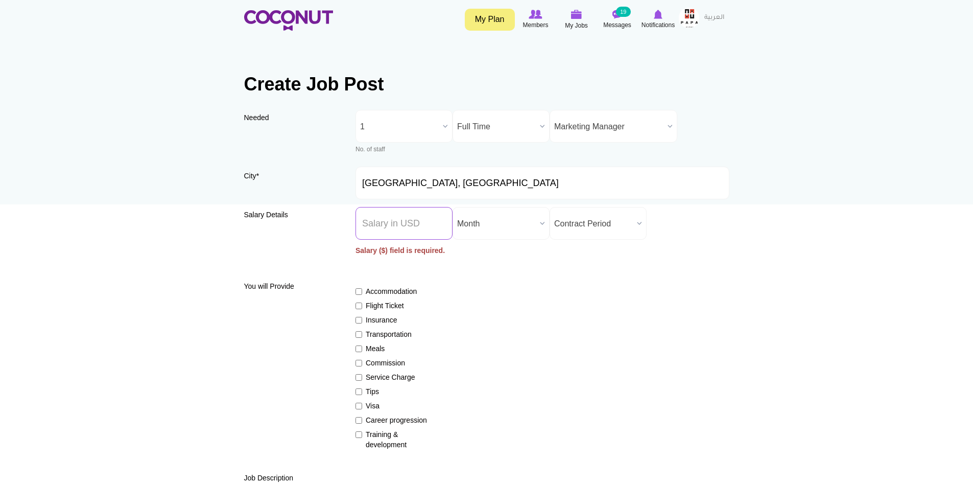
click at [370, 220] on input "Salary ($) *" at bounding box center [403, 223] width 97 height 33
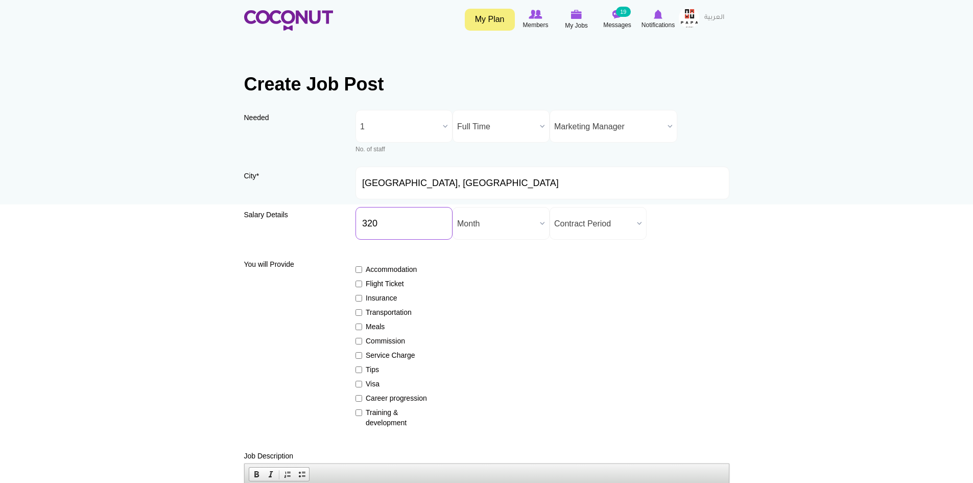
type input "3200"
click at [539, 221] on b at bounding box center [542, 223] width 13 height 32
click at [492, 255] on li "Month" at bounding box center [501, 258] width 92 height 13
click at [638, 220] on b at bounding box center [639, 223] width 13 height 32
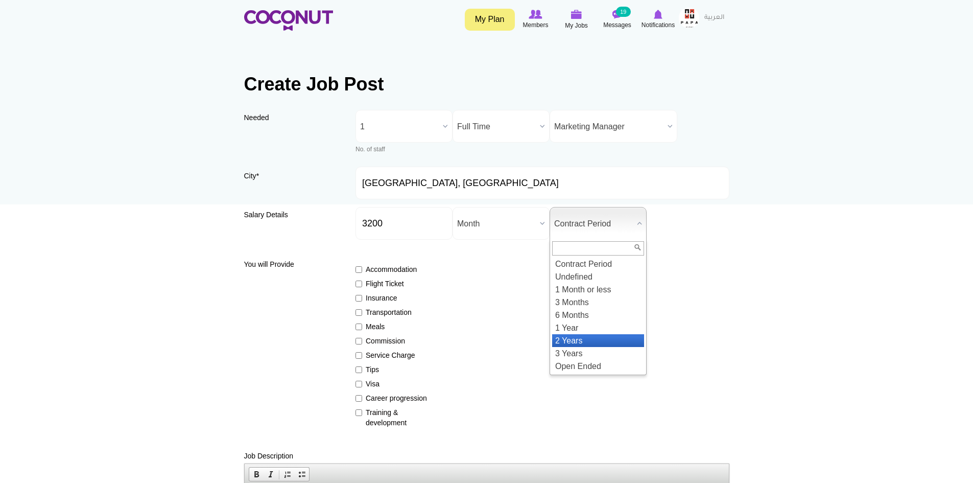
click at [589, 341] on li "2 Years" at bounding box center [598, 340] width 92 height 13
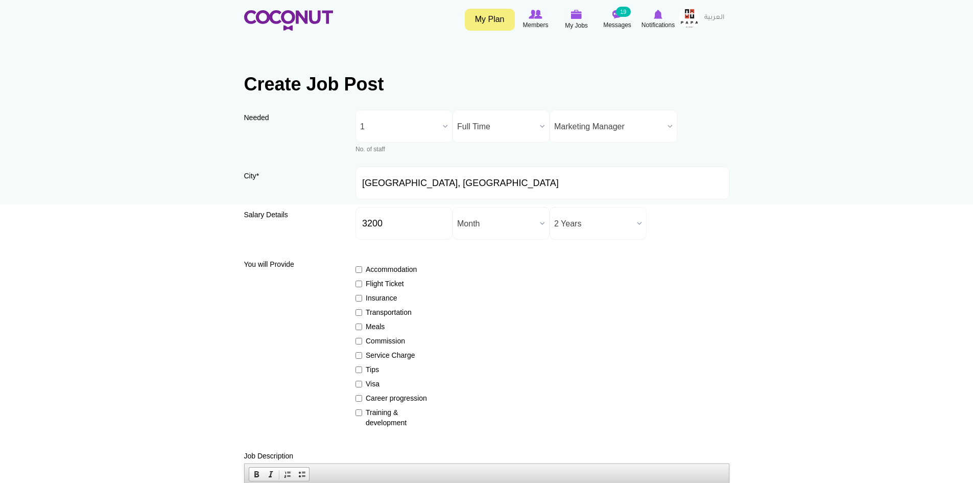
drag, startPoint x: 494, startPoint y: 292, endPoint x: 381, endPoint y: 271, distance: 115.8
click at [493, 292] on div "Accommodation Flight Ticket Insurance Transportation Meals Commission Service C…" at bounding box center [542, 341] width 374 height 173
click at [353, 285] on div "You will Provide Accommodation Flight Ticket Insurance Transportation Meals Com…" at bounding box center [486, 341] width 485 height 173
click at [359, 283] on input "Flight Ticket" at bounding box center [358, 283] width 7 height 7
checkbox input "true"
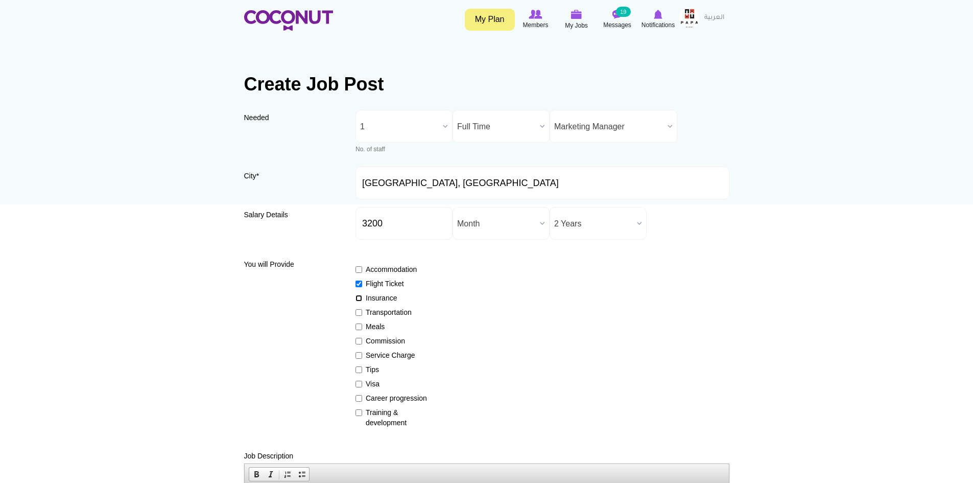
click at [358, 297] on input "Insurance" at bounding box center [358, 298] width 7 height 7
checkbox input "true"
click at [359, 325] on input "Meals" at bounding box center [358, 326] width 7 height 7
checkbox input "true"
click at [361, 385] on input "Visa" at bounding box center [358, 384] width 7 height 7
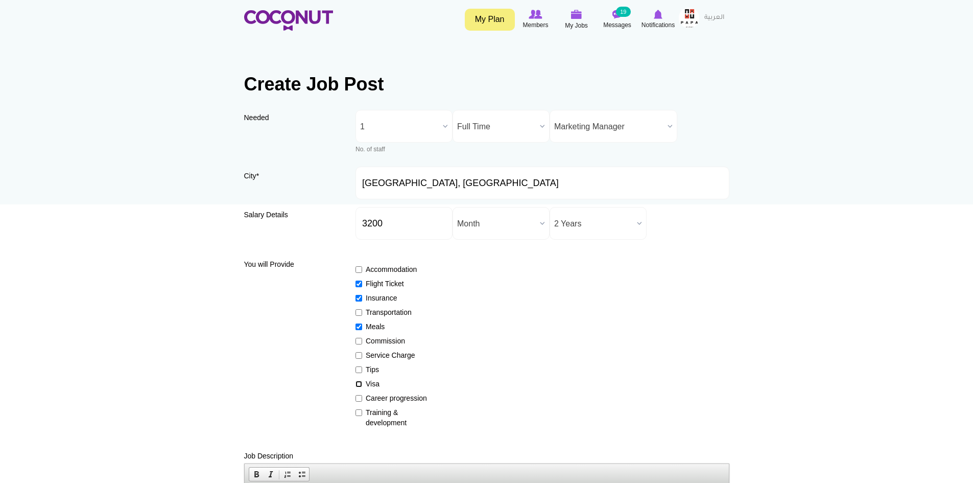
checkbox input "true"
click at [362, 369] on label "Tips" at bounding box center [392, 369] width 75 height 10
click at [362, 369] on input "Tips" at bounding box center [358, 369] width 7 height 7
checkbox input "true"
click at [361, 397] on input "Career progression" at bounding box center [358, 398] width 7 height 7
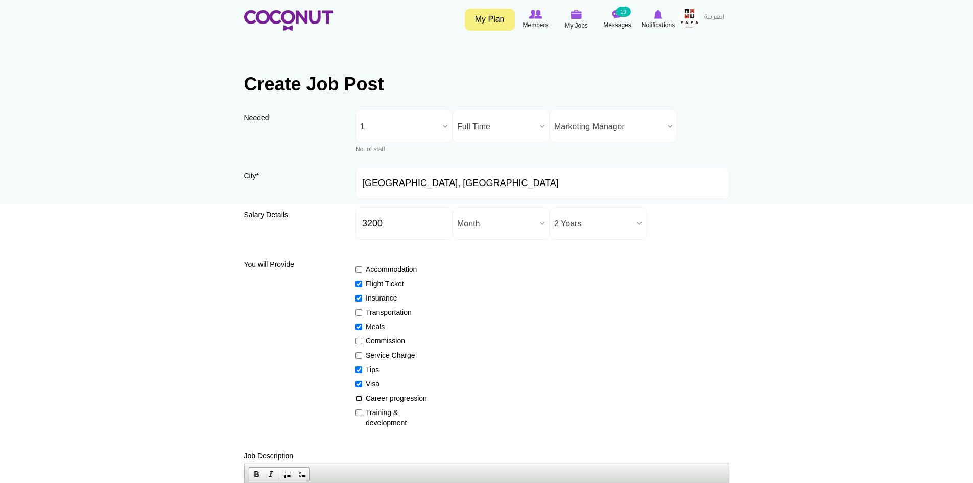
checkbox input "true"
click at [361, 412] on input "Training & development" at bounding box center [358, 412] width 7 height 7
checkbox input "true"
click at [360, 338] on input "Commission" at bounding box center [358, 341] width 7 height 7
checkbox input "true"
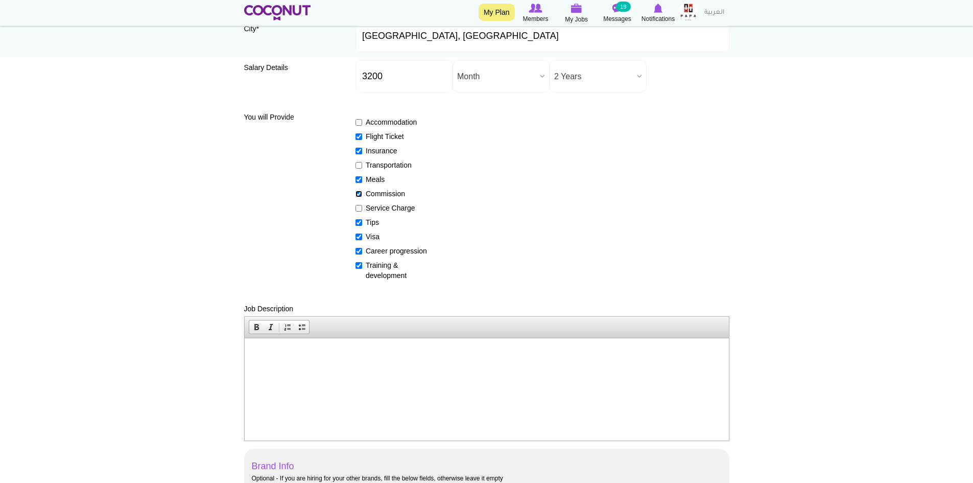
scroll to position [153, 0]
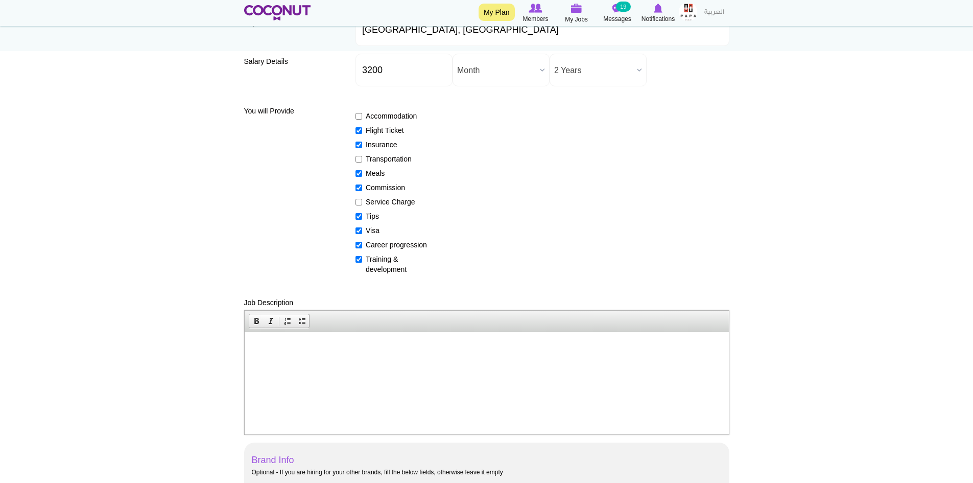
click at [270, 350] on p at bounding box center [486, 347] width 464 height 11
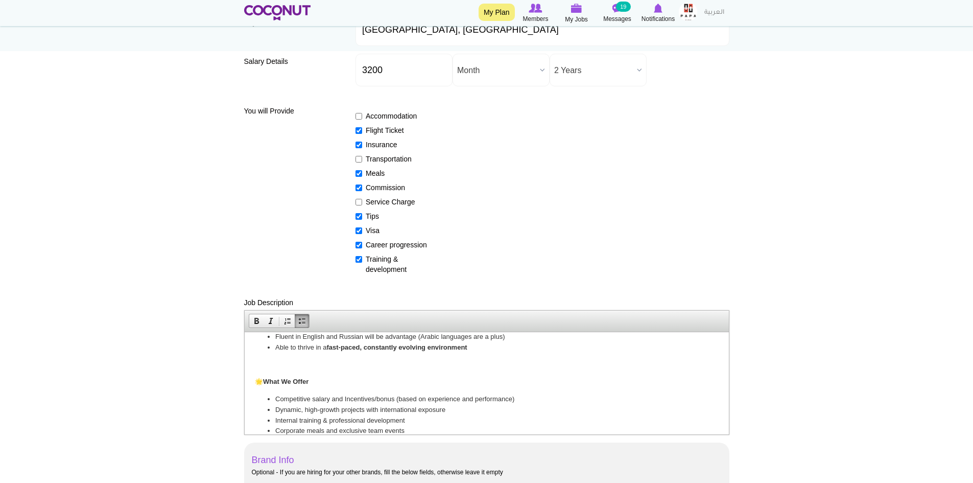
click at [288, 364] on p at bounding box center [486, 364] width 464 height 11
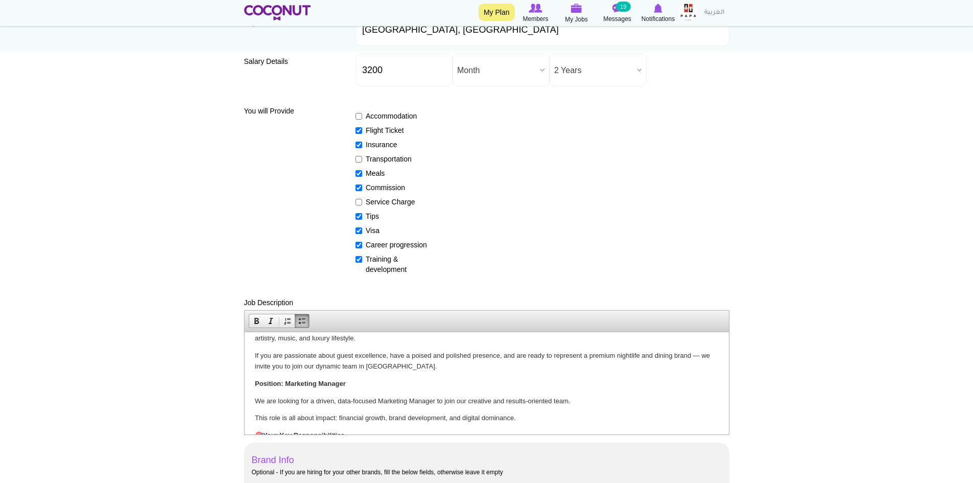
scroll to position [102, 0]
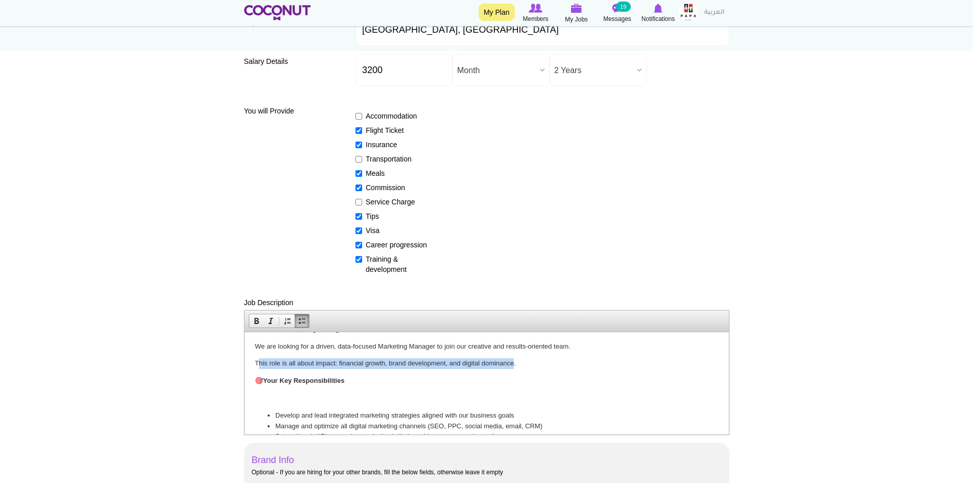
drag, startPoint x: 256, startPoint y: 362, endPoint x: 512, endPoint y: 358, distance: 255.9
click at [512, 358] on p "This role is all about impact: financial growth, brand development, and digital…" at bounding box center [486, 363] width 464 height 11
drag, startPoint x: 252, startPoint y: 359, endPoint x: 515, endPoint y: 355, distance: 263.6
click at [515, 355] on html "About the Brand Papa City Restaurant, Lounge & Café is an international, multi-…" at bounding box center [486, 475] width 484 height 493
click at [251, 317] on link "Bold" at bounding box center [256, 320] width 14 height 13
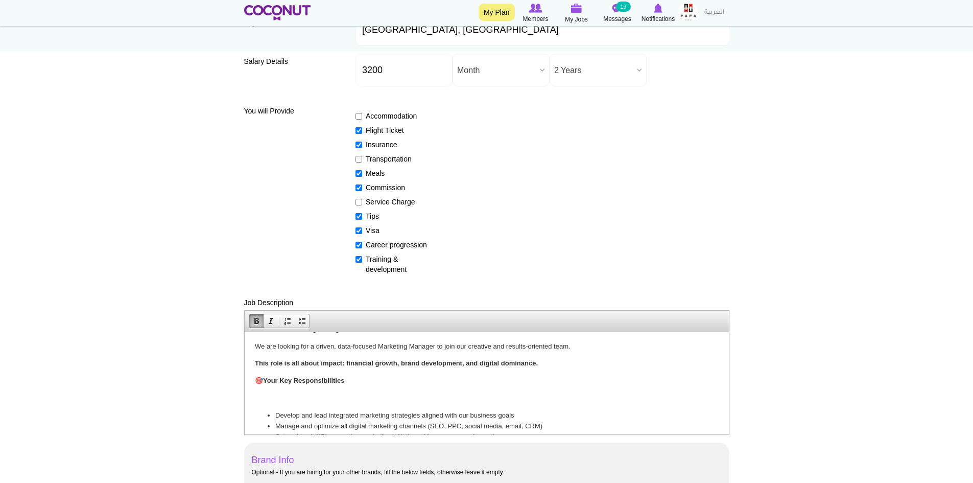
click at [613, 381] on p "🎯 Your Key Responsibilities" at bounding box center [486, 380] width 464 height 11
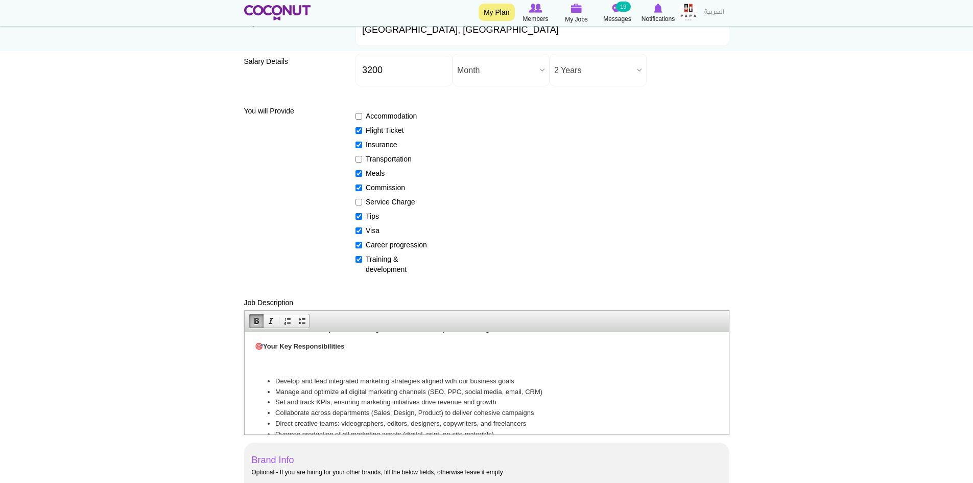
scroll to position [153, 0]
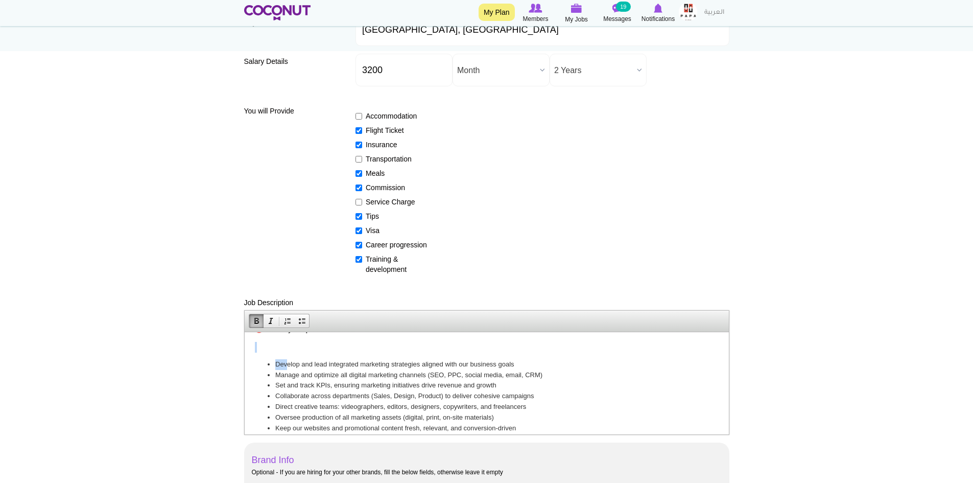
click at [285, 351] on body "About the Brand Papa City Restaurant, Lounge & Café is an international, multi-…" at bounding box center [486, 424] width 464 height 472
click at [283, 348] on p at bounding box center [486, 346] width 464 height 11
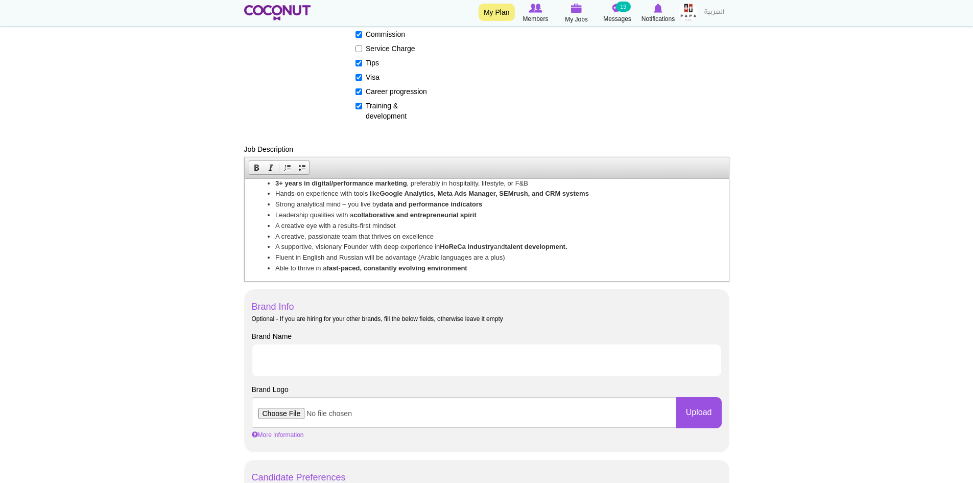
scroll to position [374, 0]
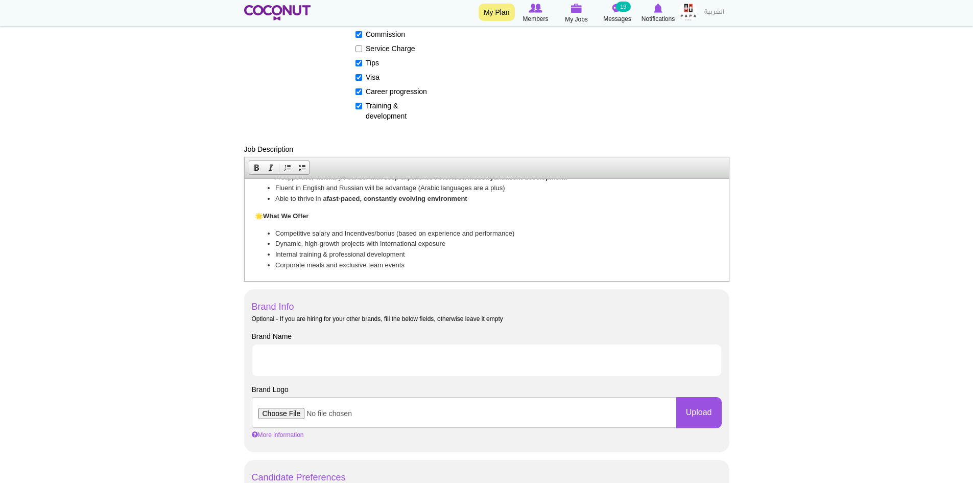
drag, startPoint x: 727, startPoint y: 260, endPoint x: 973, endPoint y: 458, distance: 315.7
click at [364, 67] on label "Tips" at bounding box center [392, 63] width 75 height 10
click at [362, 66] on input "Tips" at bounding box center [358, 63] width 7 height 7
checkbox input "false"
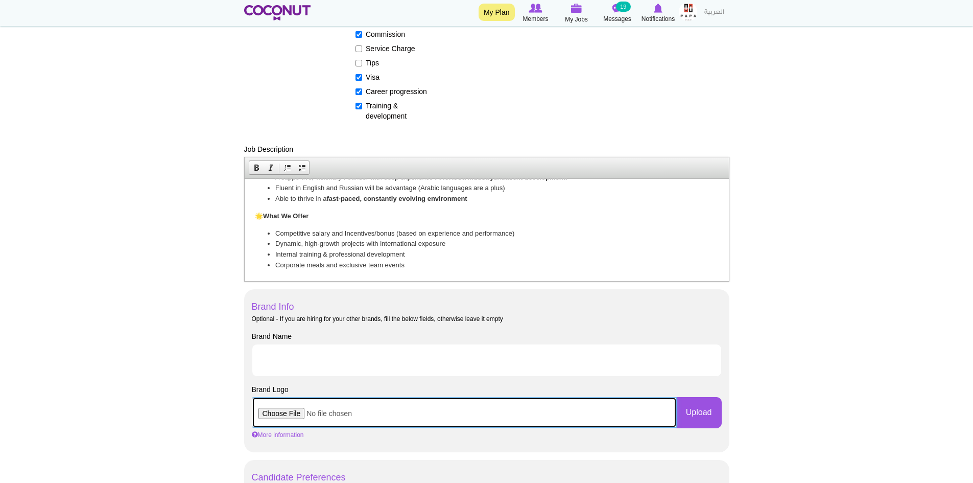
click at [278, 414] on input "file" at bounding box center [464, 412] width 425 height 31
type input "C:\fakepath\Papa Logo.png"
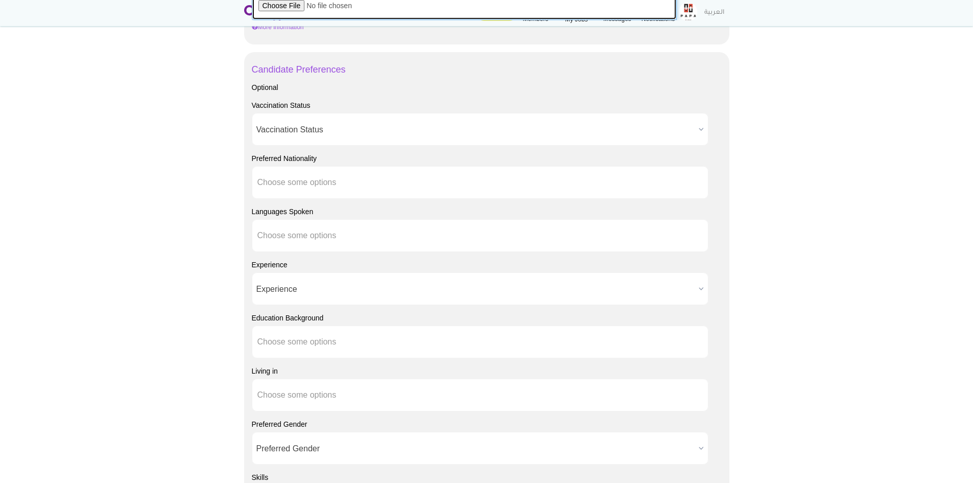
scroll to position [715, 0]
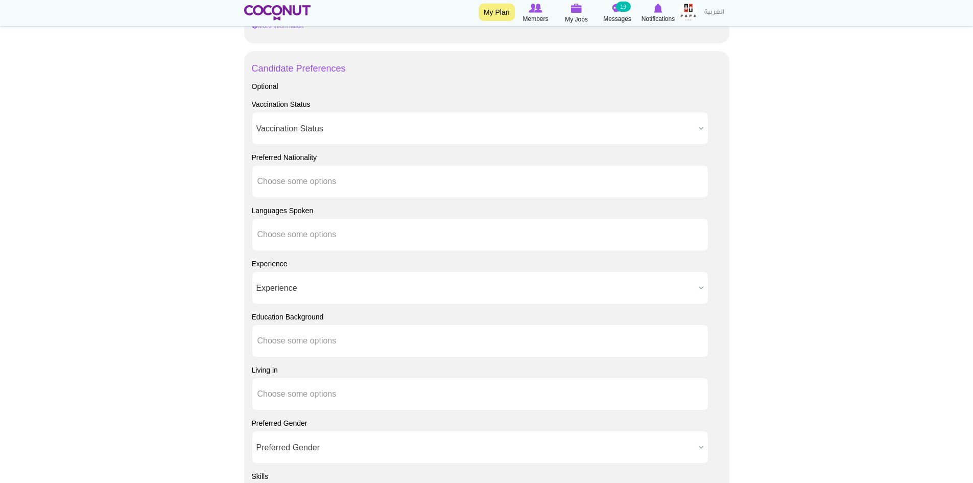
click at [696, 286] on b at bounding box center [701, 288] width 13 height 32
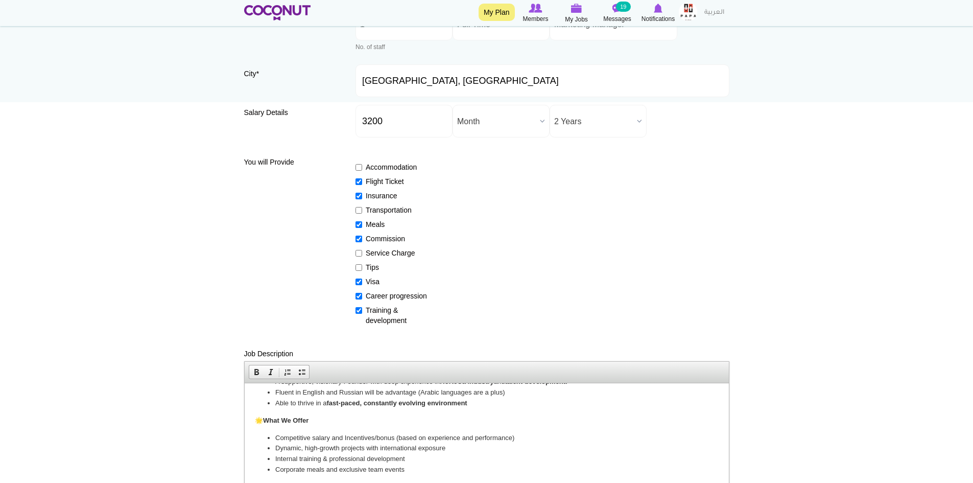
scroll to position [204, 0]
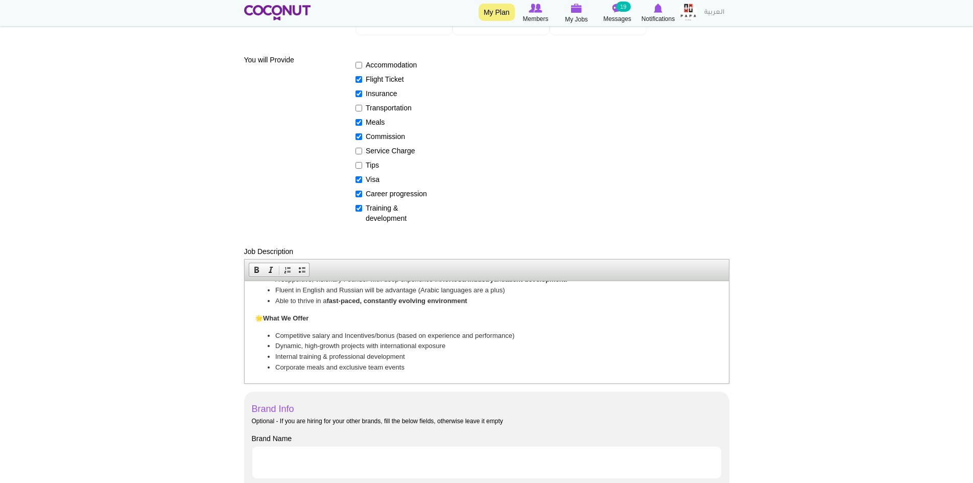
click at [566, 321] on p "🌟 What We Offer" at bounding box center [486, 318] width 464 height 11
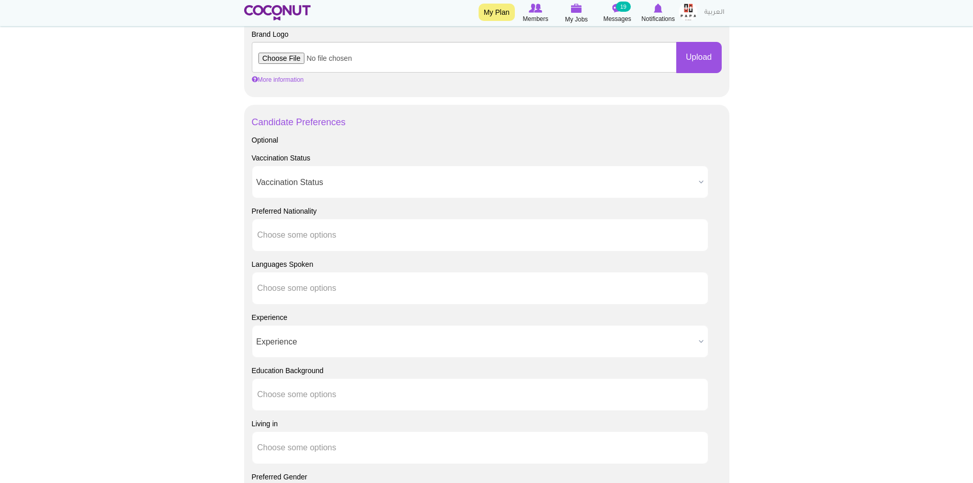
scroll to position [664, 0]
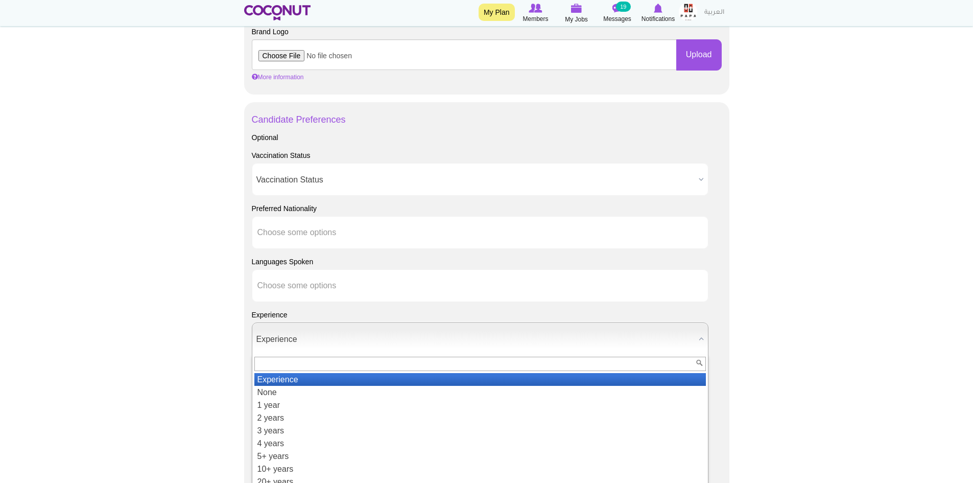
click at [698, 338] on b at bounding box center [701, 339] width 13 height 32
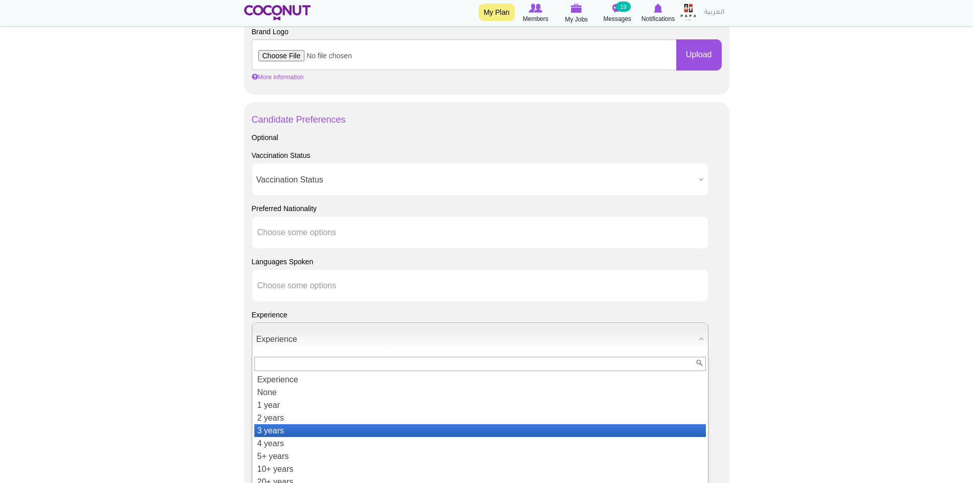
click at [329, 427] on li "3 years" at bounding box center [480, 430] width 452 height 13
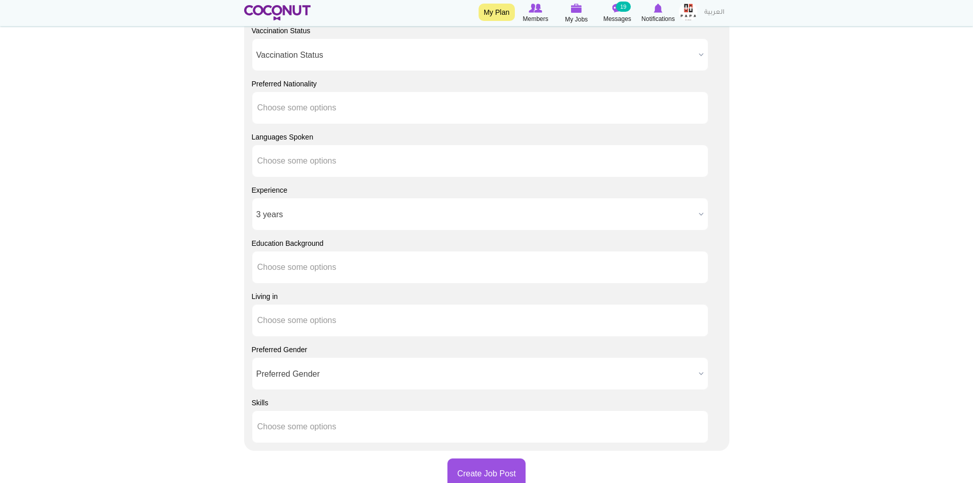
scroll to position [817, 0]
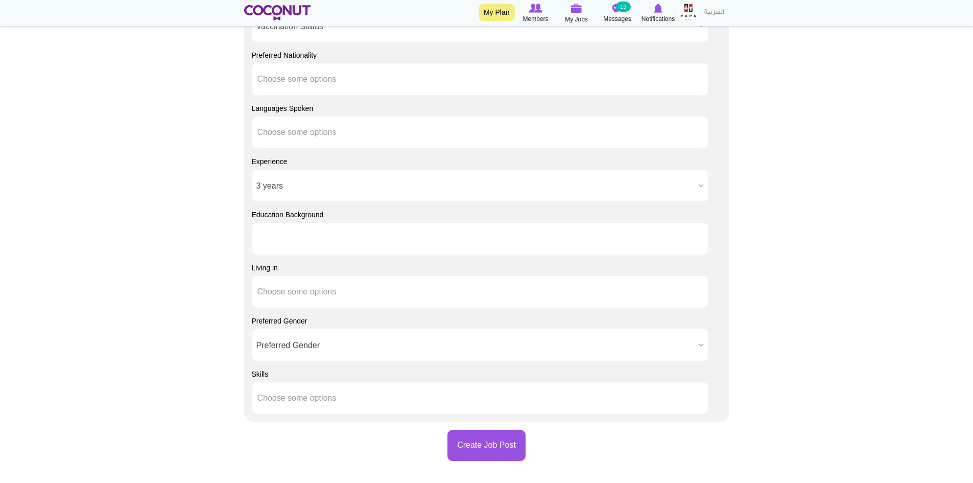
click at [361, 235] on ul at bounding box center [480, 238] width 457 height 33
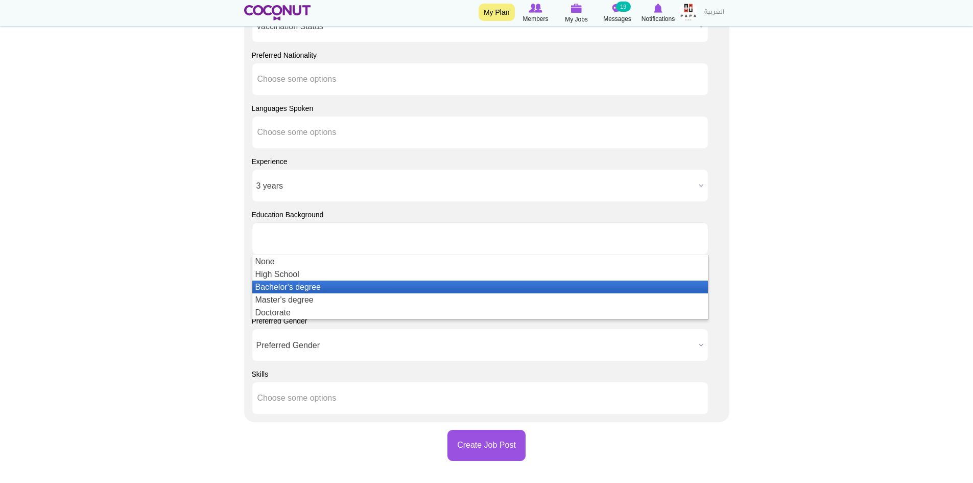
click at [313, 286] on li "Bachelor's degree" at bounding box center [480, 286] width 456 height 13
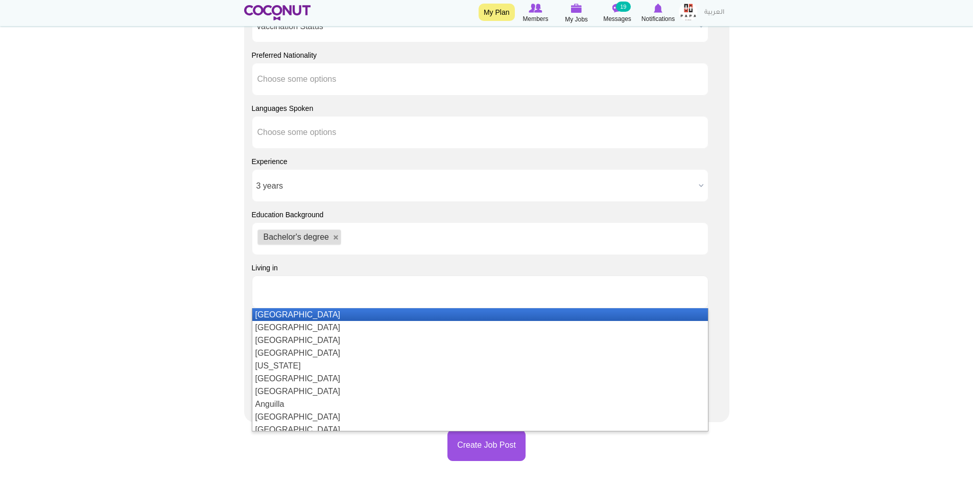
click at [381, 297] on ul at bounding box center [480, 291] width 457 height 33
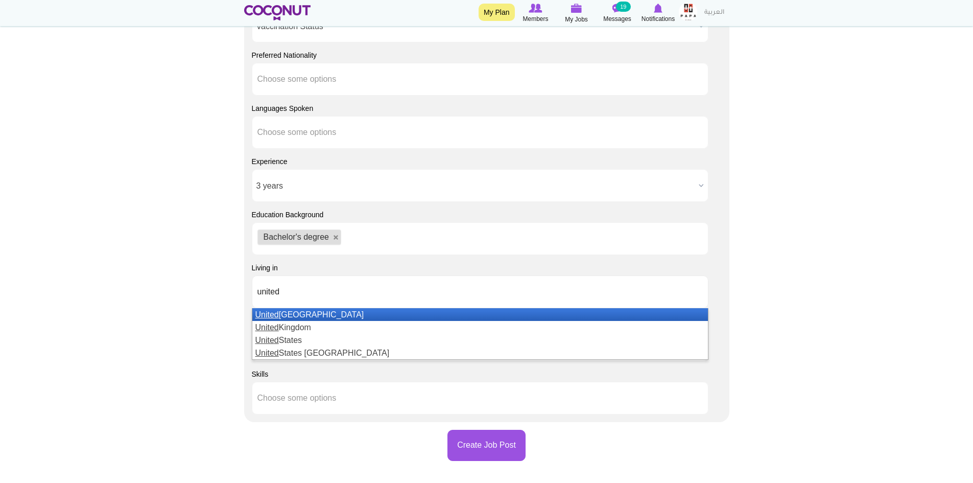
type input "united"
click at [351, 312] on li "[GEOGRAPHIC_DATA]" at bounding box center [480, 314] width 456 height 13
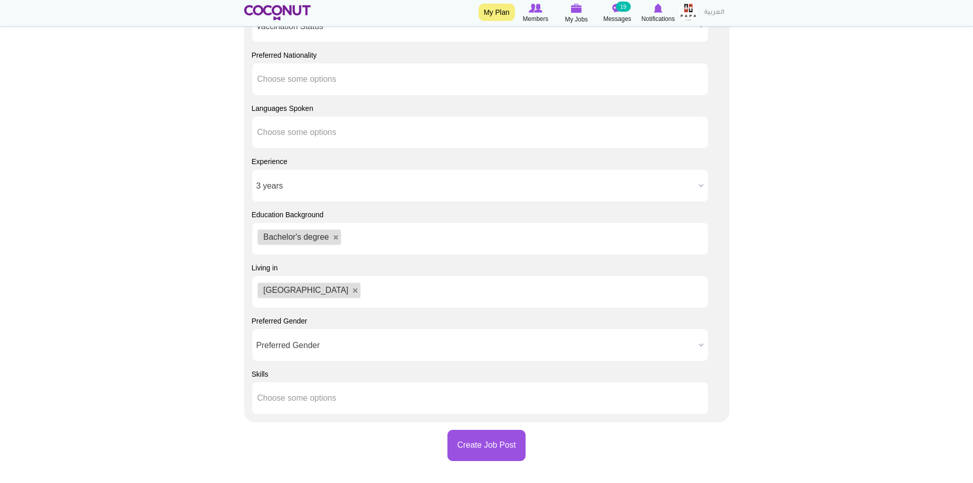
click at [693, 344] on span "Preferred Gender" at bounding box center [475, 345] width 438 height 33
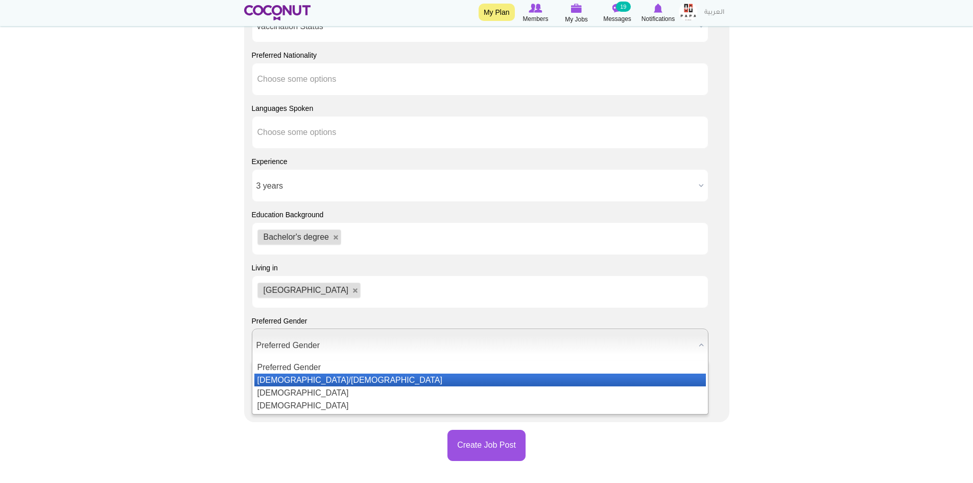
click at [310, 377] on li "[DEMOGRAPHIC_DATA]/[DEMOGRAPHIC_DATA]" at bounding box center [480, 379] width 452 height 13
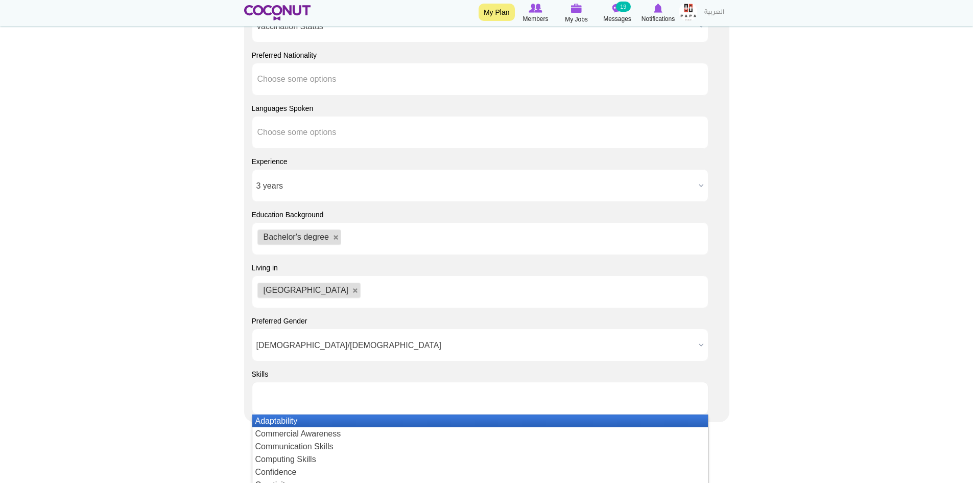
click at [472, 390] on ul at bounding box center [480, 398] width 457 height 33
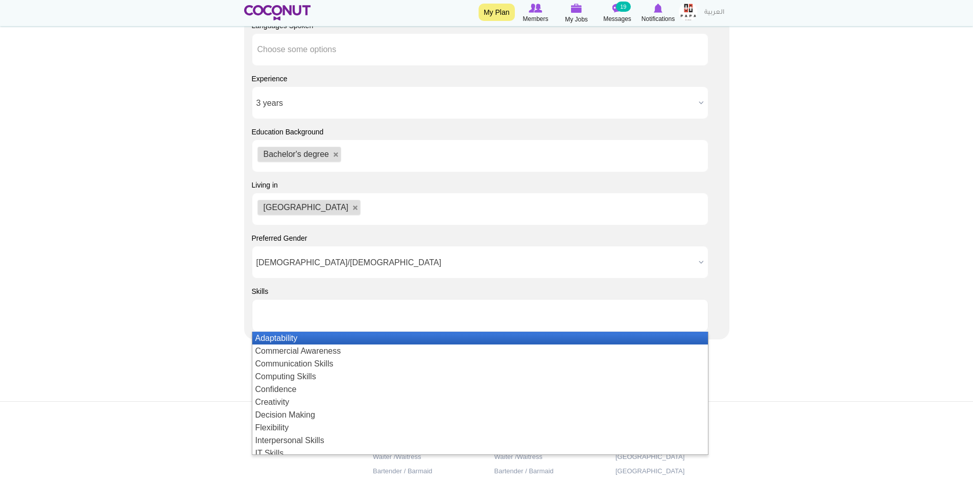
scroll to position [919, 0]
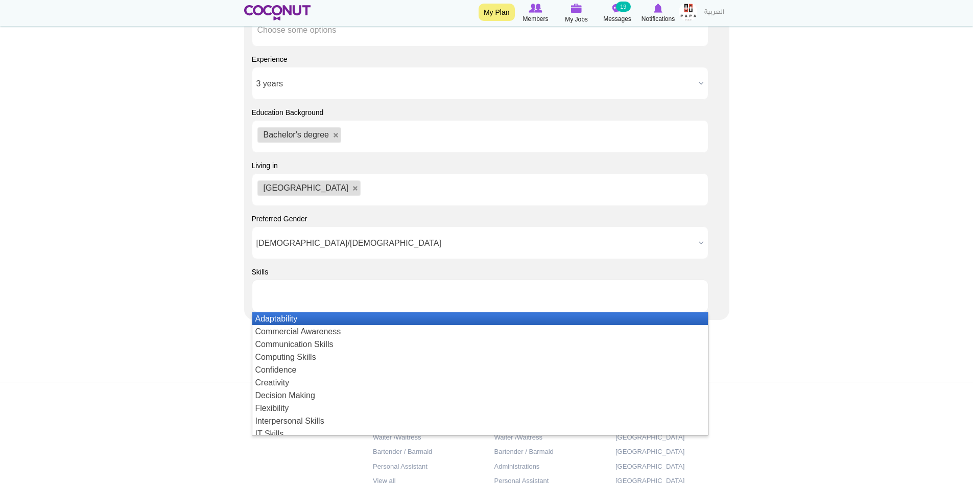
click at [283, 318] on li "Adaptability" at bounding box center [480, 318] width 456 height 13
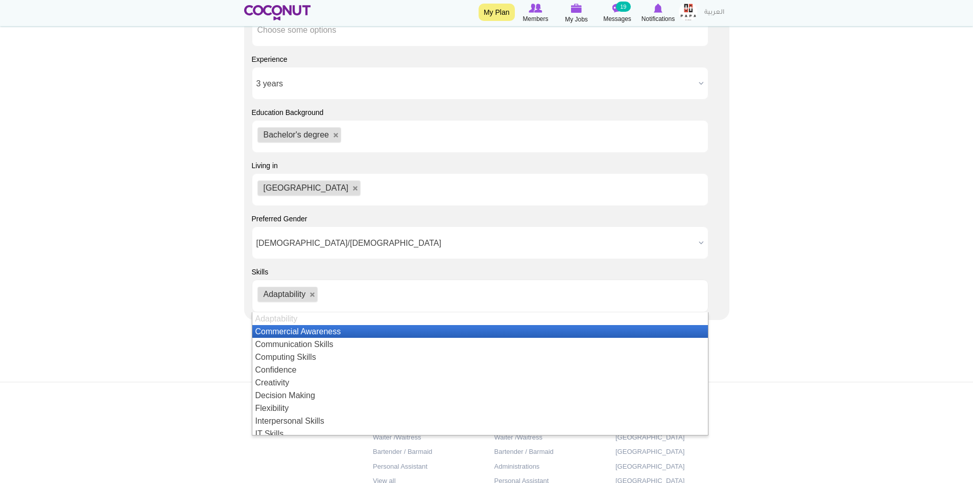
click at [285, 332] on li "Commercial Awareness" at bounding box center [480, 331] width 456 height 13
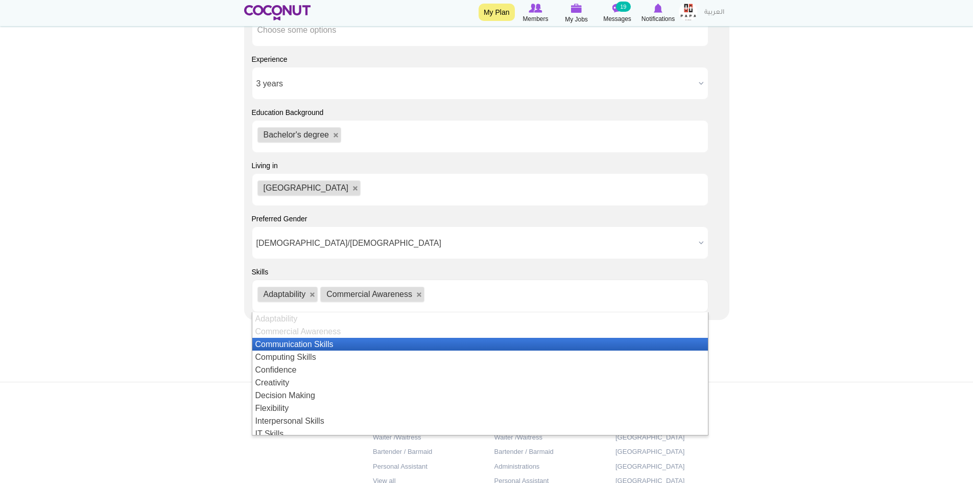
click at [288, 344] on li "Communication Skills" at bounding box center [480, 344] width 456 height 13
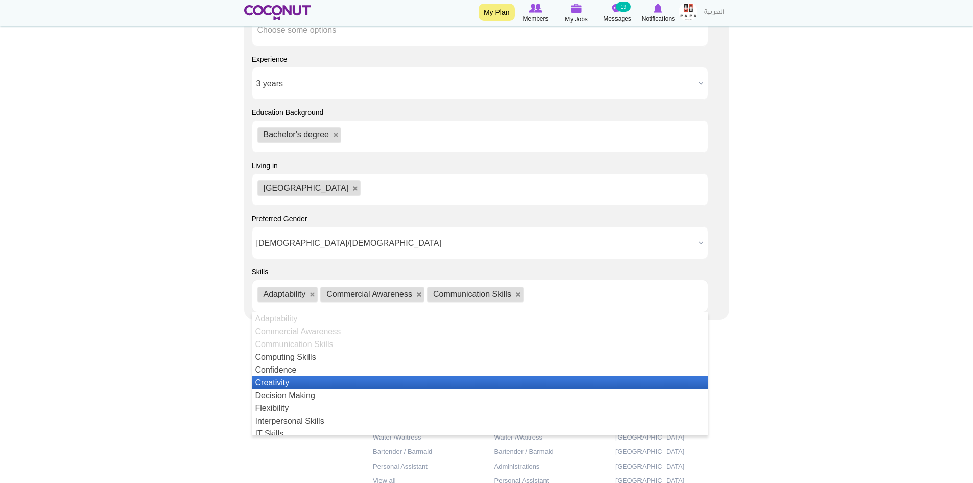
click at [284, 379] on li "Creativity" at bounding box center [480, 382] width 456 height 13
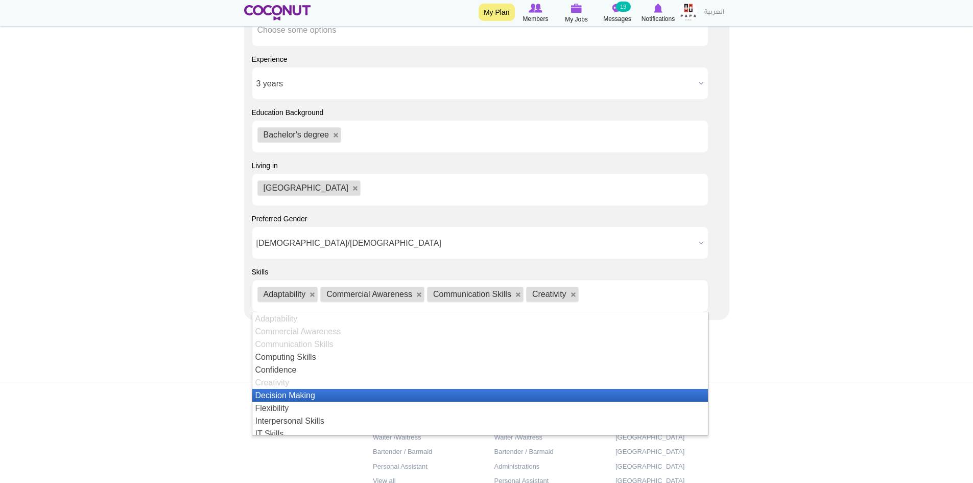
click at [289, 393] on li "Decision Making" at bounding box center [480, 395] width 456 height 13
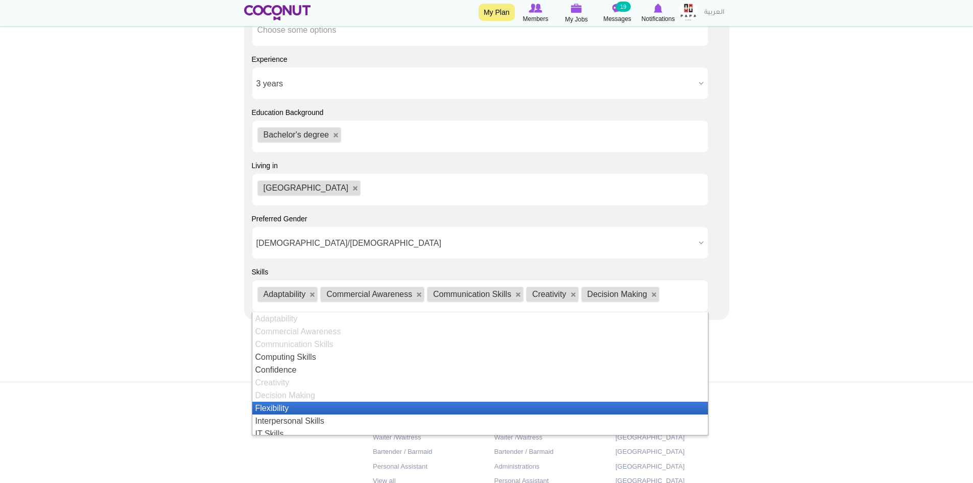
click at [288, 408] on li "Flexibility" at bounding box center [480, 407] width 456 height 13
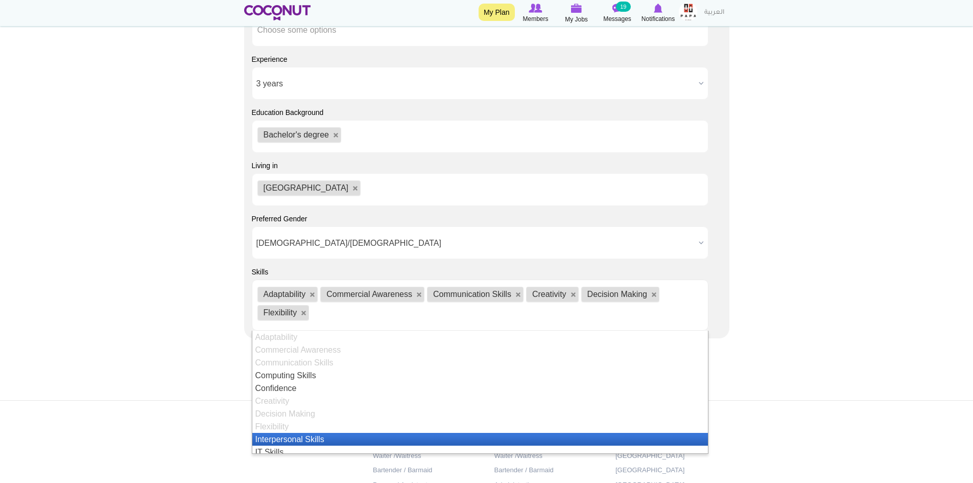
click at [299, 442] on li "Interpersonal Skills" at bounding box center [480, 439] width 456 height 13
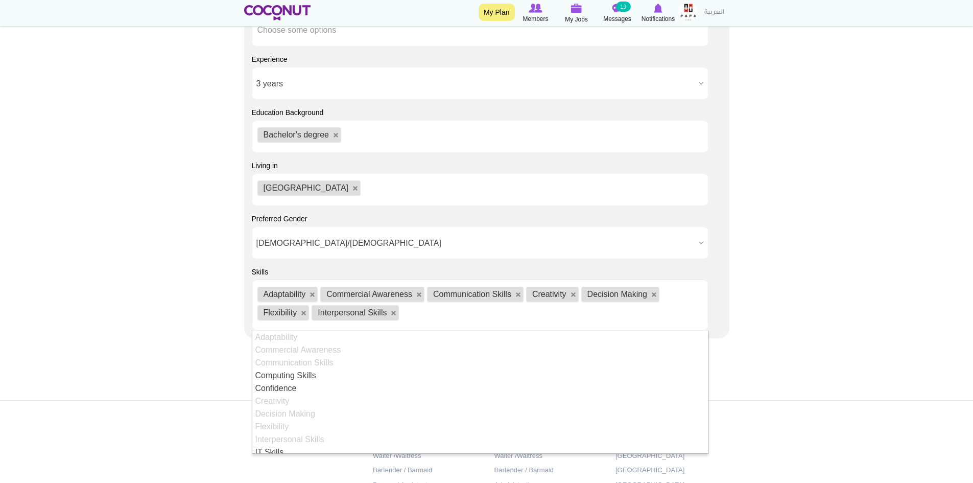
scroll to position [102, 0]
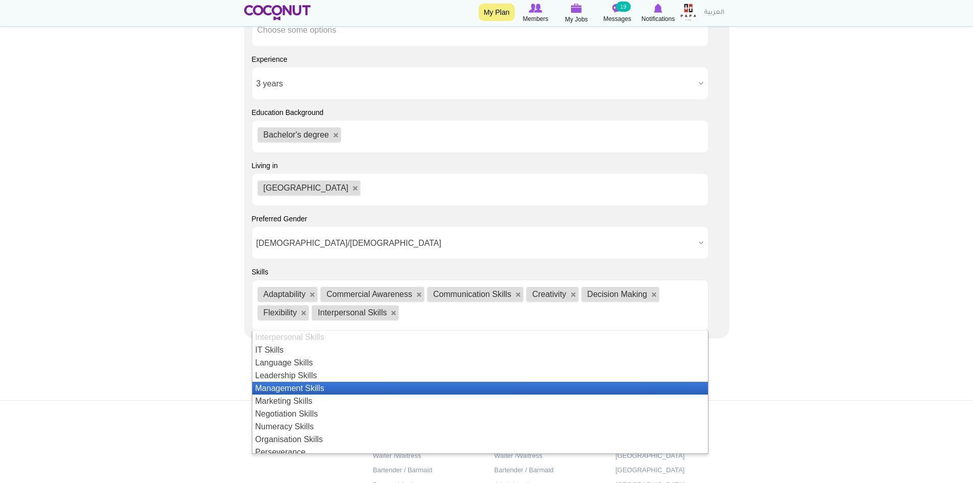
click at [287, 384] on li "Management Skills" at bounding box center [480, 388] width 456 height 13
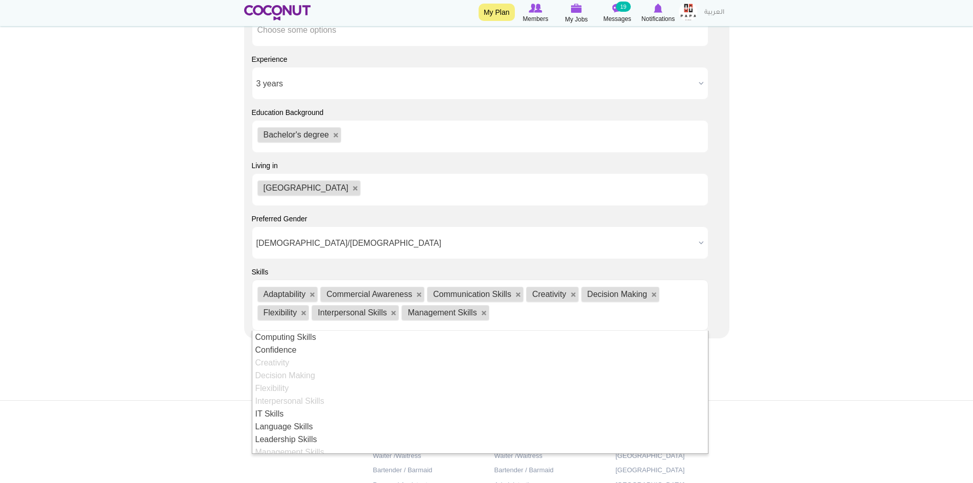
scroll to position [89, 0]
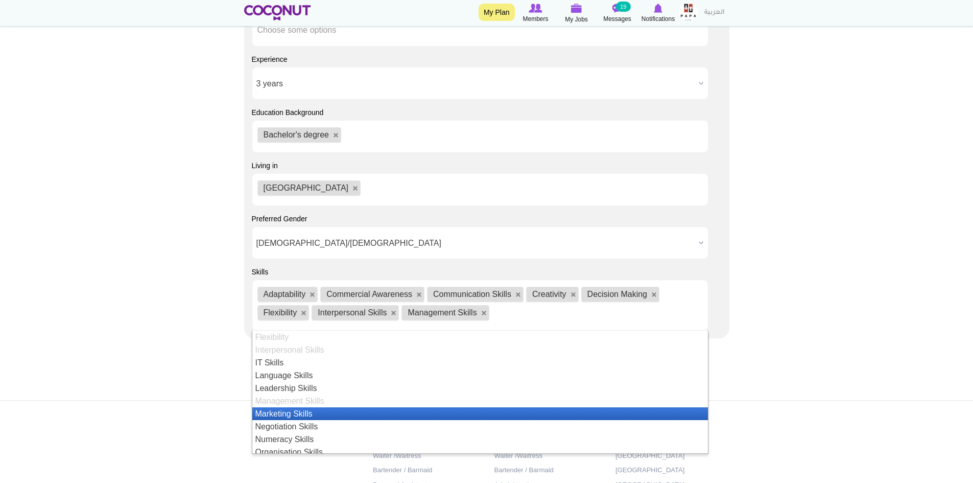
click at [289, 412] on li "Marketing Skills" at bounding box center [480, 413] width 456 height 13
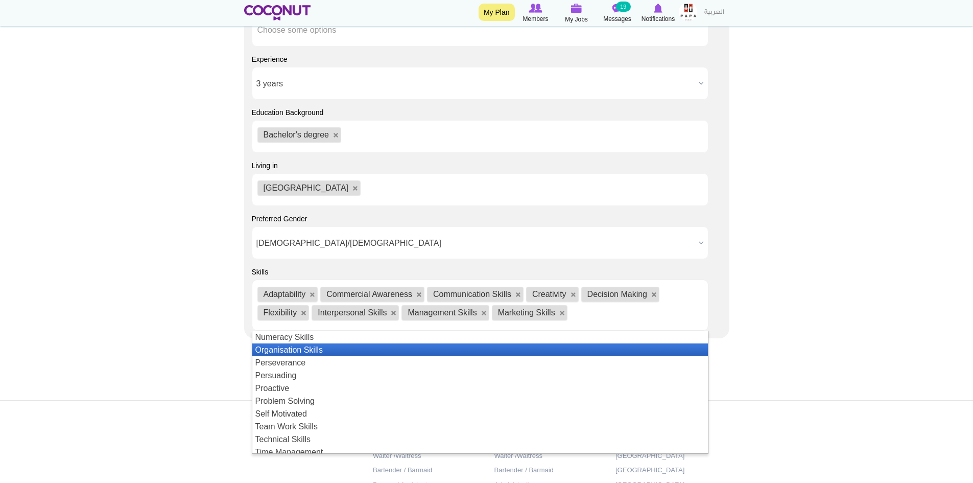
click at [294, 351] on li "Organisation Skills" at bounding box center [480, 349] width 456 height 13
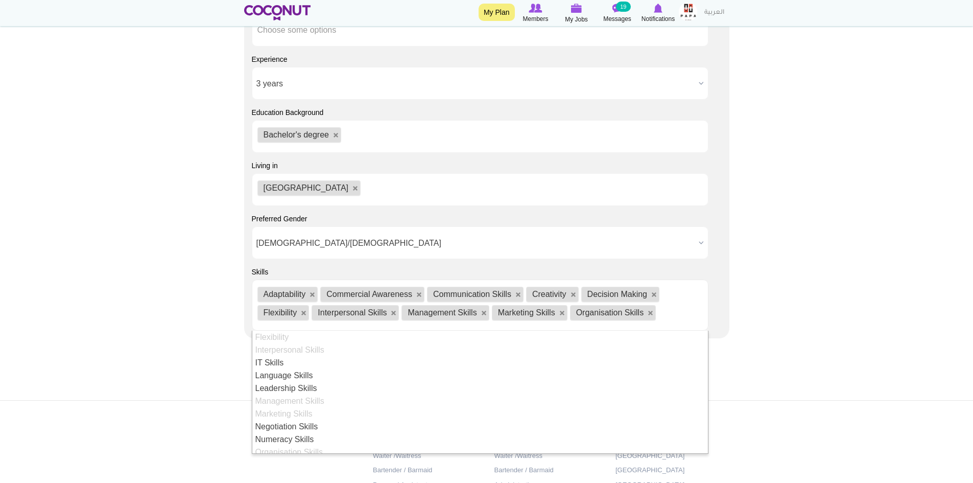
scroll to position [140, 0]
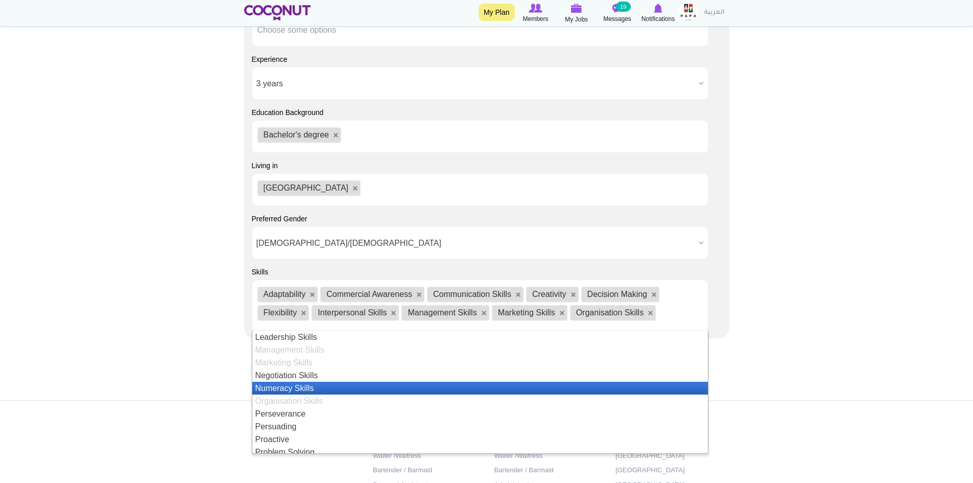
click at [314, 387] on li "Numeracy Skills" at bounding box center [480, 388] width 456 height 13
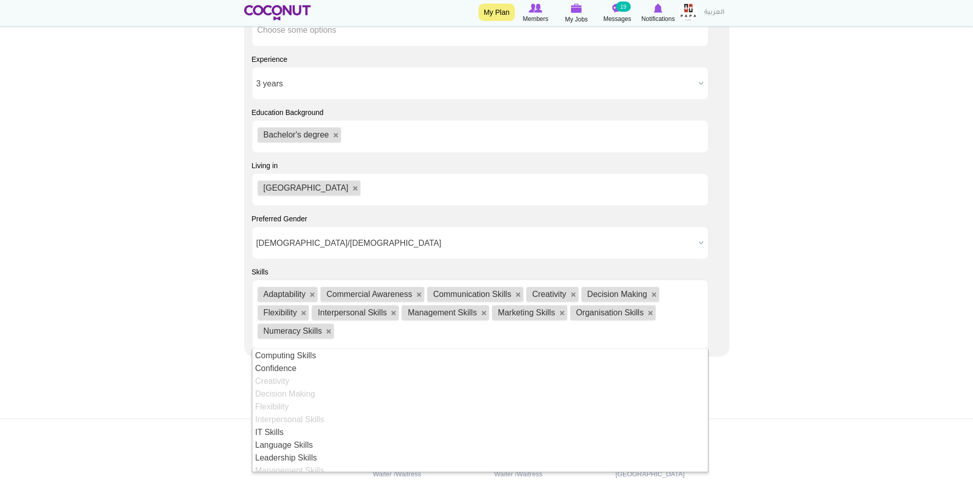
scroll to position [89, 0]
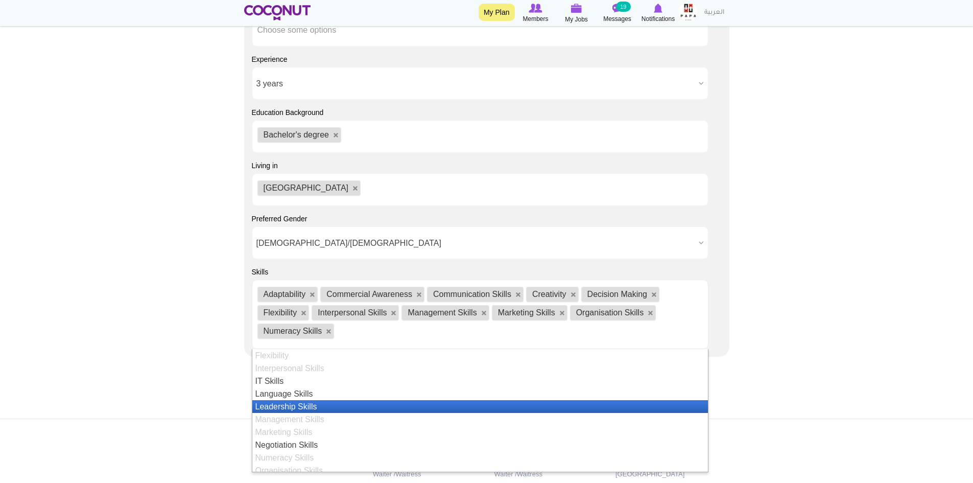
click at [318, 405] on li "Leadership Skills" at bounding box center [480, 406] width 456 height 13
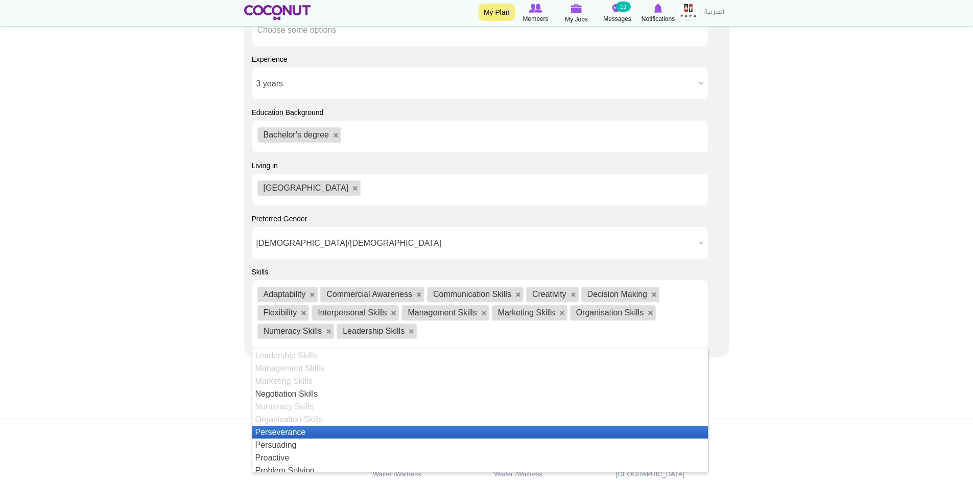
scroll to position [192, 0]
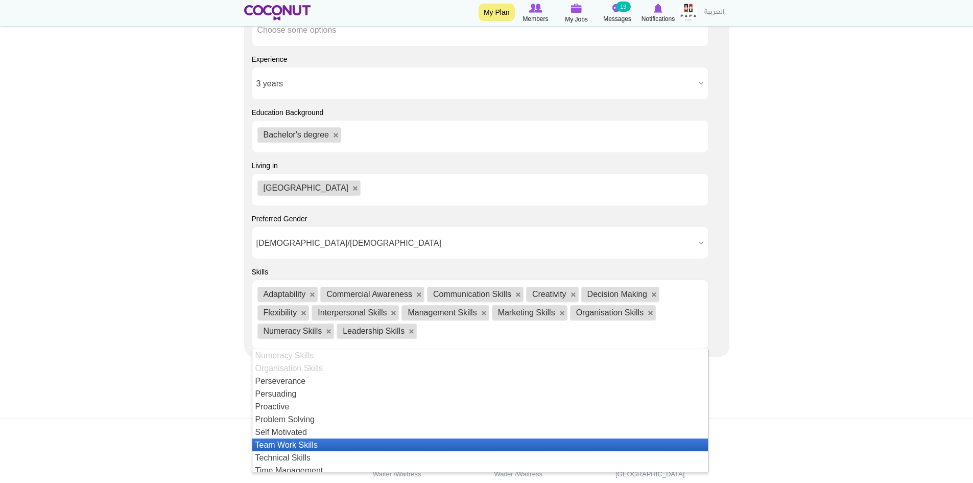
click at [322, 447] on li "Team Work Skills" at bounding box center [480, 444] width 456 height 13
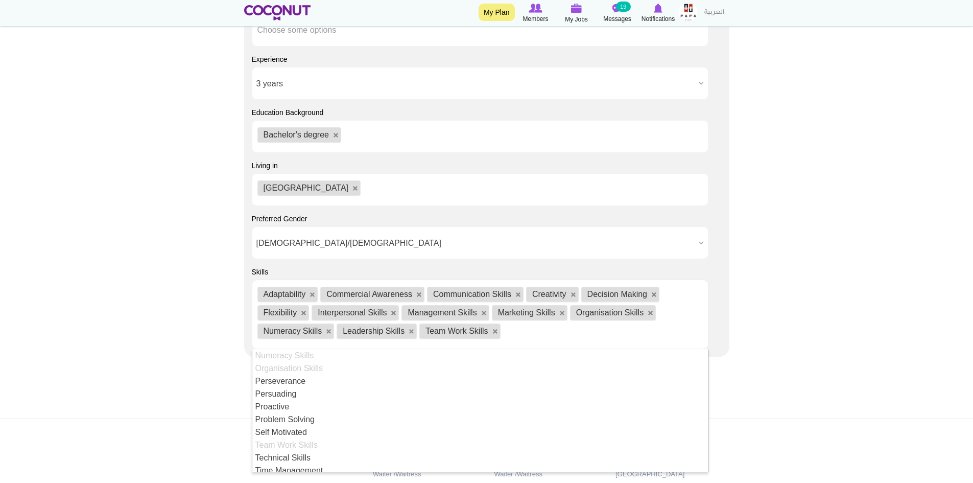
scroll to position [222, 0]
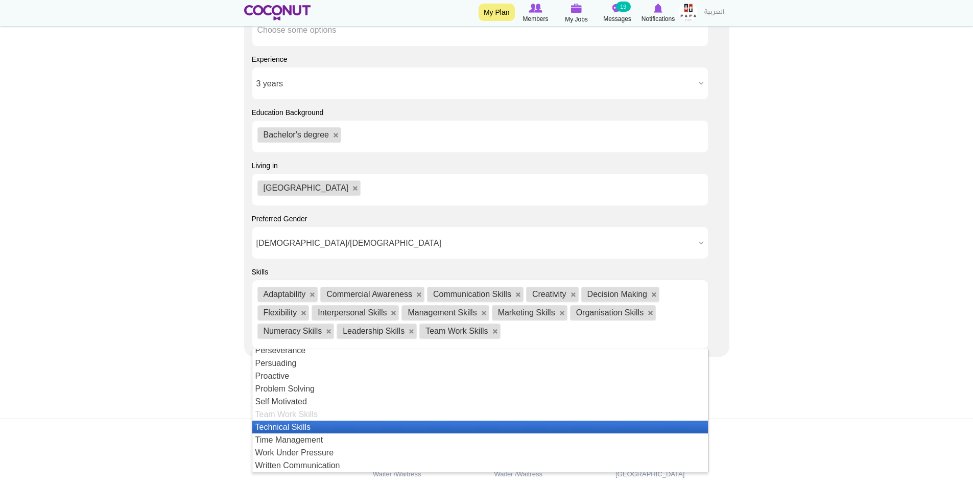
click at [307, 427] on li "Technical Skills" at bounding box center [480, 426] width 456 height 13
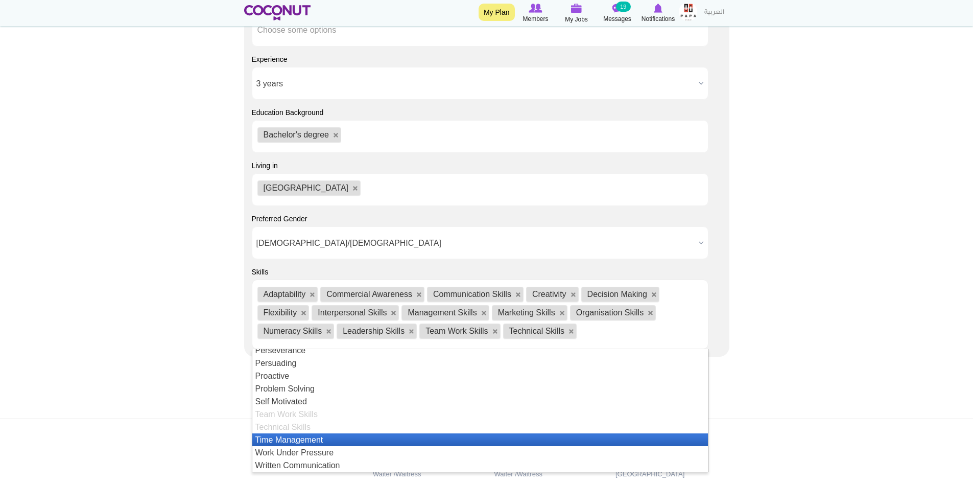
click at [318, 439] on li "Time Management" at bounding box center [480, 439] width 456 height 13
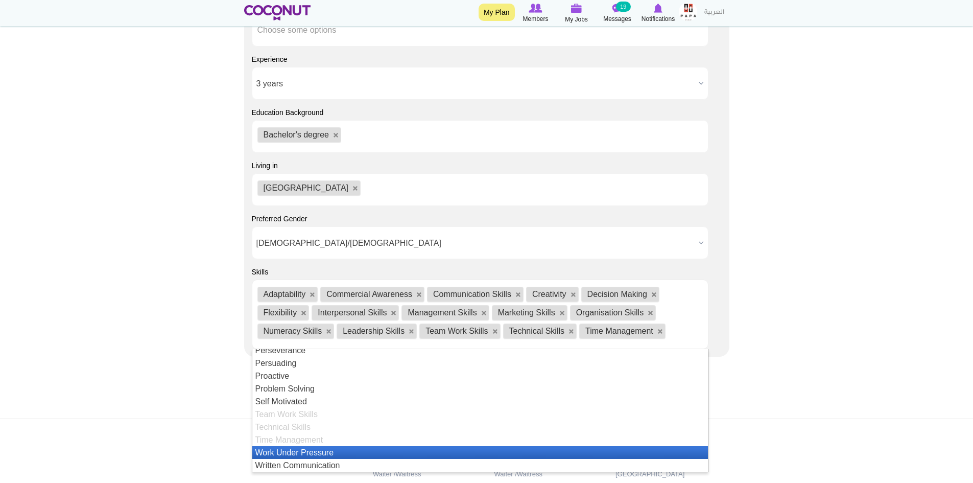
click at [318, 456] on li "Work Under Pressure" at bounding box center [480, 452] width 456 height 13
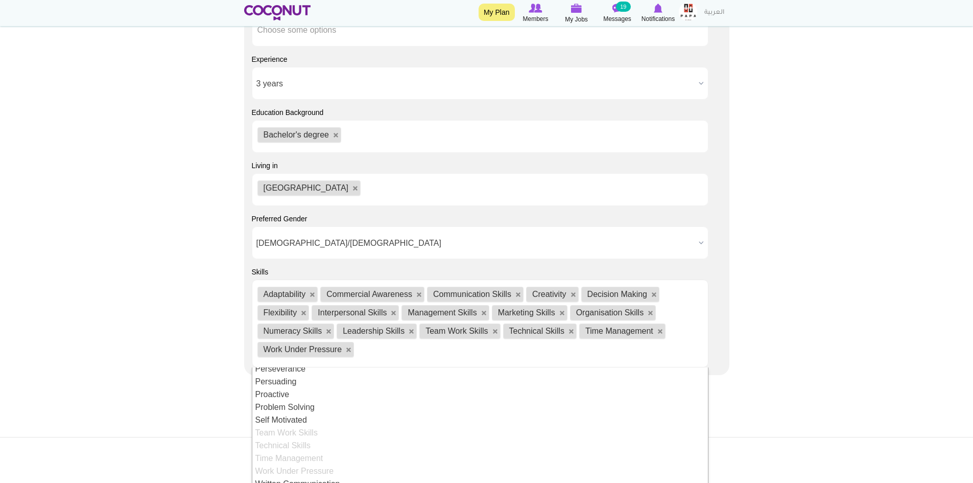
scroll to position [38, 0]
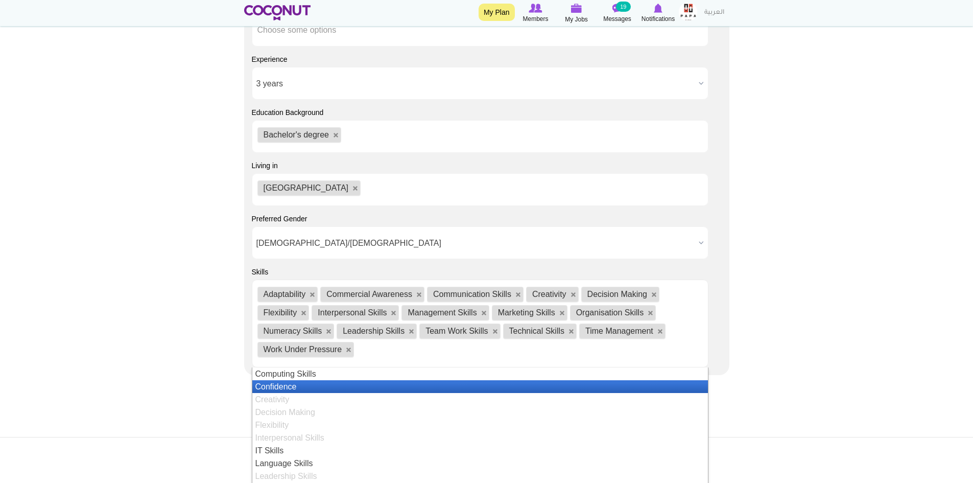
click at [302, 389] on li "Confidence" at bounding box center [480, 386] width 456 height 13
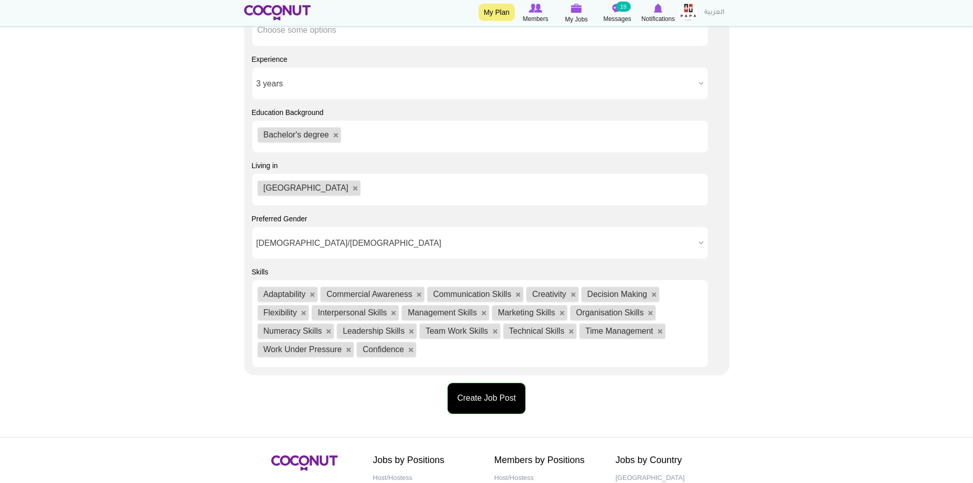
click at [468, 397] on button "Create Job Post" at bounding box center [486, 398] width 78 height 31
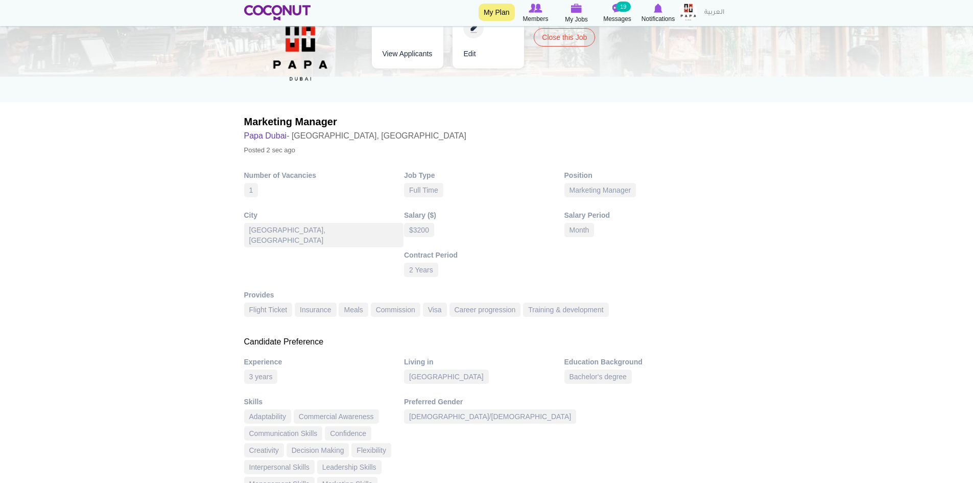
scroll to position [153, 0]
